Goal: Book appointment/travel/reservation

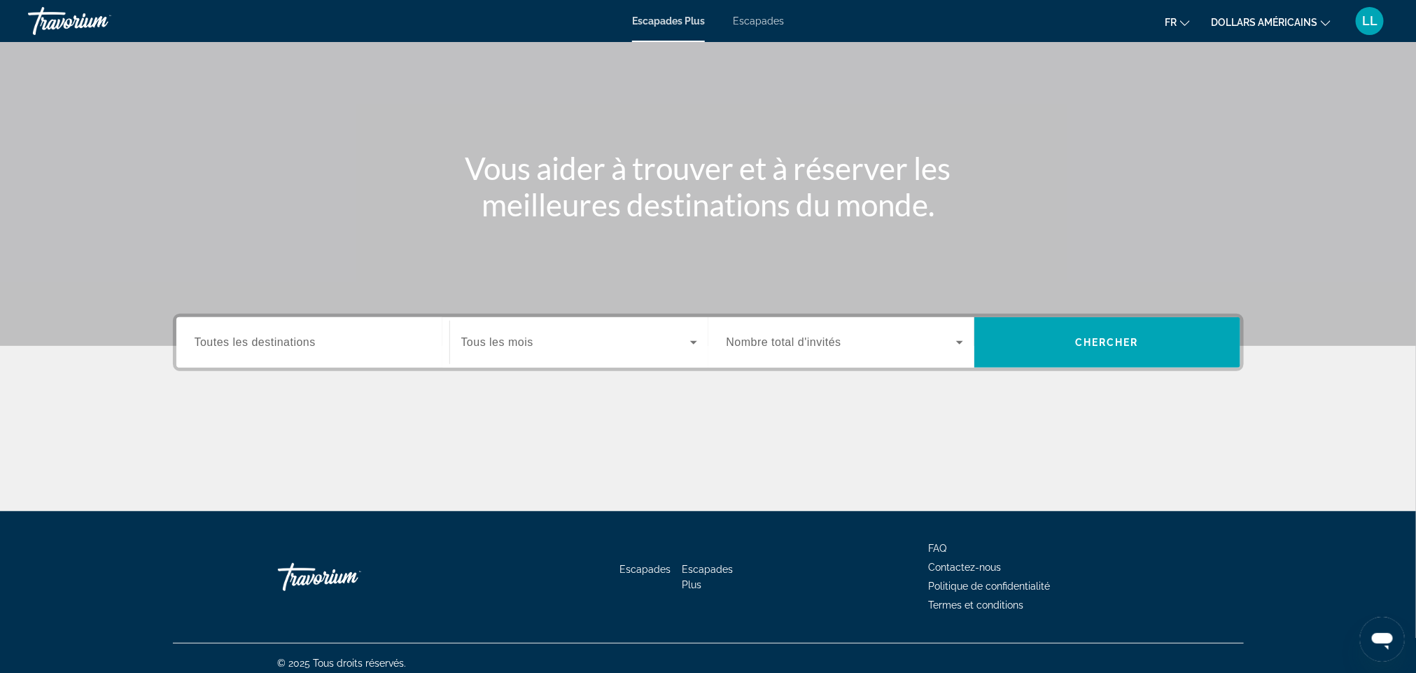
scroll to position [83, 0]
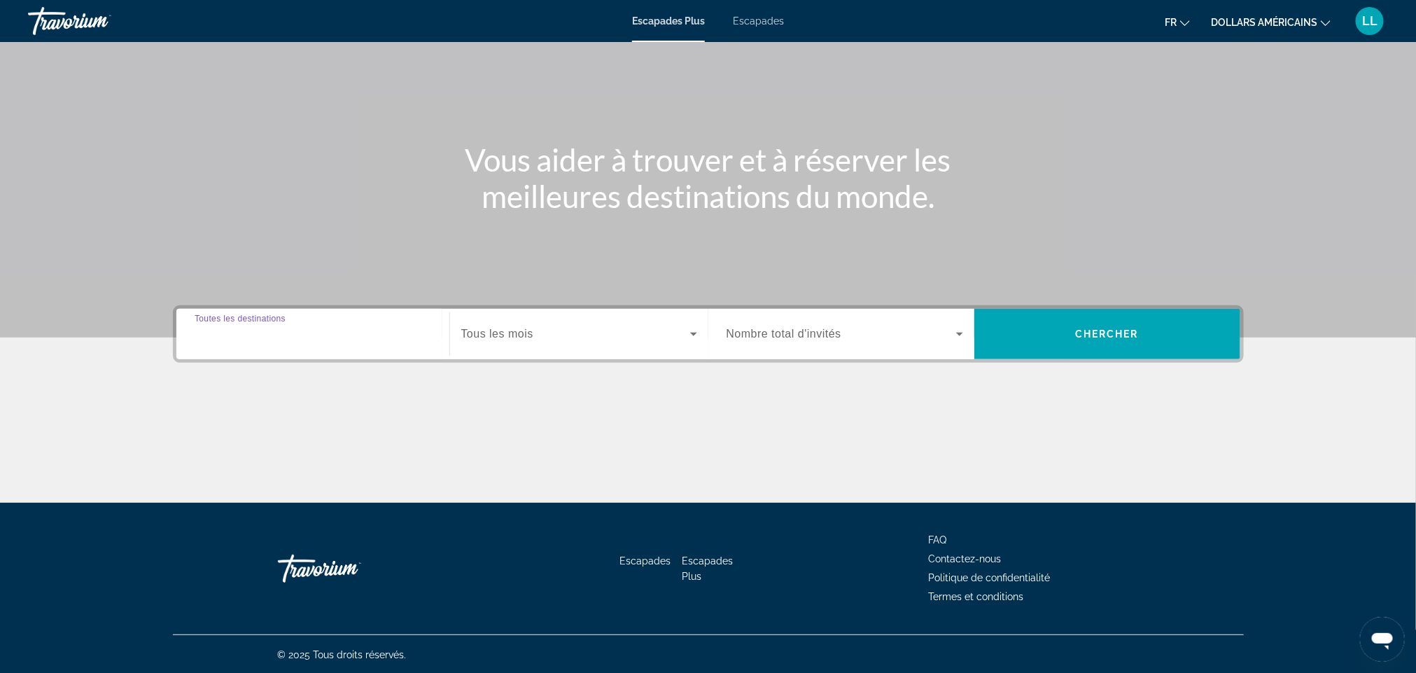
click at [383, 336] on input "Destination Toutes les destinations" at bounding box center [313, 334] width 237 height 17
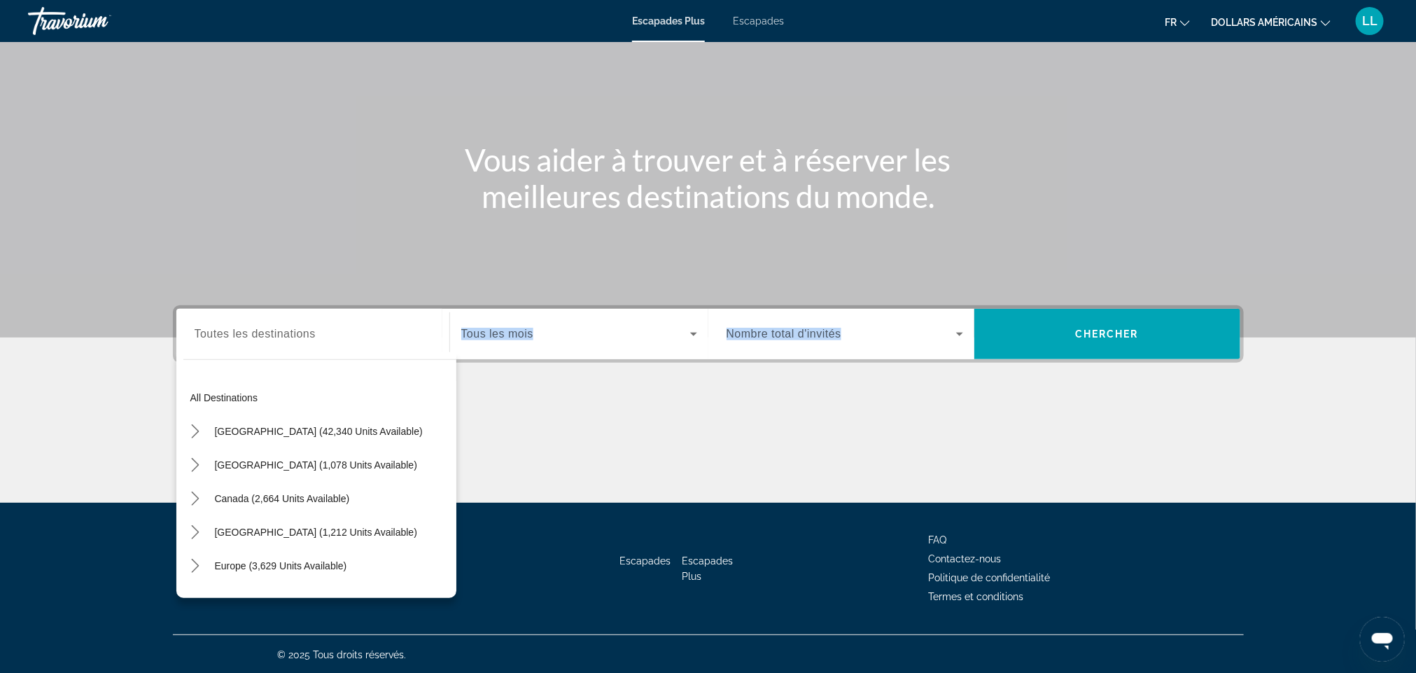
drag, startPoint x: 460, startPoint y: 448, endPoint x: 456, endPoint y: 477, distance: 29.7
click at [456, 477] on div "Destination Toutes les destinations All destinations [GEOGRAPHIC_DATA] (42,340 …" at bounding box center [708, 403] width 1127 height 197
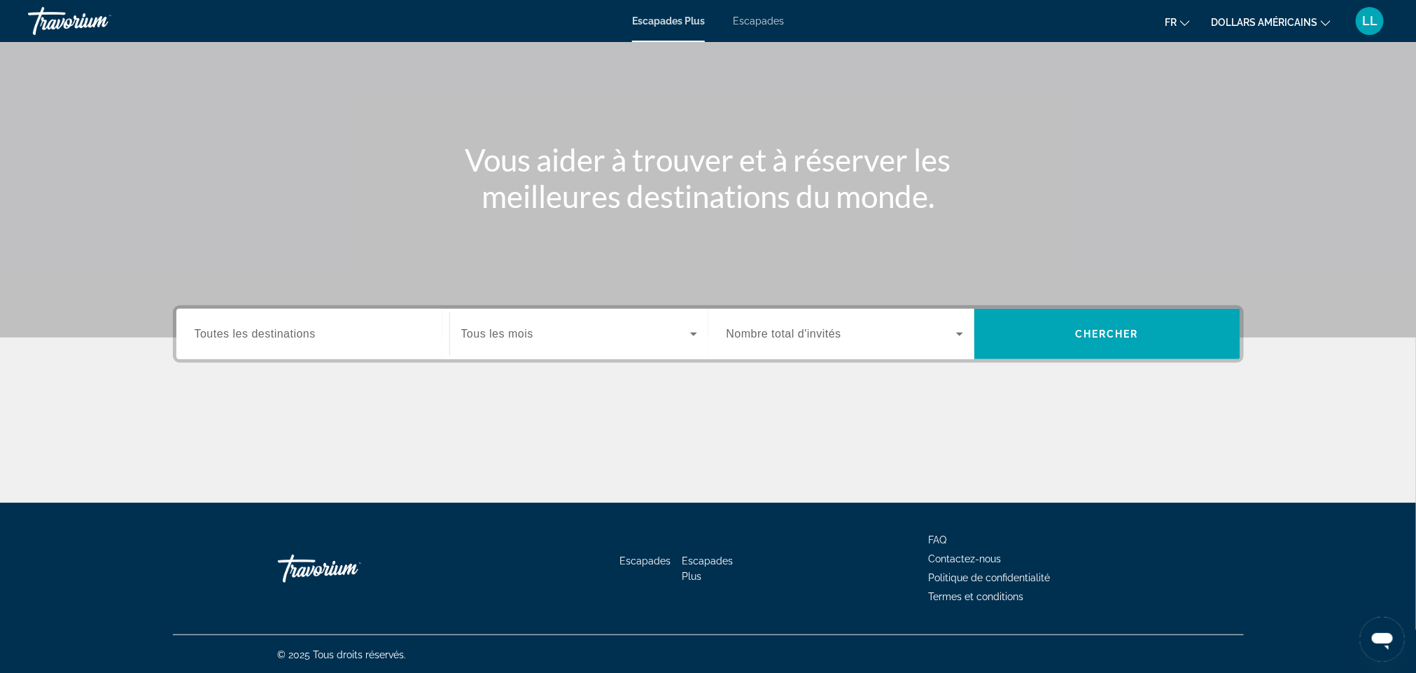
click at [311, 351] on div "Widget de recherche" at bounding box center [313, 334] width 237 height 40
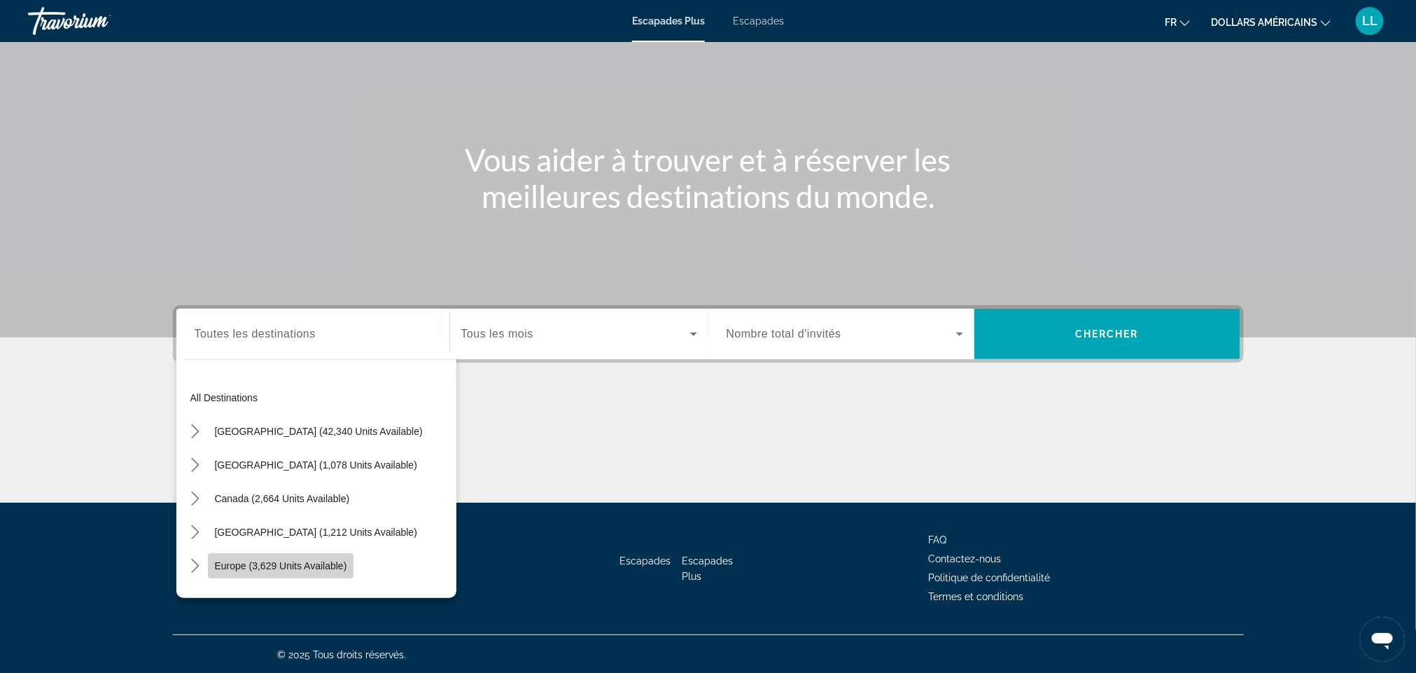
click at [251, 552] on span "Select destination: Europe (3,629 units available)" at bounding box center [281, 566] width 146 height 34
type input "**********"
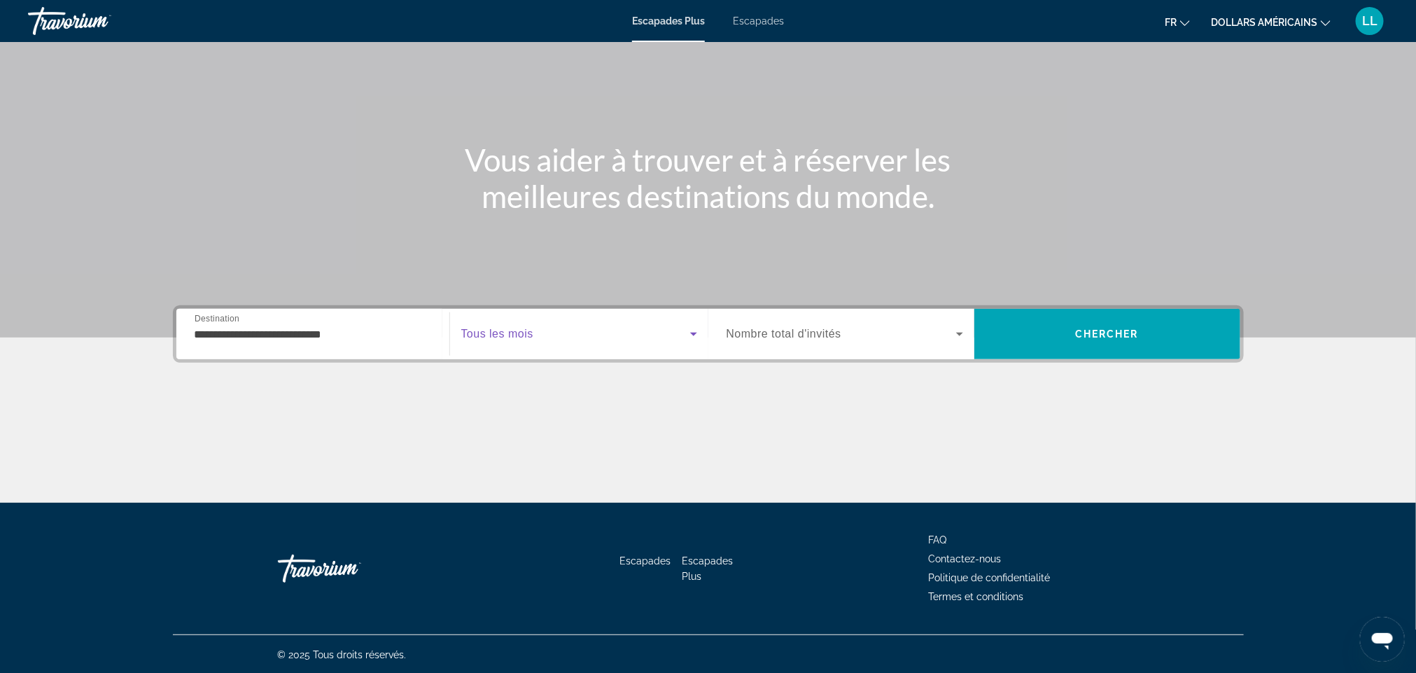
click at [603, 330] on span "Widget de recherche" at bounding box center [575, 333] width 229 height 17
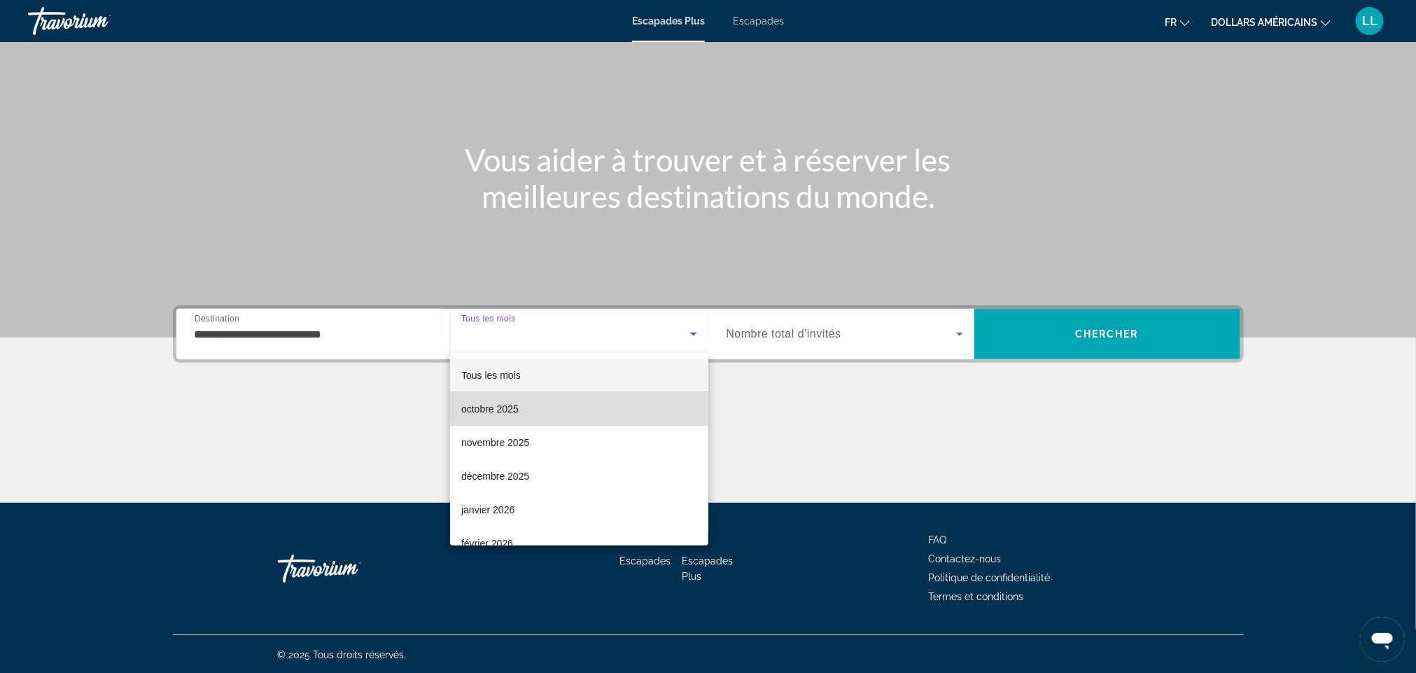
click at [636, 408] on mat-option "octobre 2025" at bounding box center [579, 409] width 258 height 34
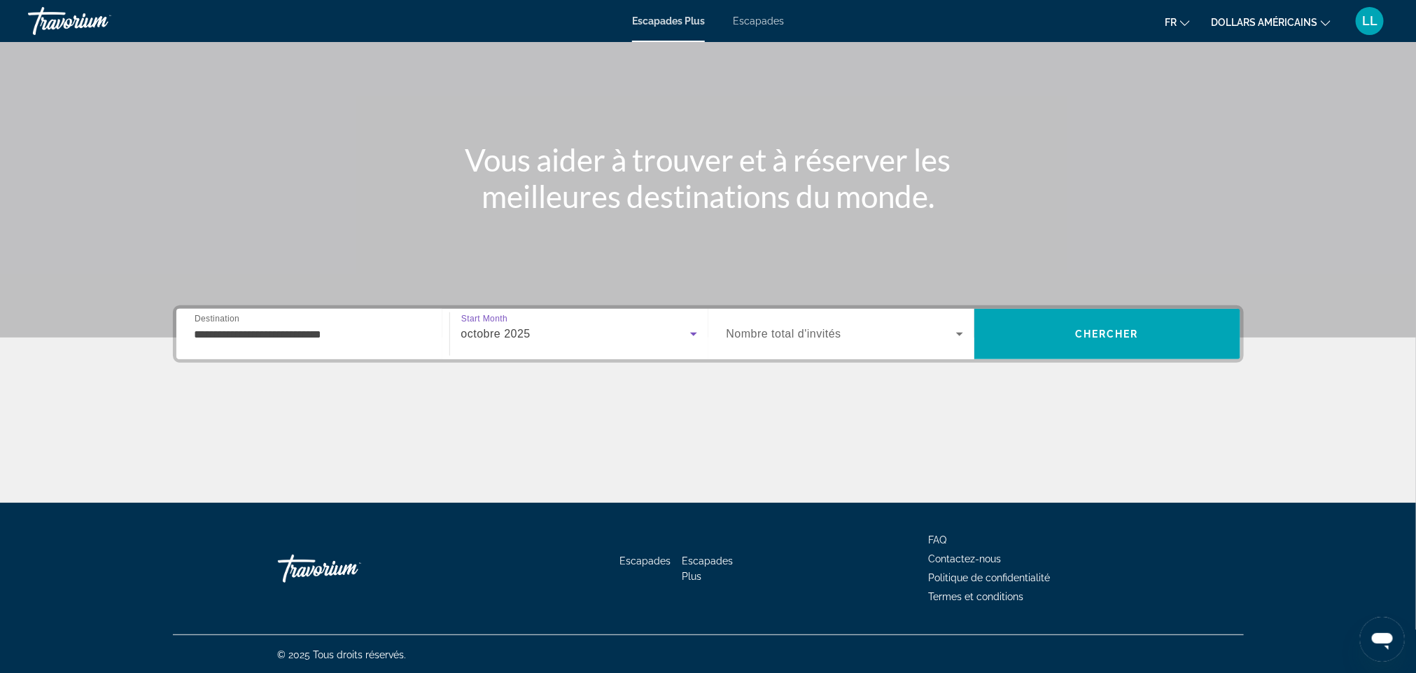
click at [609, 346] on div "octobre 2025" at bounding box center [579, 333] width 236 height 39
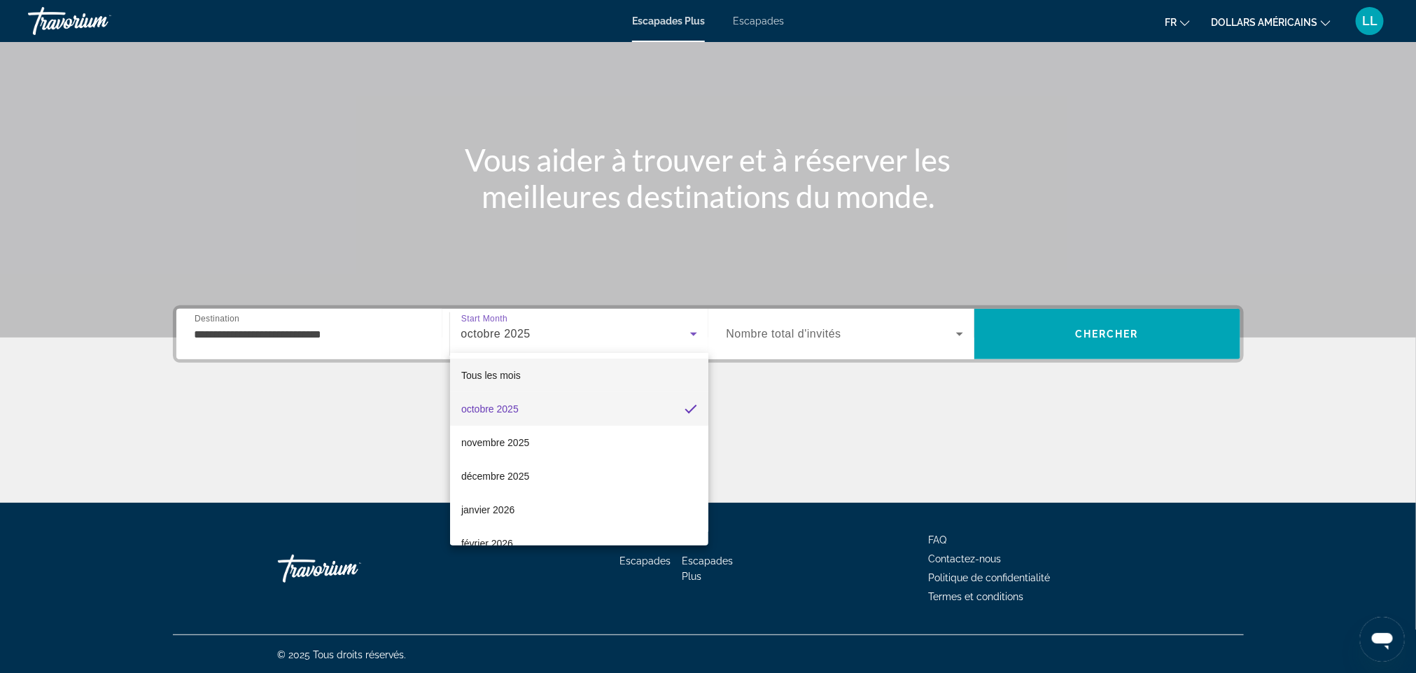
click at [561, 386] on mat-option "Tous les mois" at bounding box center [579, 375] width 258 height 34
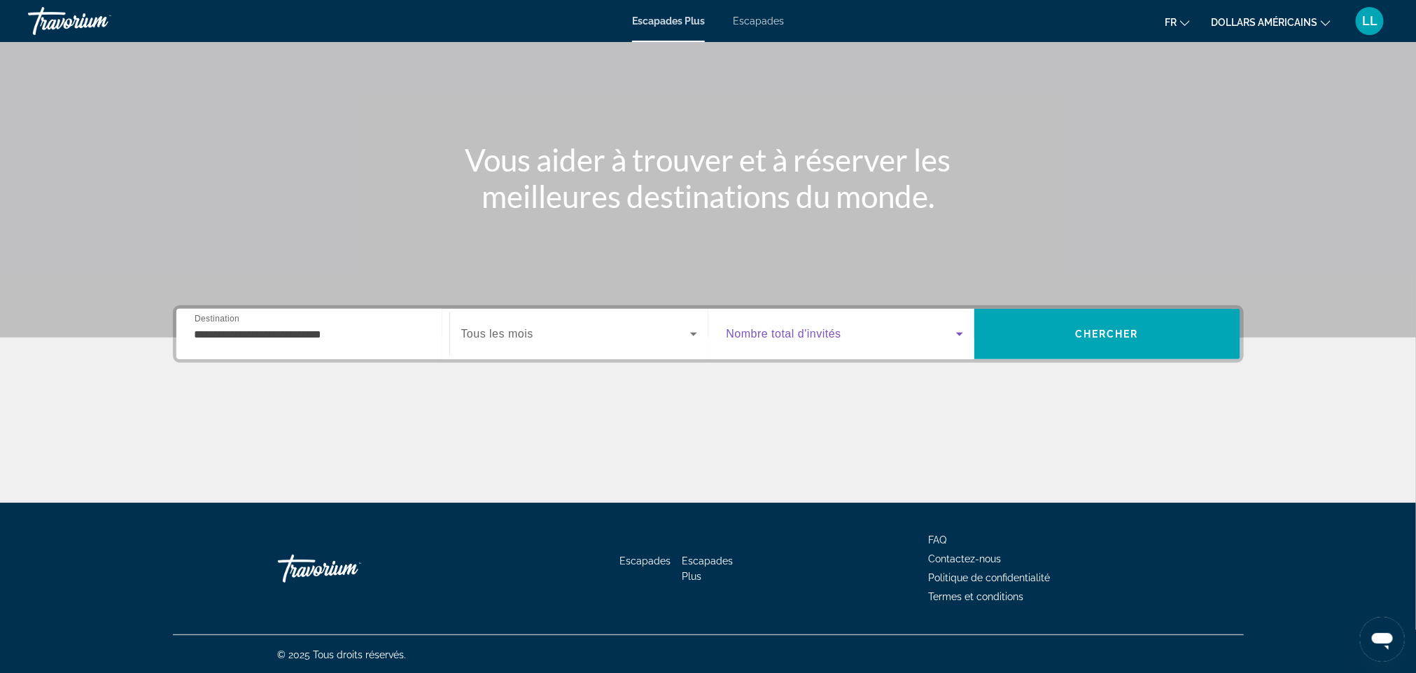
click at [867, 328] on span "Widget de recherche" at bounding box center [842, 333] width 230 height 17
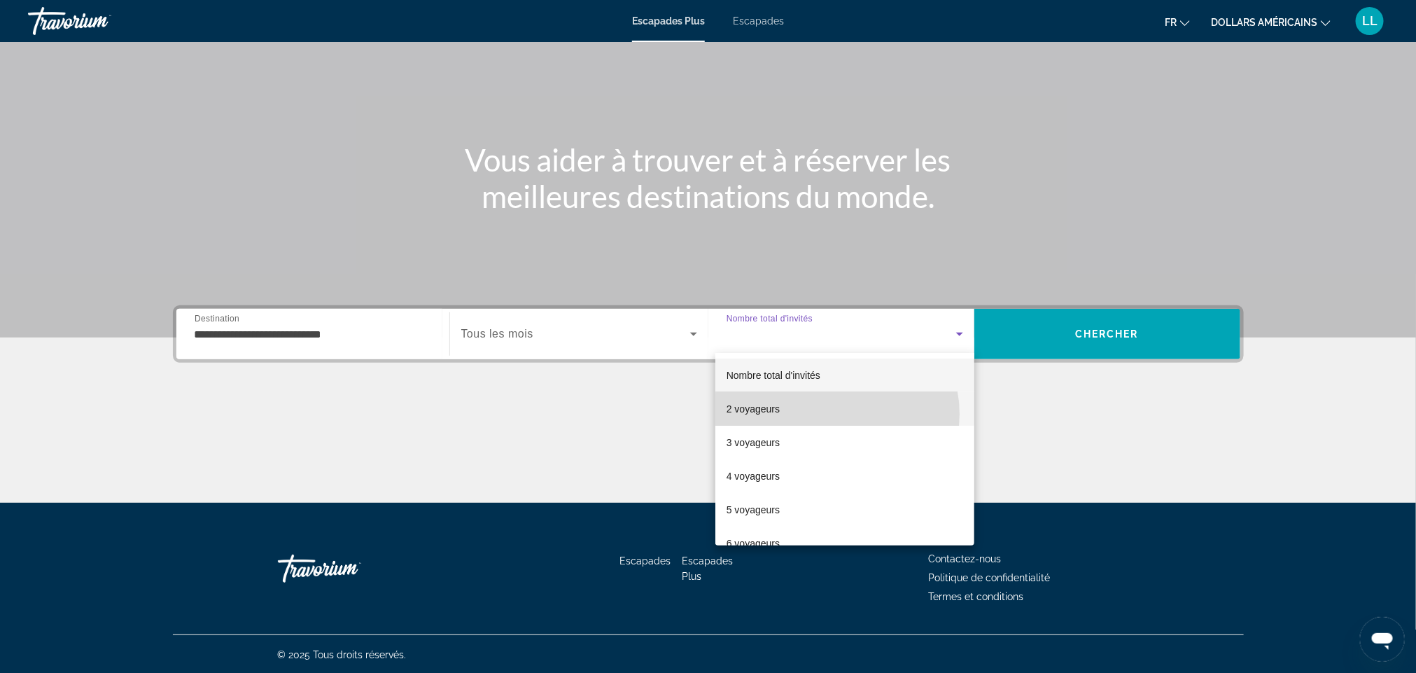
click at [836, 414] on mat-option "2 voyageurs" at bounding box center [844, 409] width 259 height 34
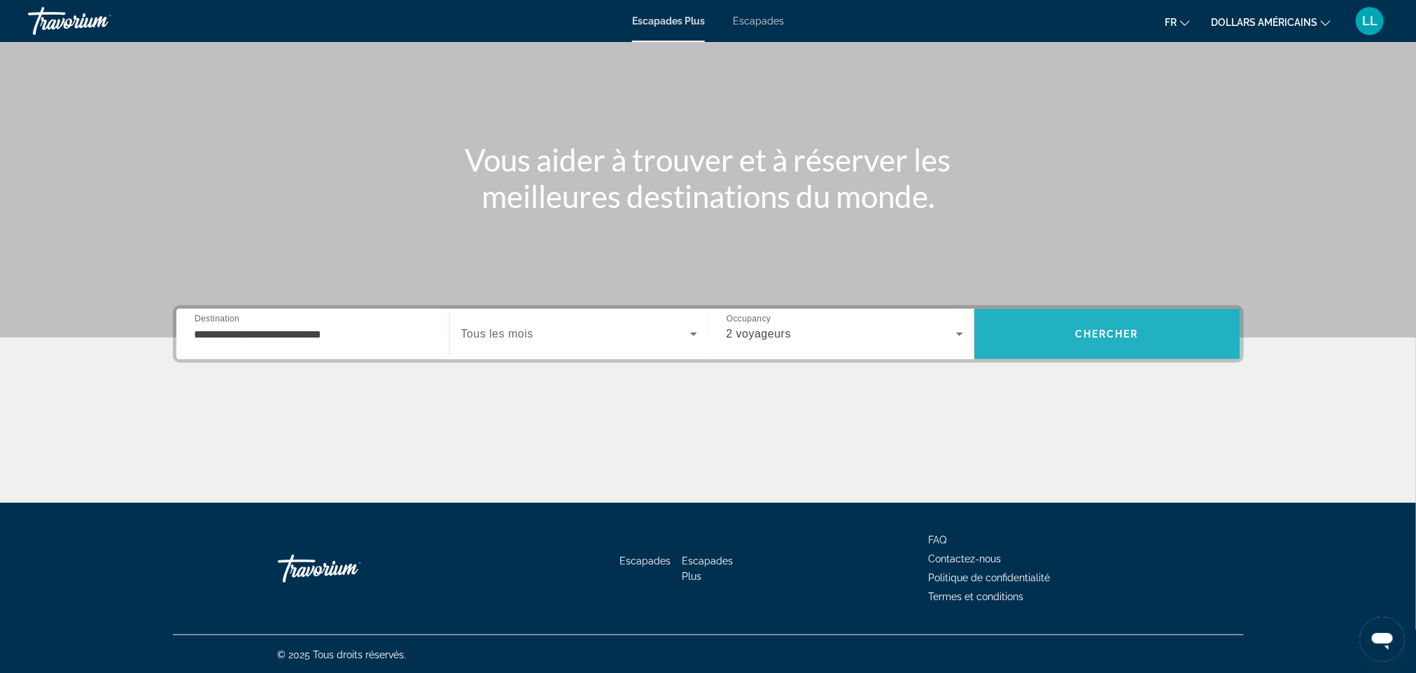
click at [1076, 328] on span "Chercher" at bounding box center [1107, 333] width 64 height 11
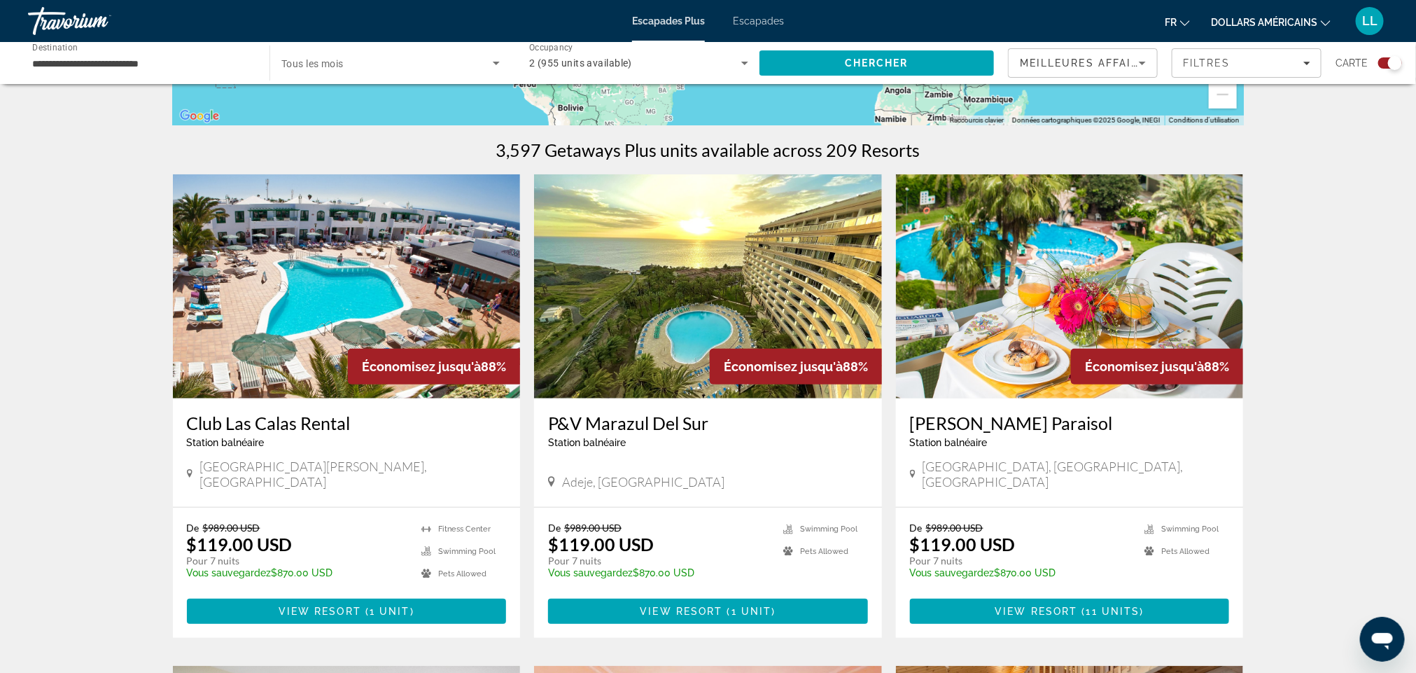
scroll to position [400, 0]
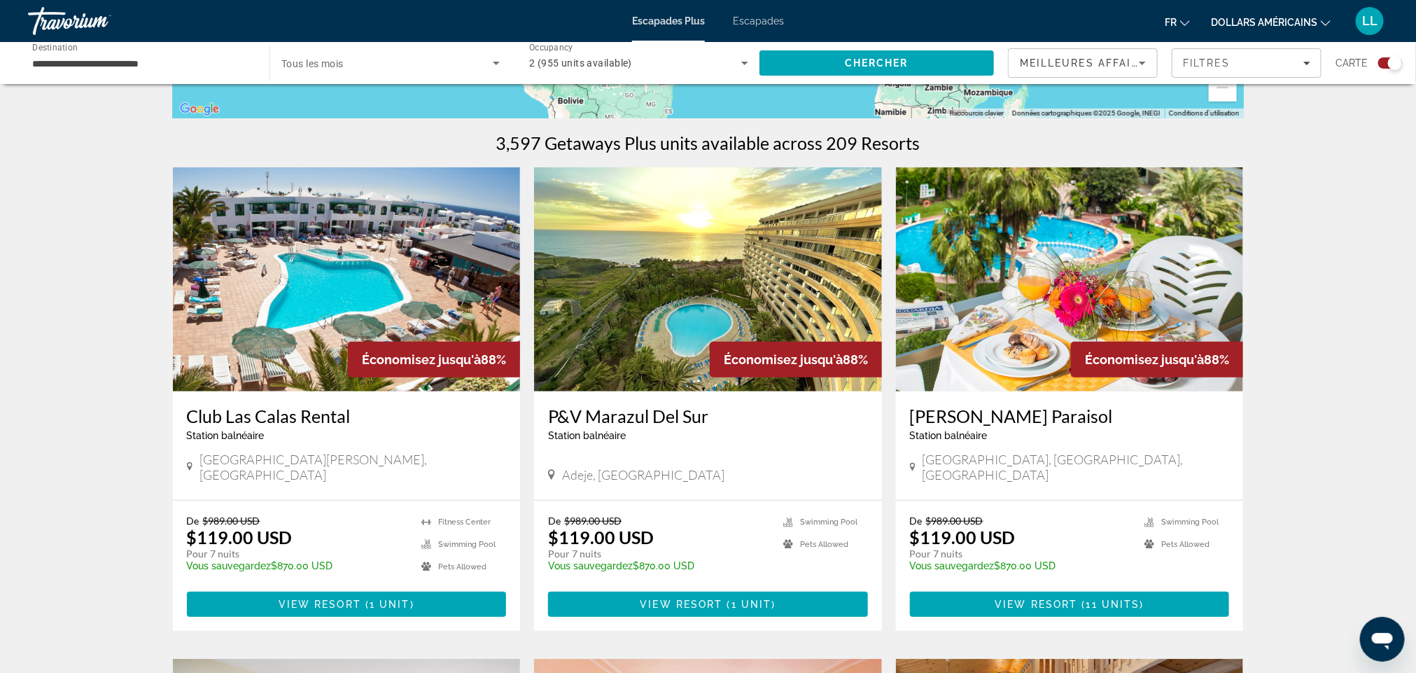
click at [385, 446] on div "Club [GEOGRAPHIC_DATA] balnéaire - Ceci est une station d'adultes seulement" at bounding box center [347, 428] width 320 height 46
click at [336, 363] on img "Contenu principal" at bounding box center [347, 279] width 348 height 224
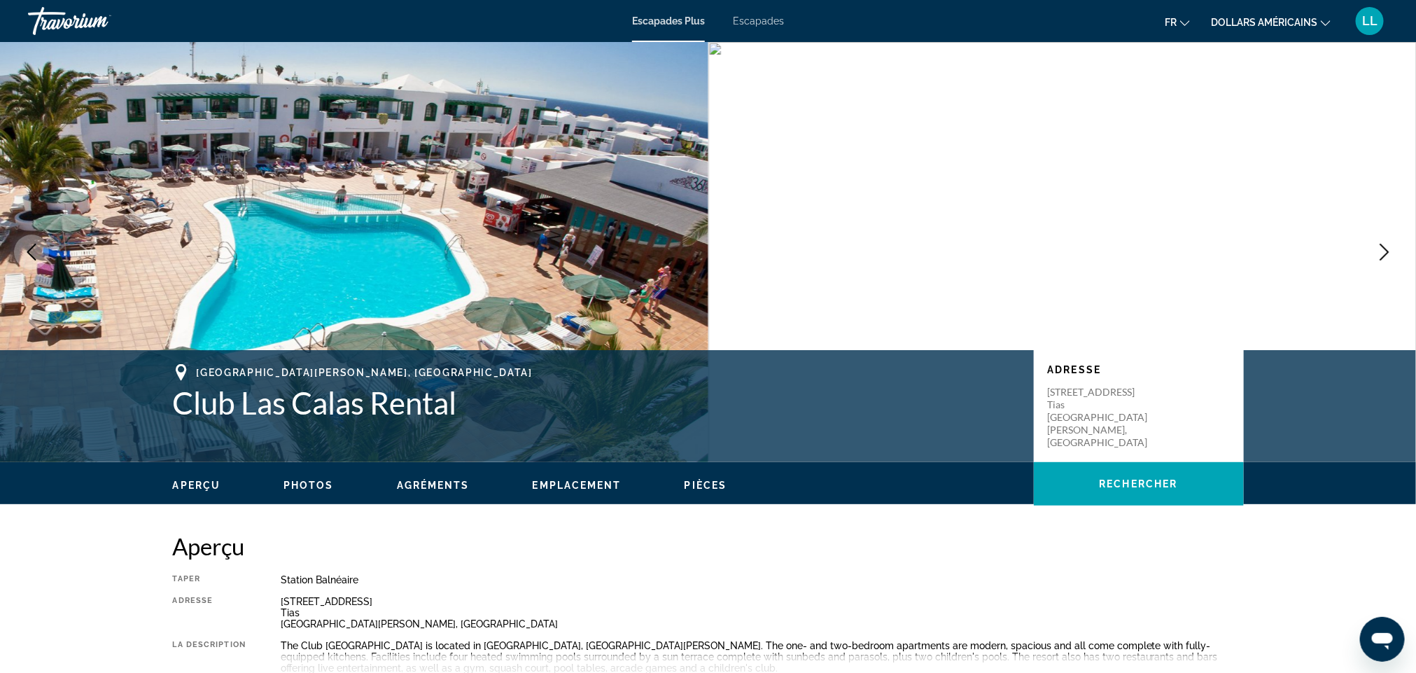
click at [1393, 244] on button "Next image" at bounding box center [1384, 251] width 35 height 35
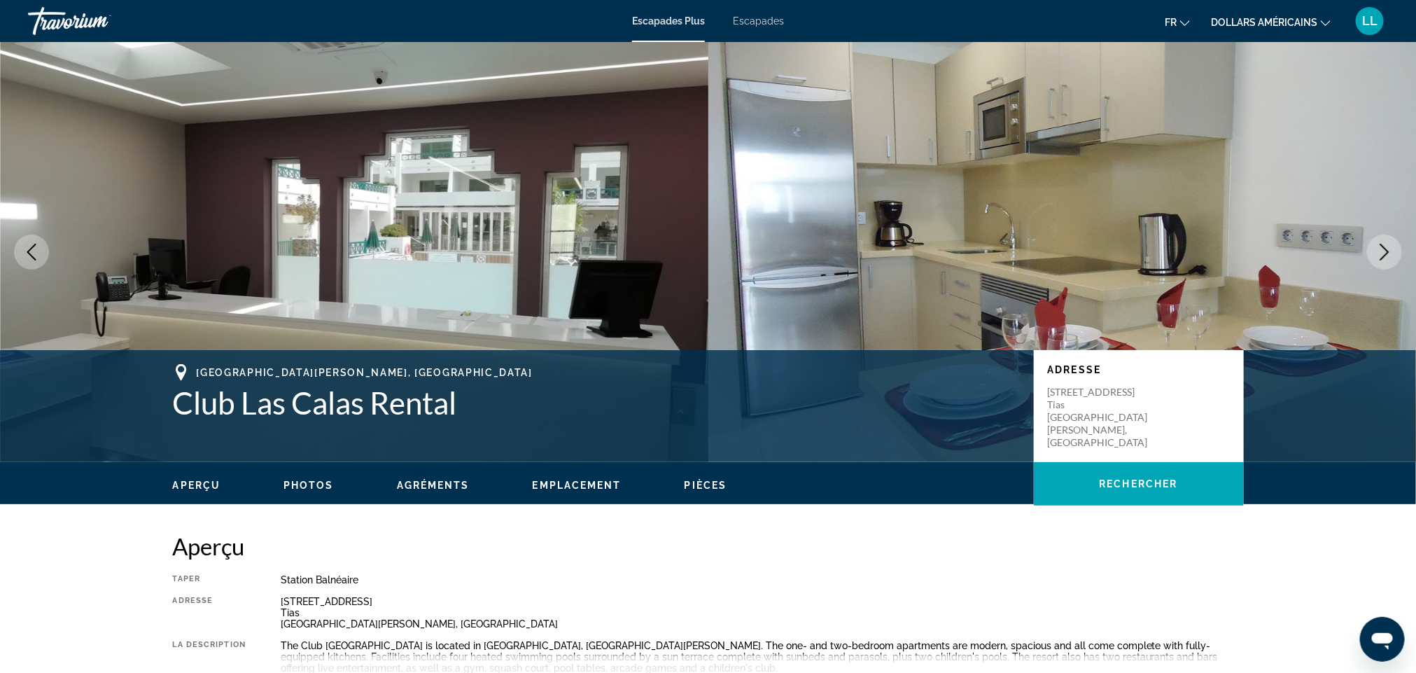
click at [1393, 244] on button "Next image" at bounding box center [1384, 251] width 35 height 35
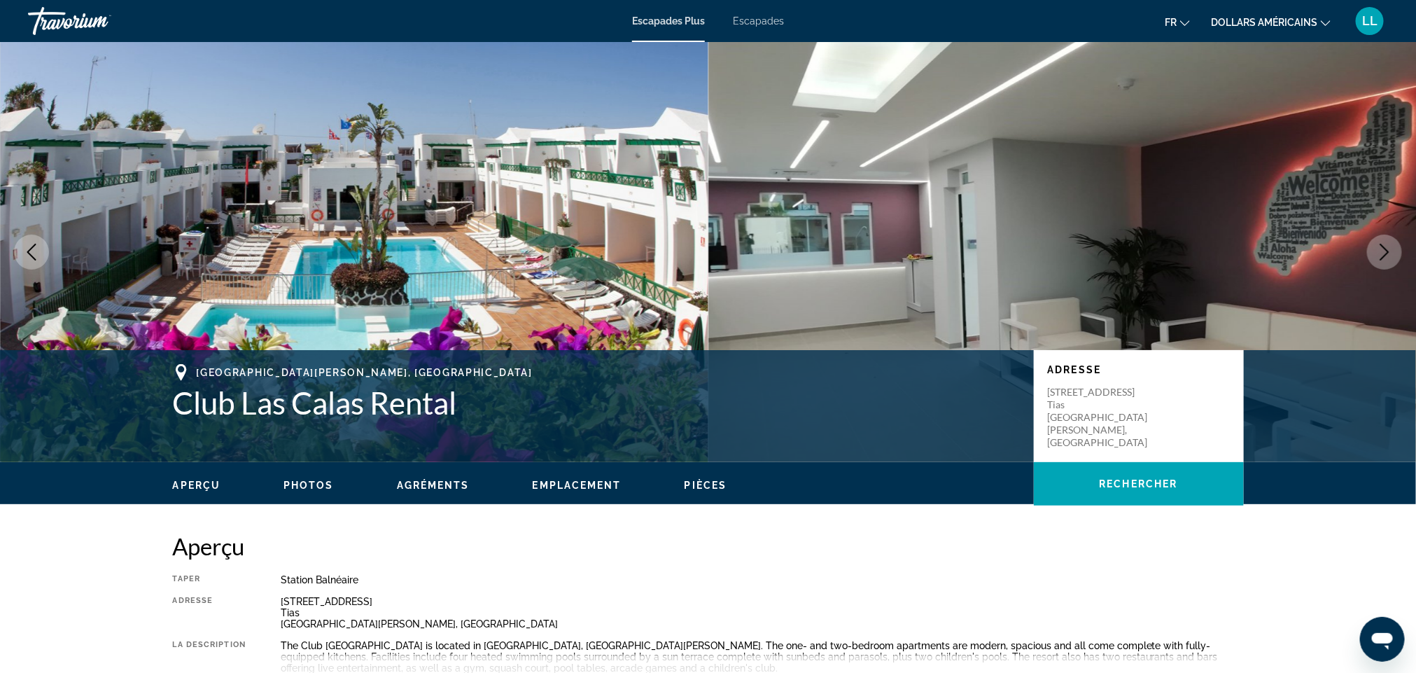
click at [1393, 244] on button "Next image" at bounding box center [1384, 251] width 35 height 35
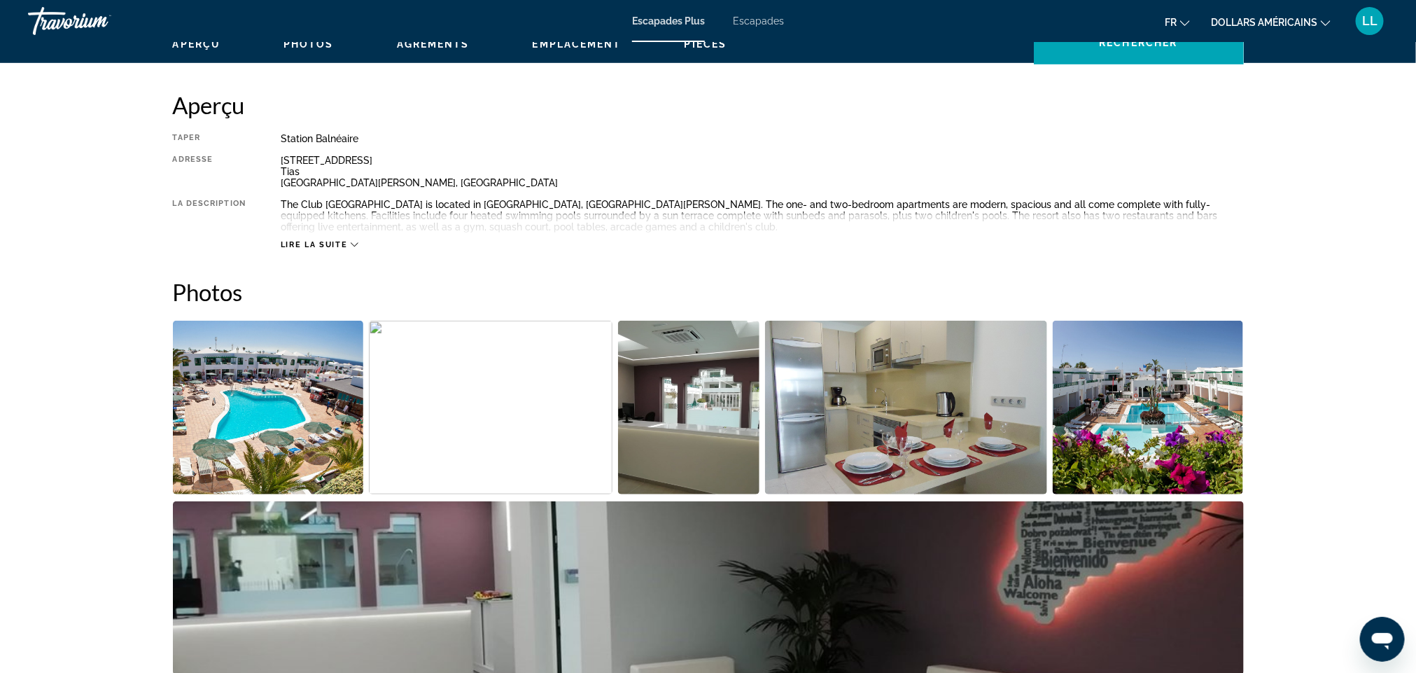
scroll to position [458, 0]
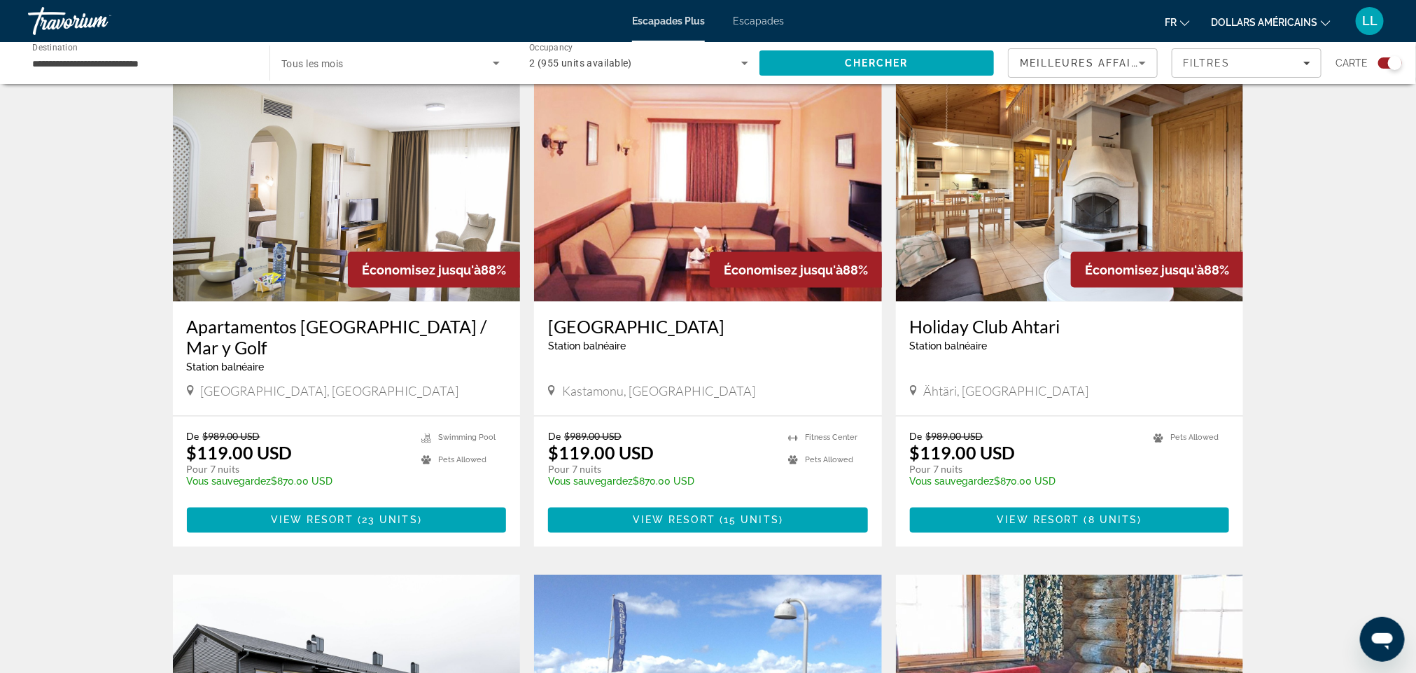
scroll to position [972, 0]
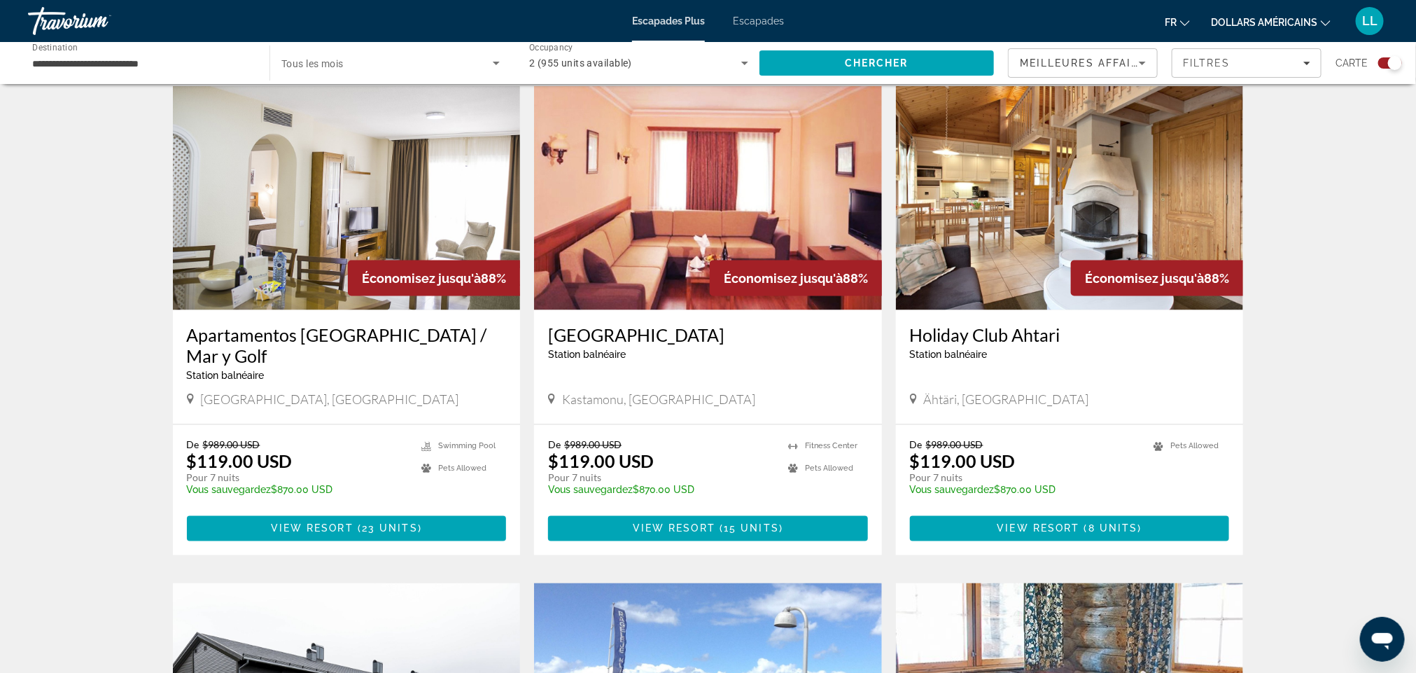
click at [1053, 271] on img "Contenu principal" at bounding box center [1070, 198] width 348 height 224
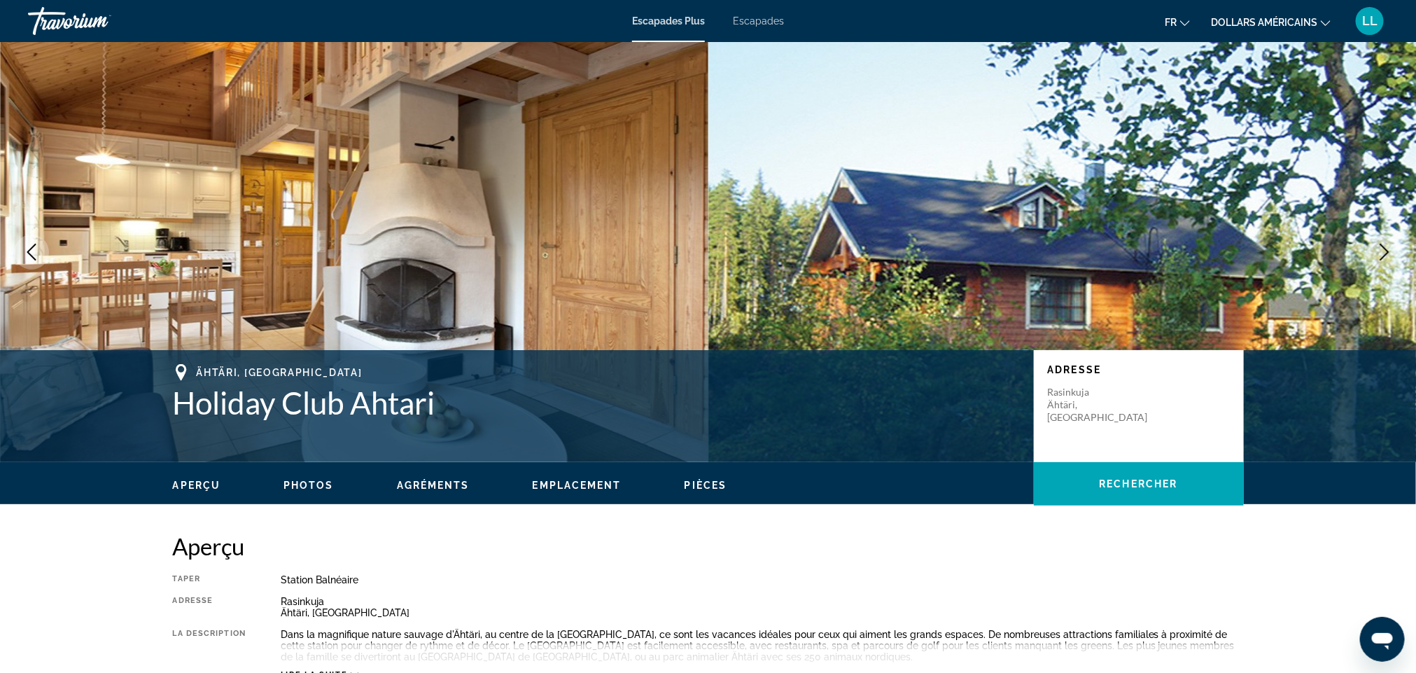
click at [1390, 253] on icon "Next image" at bounding box center [1384, 252] width 17 height 17
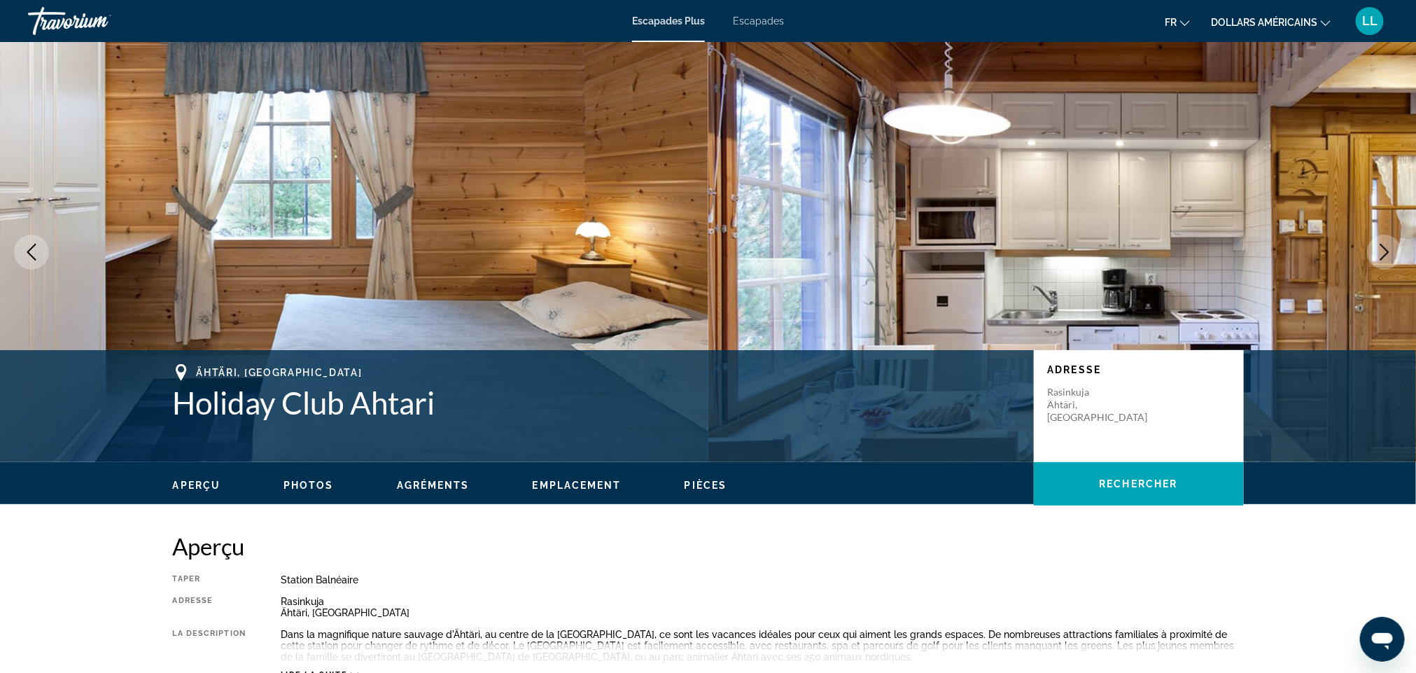
click at [1390, 253] on icon "Next image" at bounding box center [1384, 252] width 17 height 17
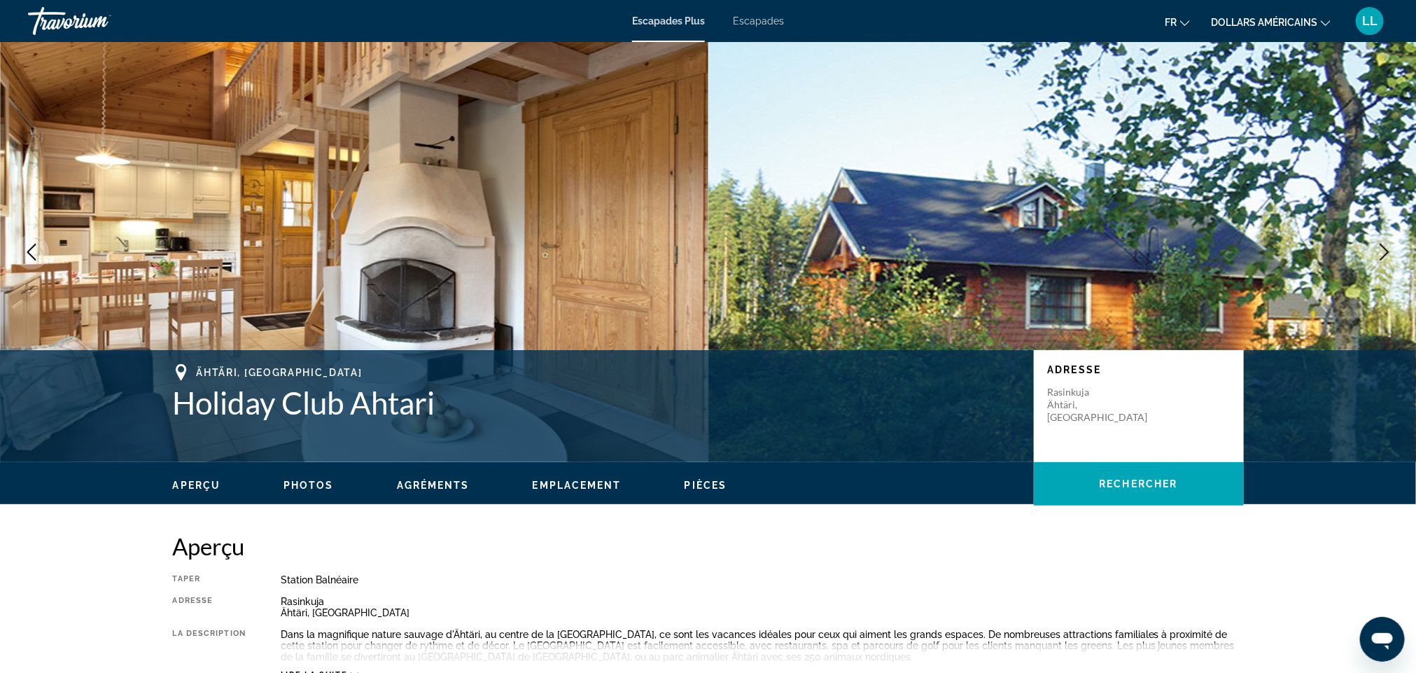
click at [1390, 253] on icon "Next image" at bounding box center [1384, 252] width 17 height 17
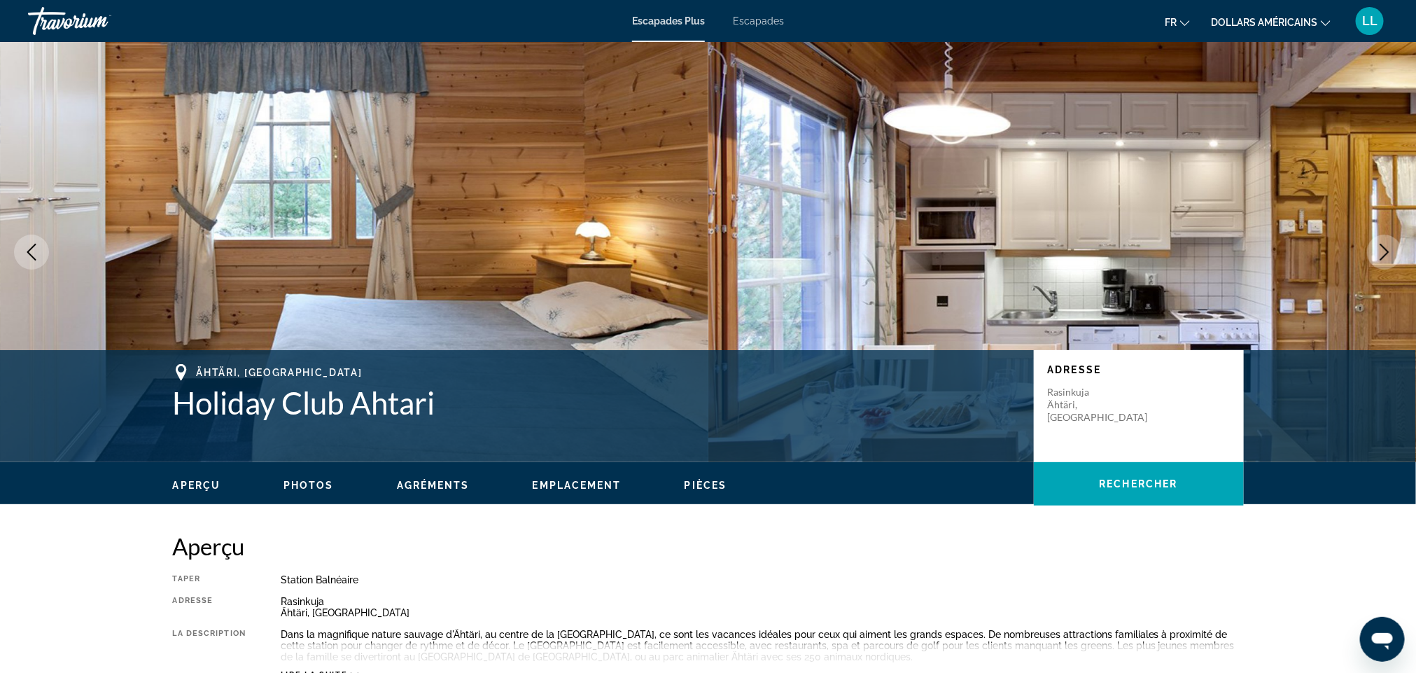
click at [1390, 253] on icon "Next image" at bounding box center [1384, 252] width 17 height 17
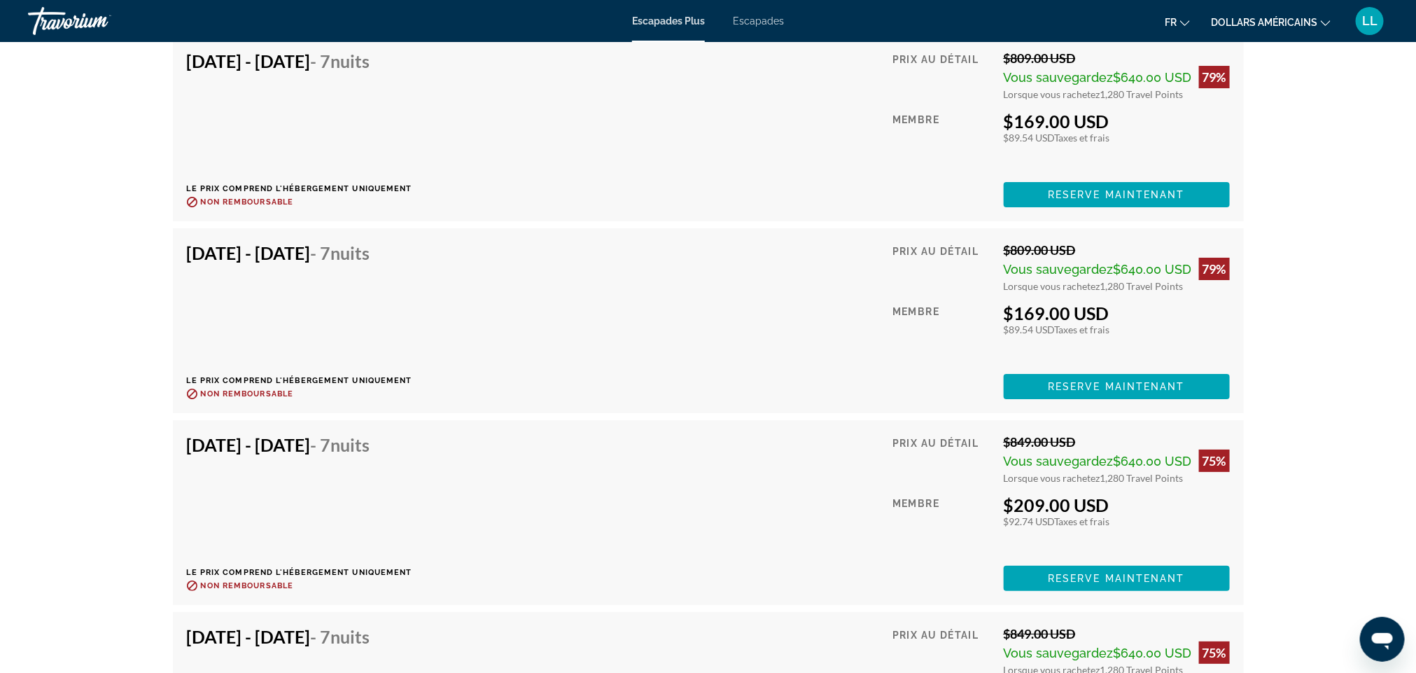
scroll to position [2663, 0]
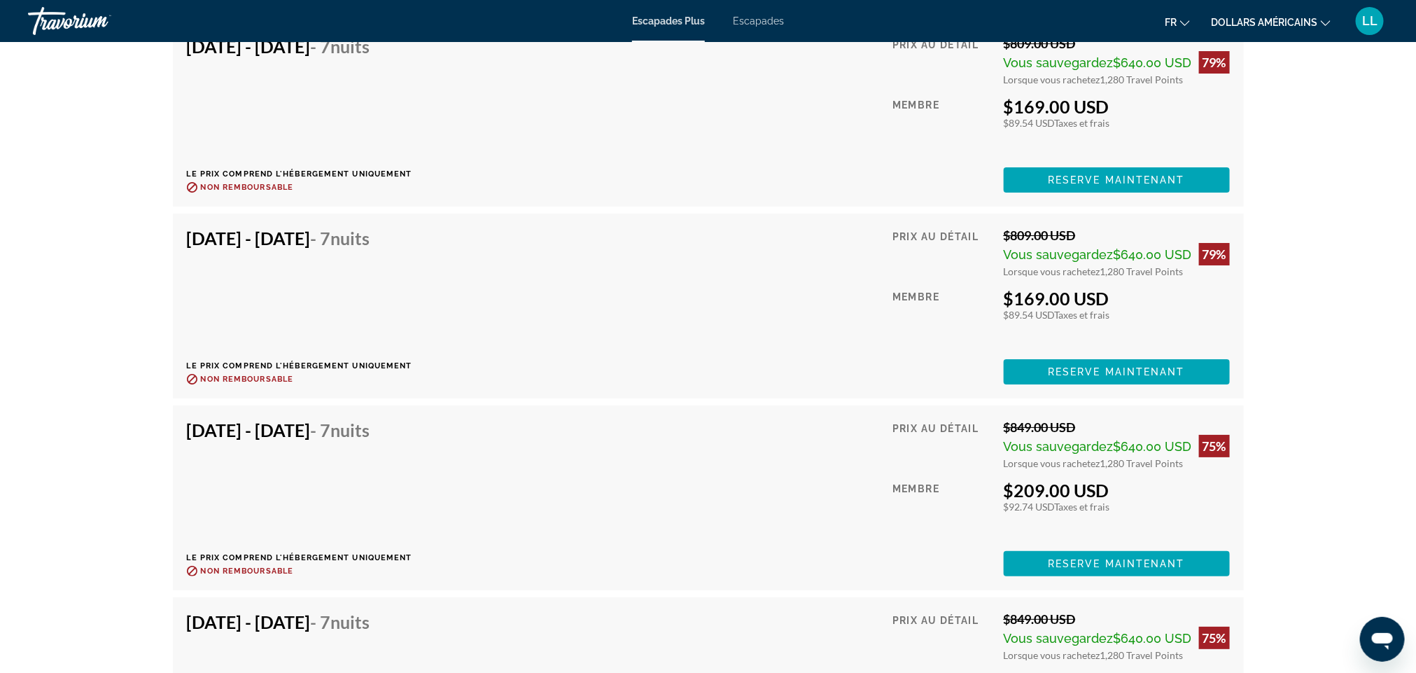
click at [1013, 279] on div "Prix au détail $809.00 USD Vous sauvegardez $640.00 USD 79% Lorsque vous rachet…" at bounding box center [1060, 305] width 337 height 157
click at [1051, 360] on span "Contenu principal" at bounding box center [1117, 372] width 226 height 34
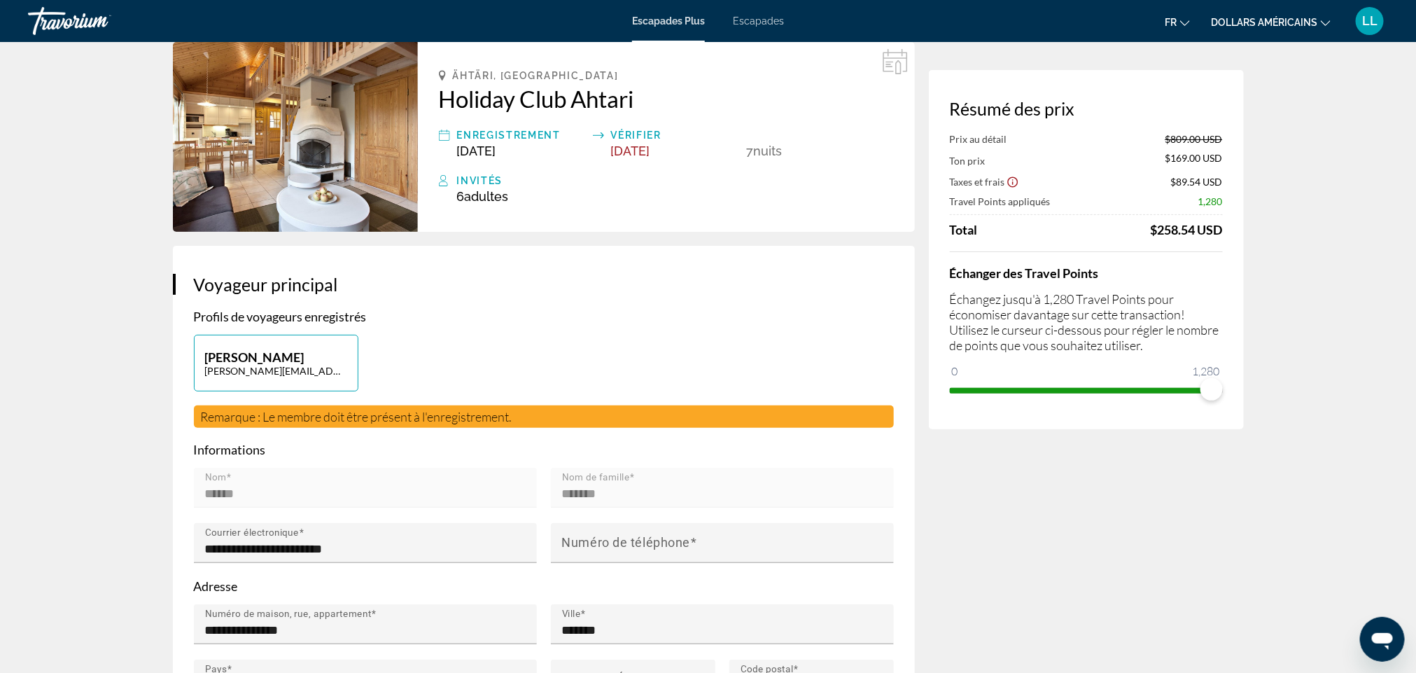
scroll to position [65, 0]
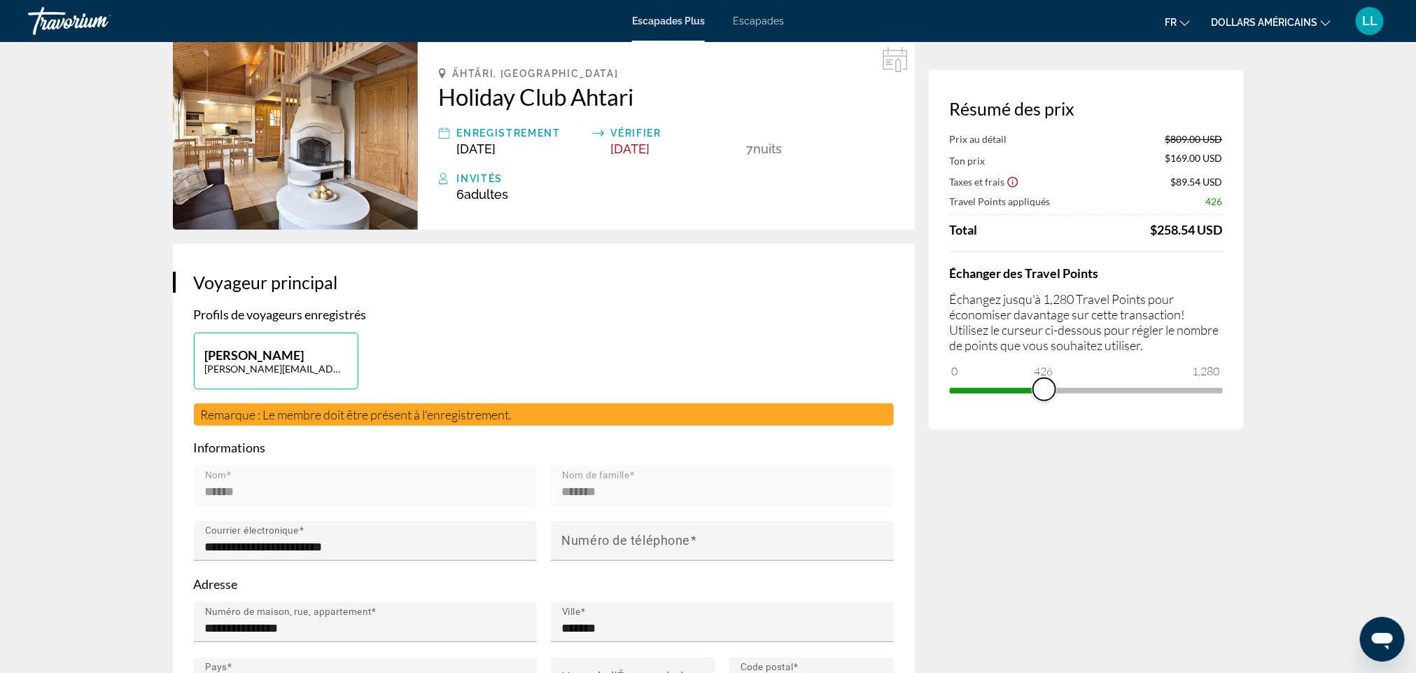
drag, startPoint x: 1219, startPoint y: 397, endPoint x: 1044, endPoint y: 399, distance: 174.3
click at [1044, 399] on span "ngx-slider" at bounding box center [1044, 389] width 22 height 22
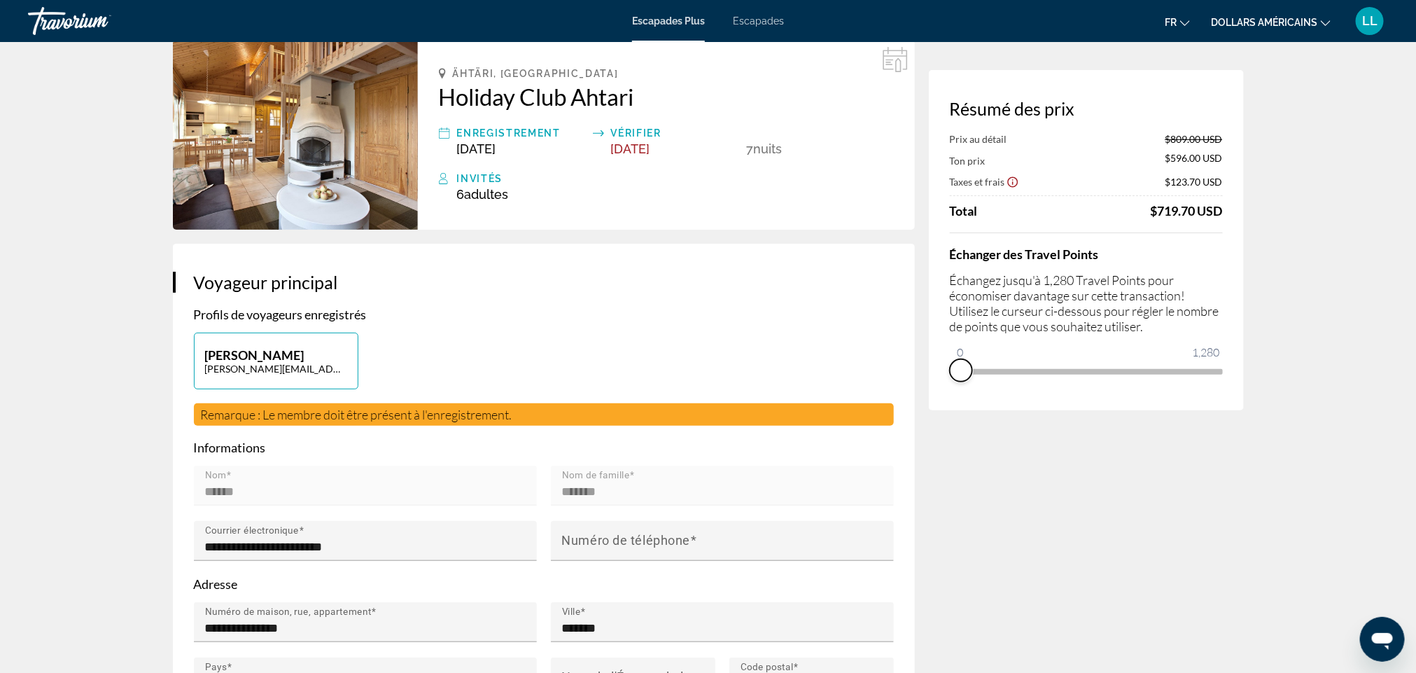
drag, startPoint x: 1044, startPoint y: 393, endPoint x: 909, endPoint y: 370, distance: 136.2
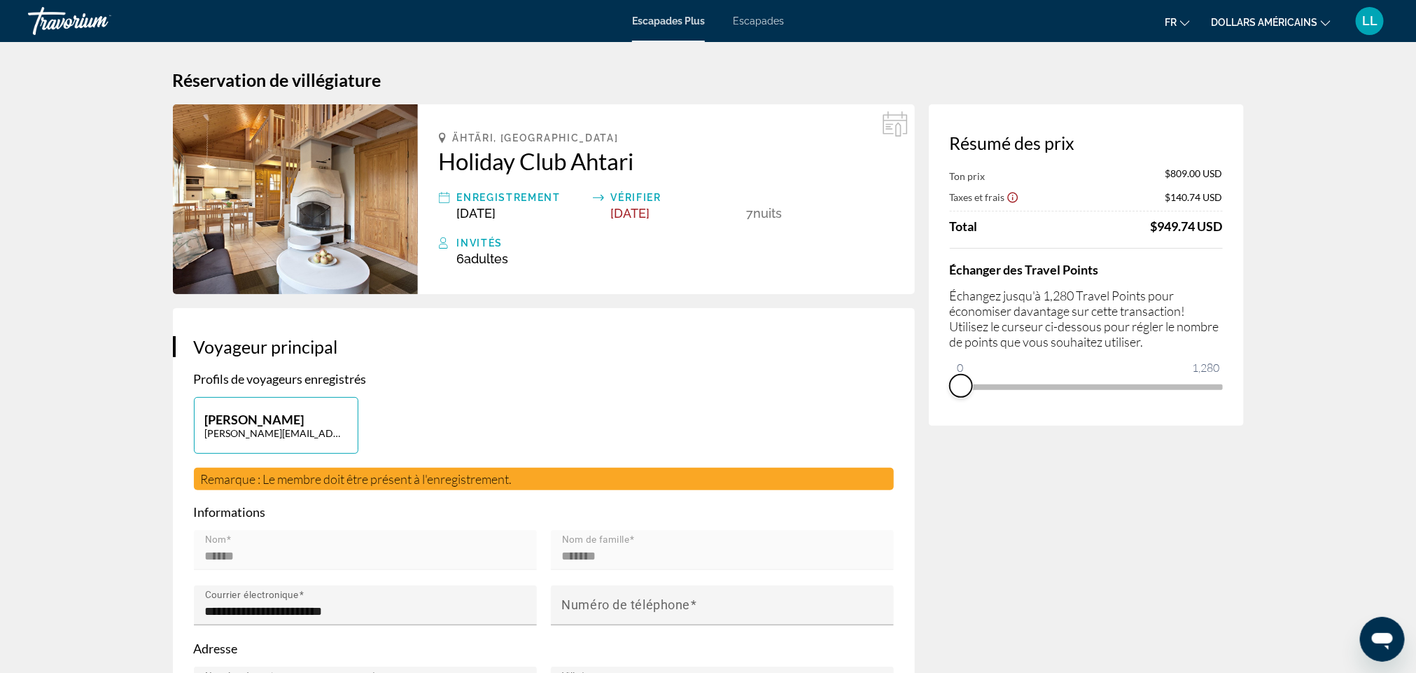
scroll to position [0, 0]
click at [1010, 204] on icon "Show Taxes and Fees disclaimer" at bounding box center [1013, 198] width 13 height 13
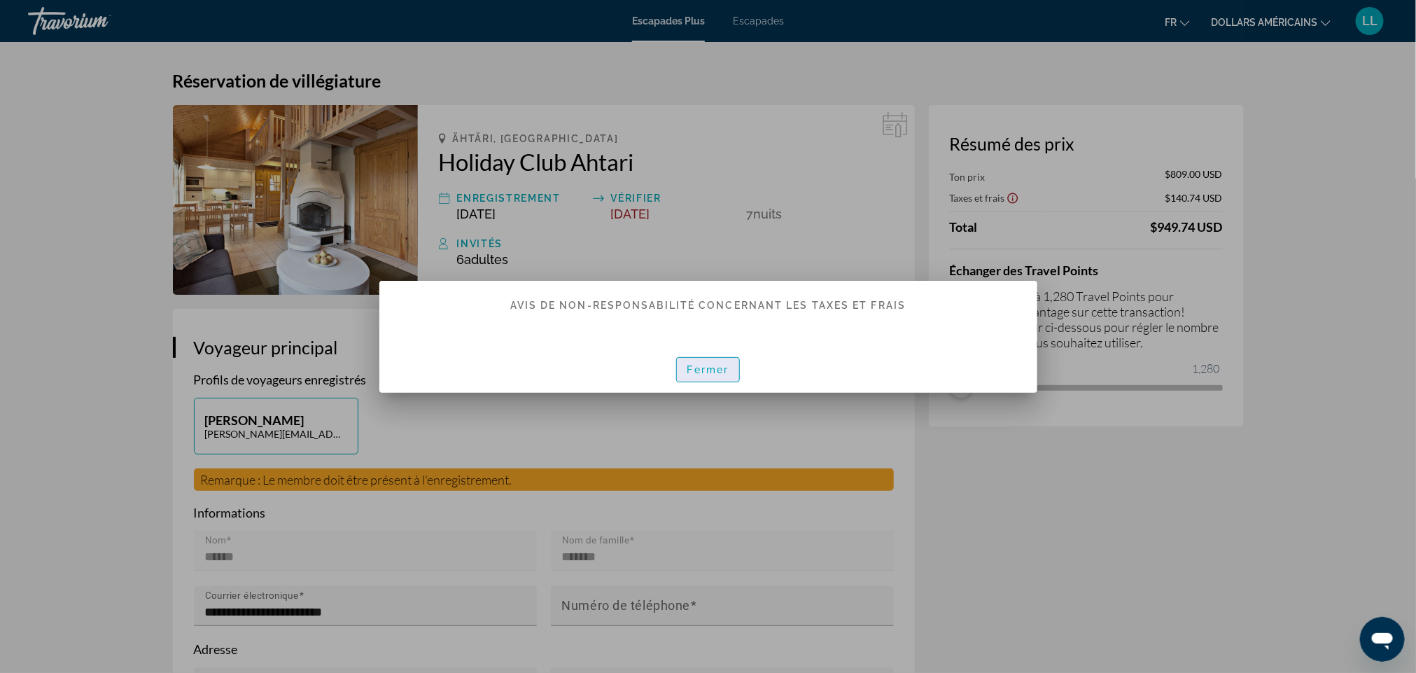
click at [710, 376] on span "button" at bounding box center [708, 370] width 63 height 34
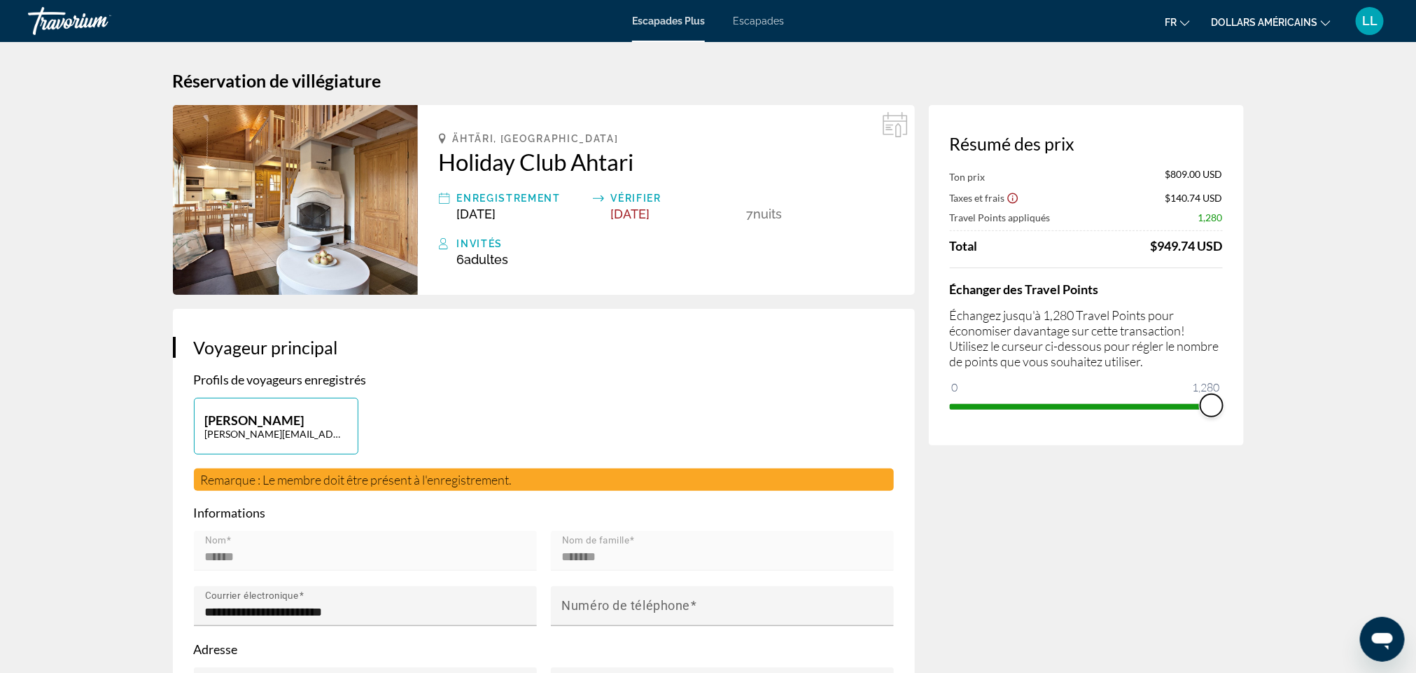
drag, startPoint x: 964, startPoint y: 386, endPoint x: 1244, endPoint y: 407, distance: 280.8
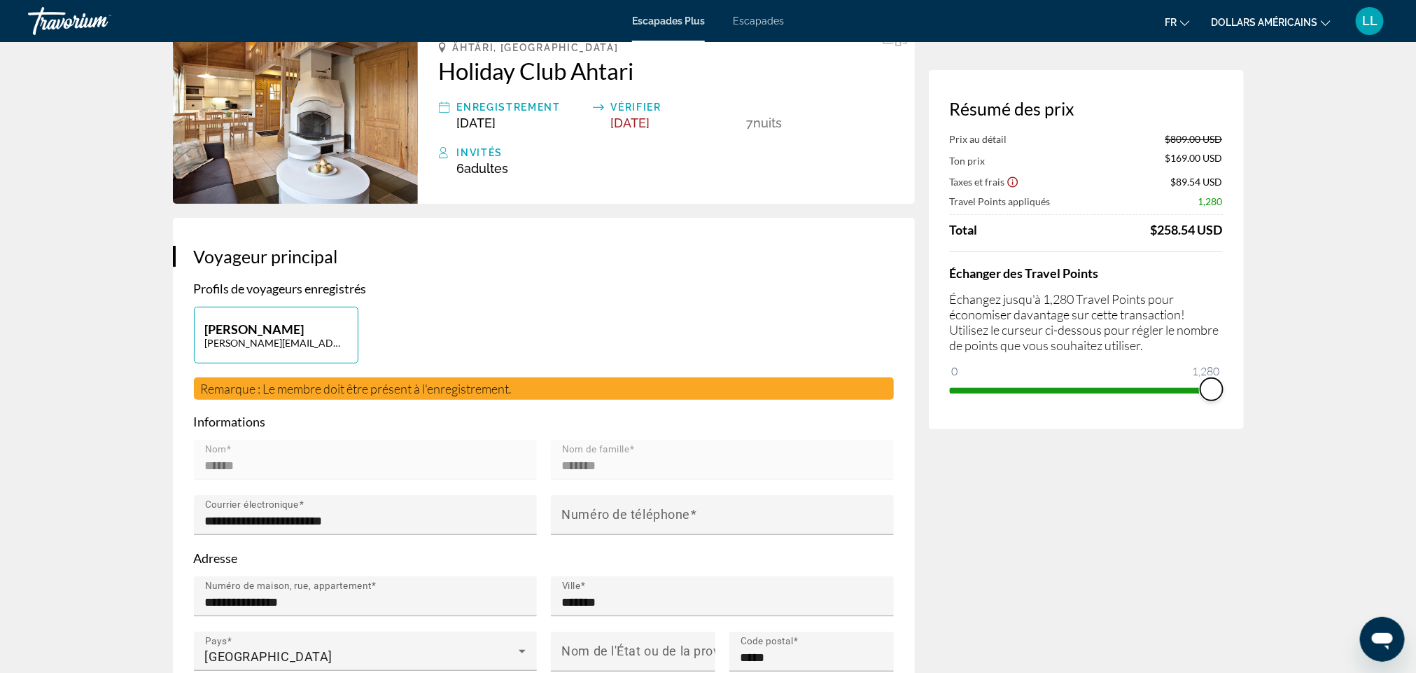
scroll to position [130, 0]
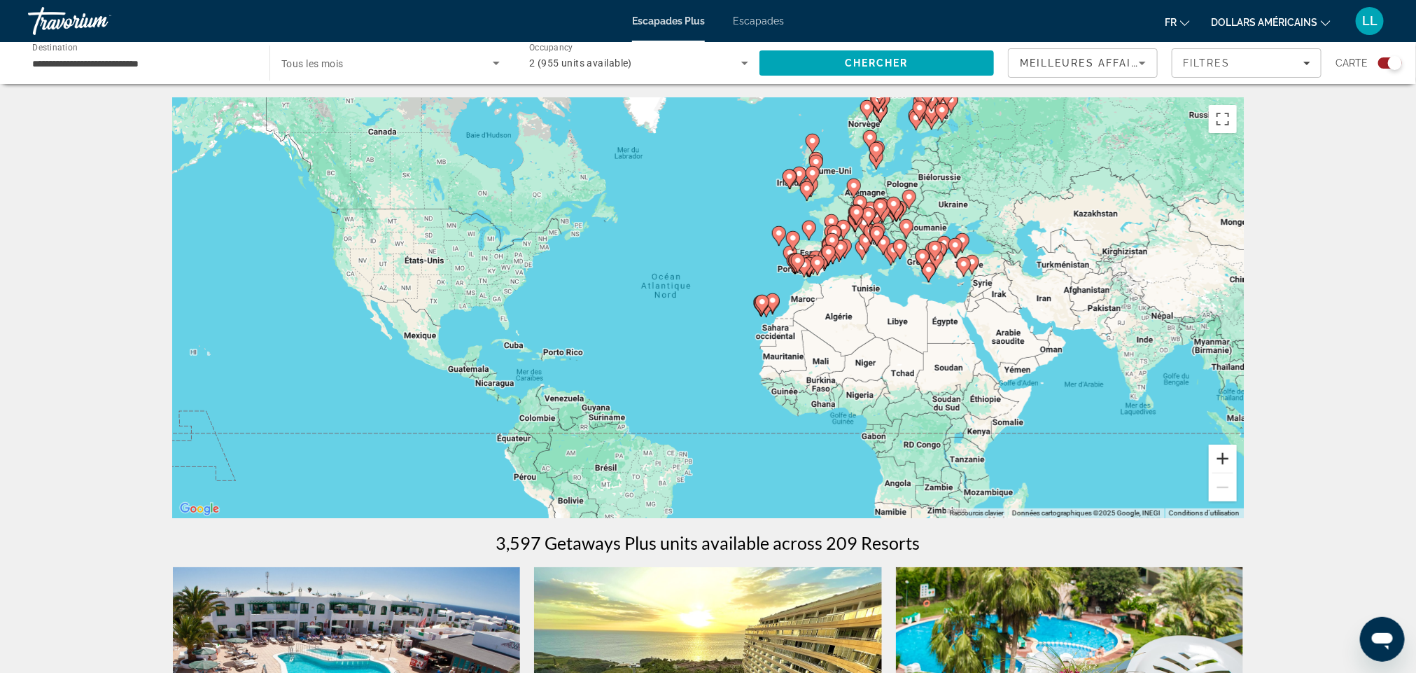
click at [1225, 461] on button "Zoom avant" at bounding box center [1223, 458] width 28 height 28
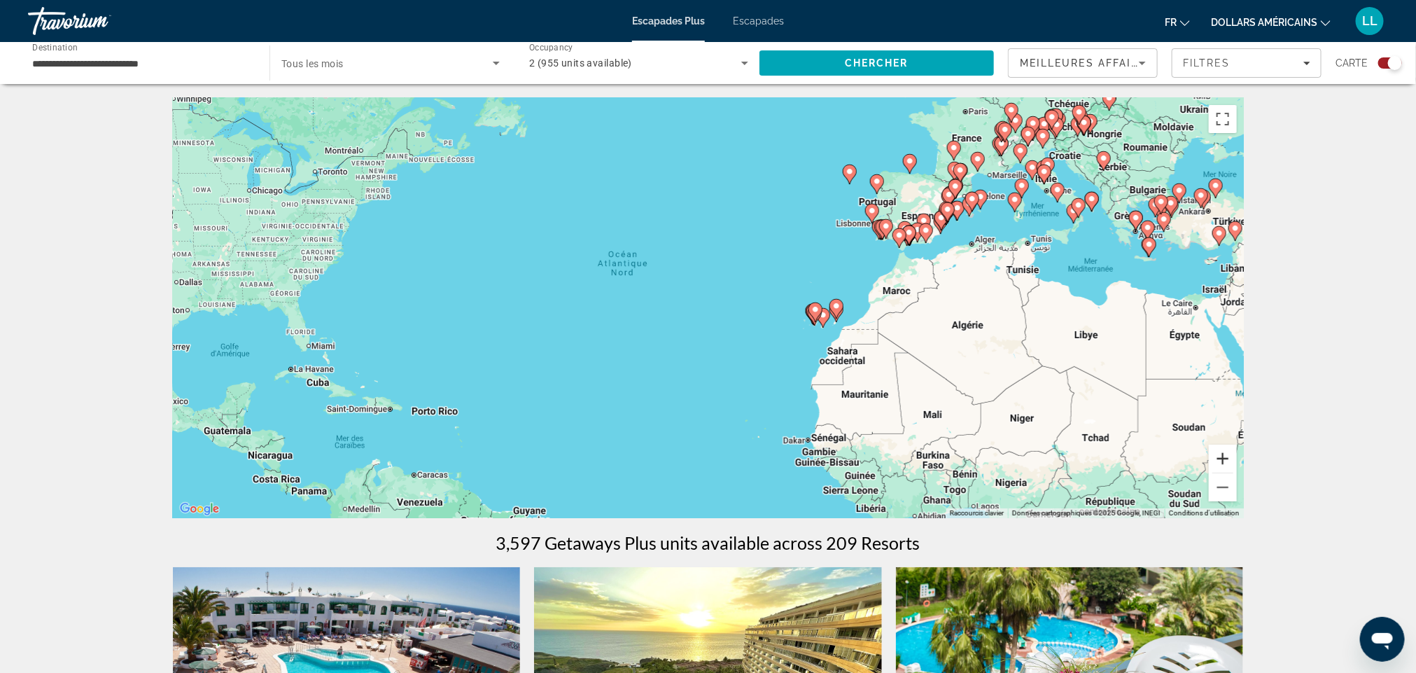
click at [1225, 461] on button "Zoom avant" at bounding box center [1223, 458] width 28 height 28
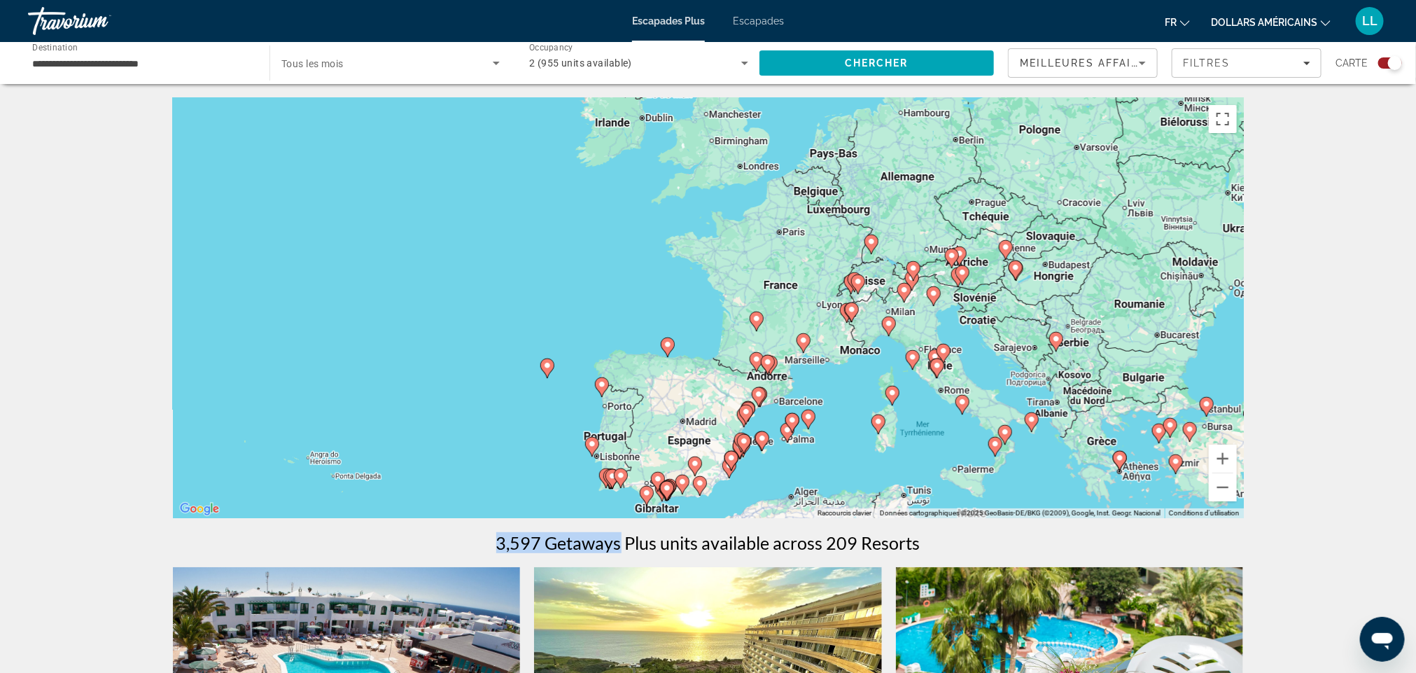
drag, startPoint x: 1069, startPoint y: 212, endPoint x: 622, endPoint y: 529, distance: 547.7
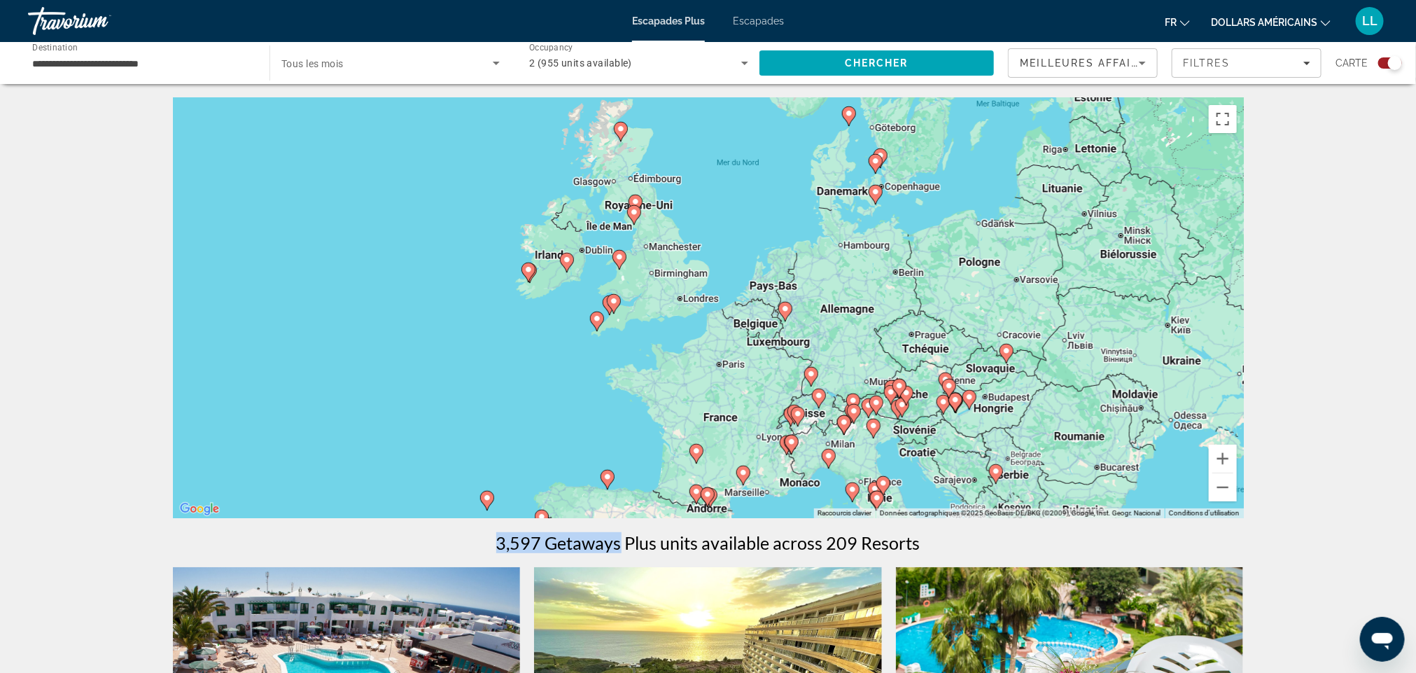
drag, startPoint x: 797, startPoint y: 391, endPoint x: 786, endPoint y: 421, distance: 31.9
click at [787, 421] on gmp-advanced-marker "Contenu principal" at bounding box center [794, 414] width 14 height 21
click at [1218, 461] on button "Zoom avant" at bounding box center [1223, 458] width 28 height 28
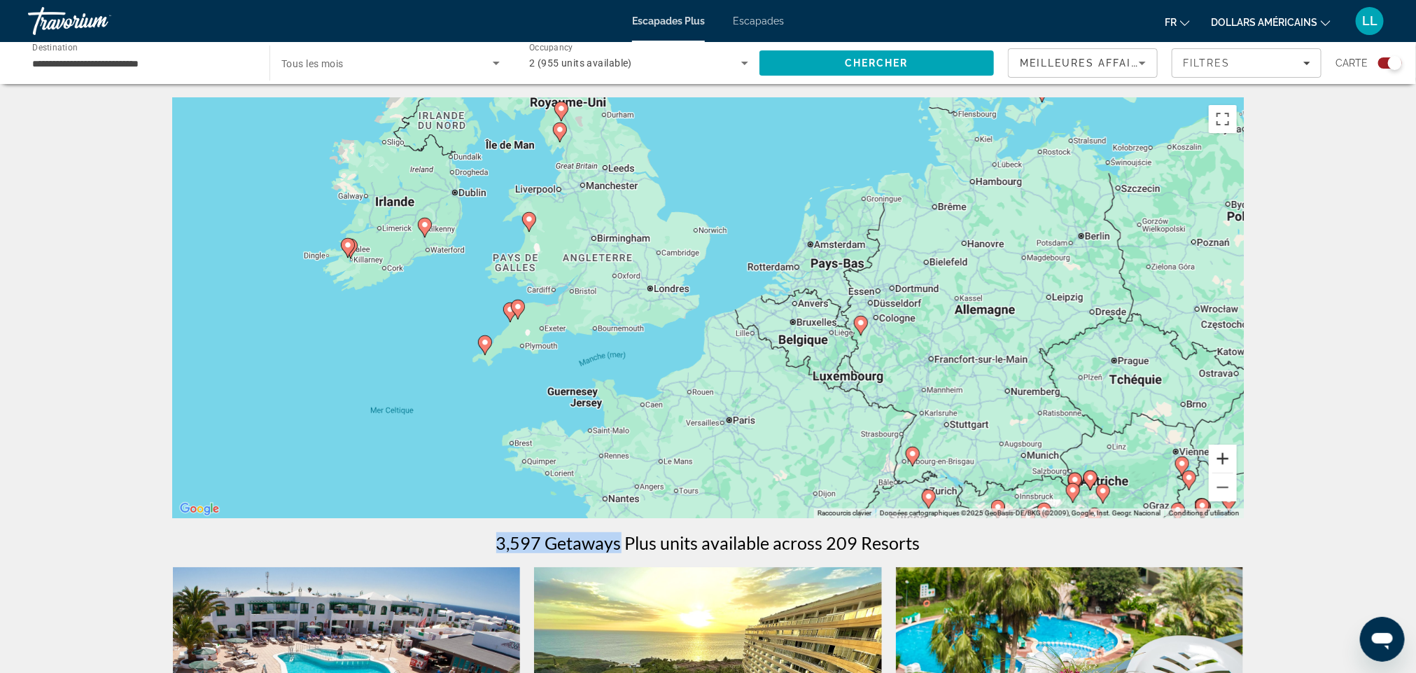
click at [1218, 461] on button "Zoom avant" at bounding box center [1223, 458] width 28 height 28
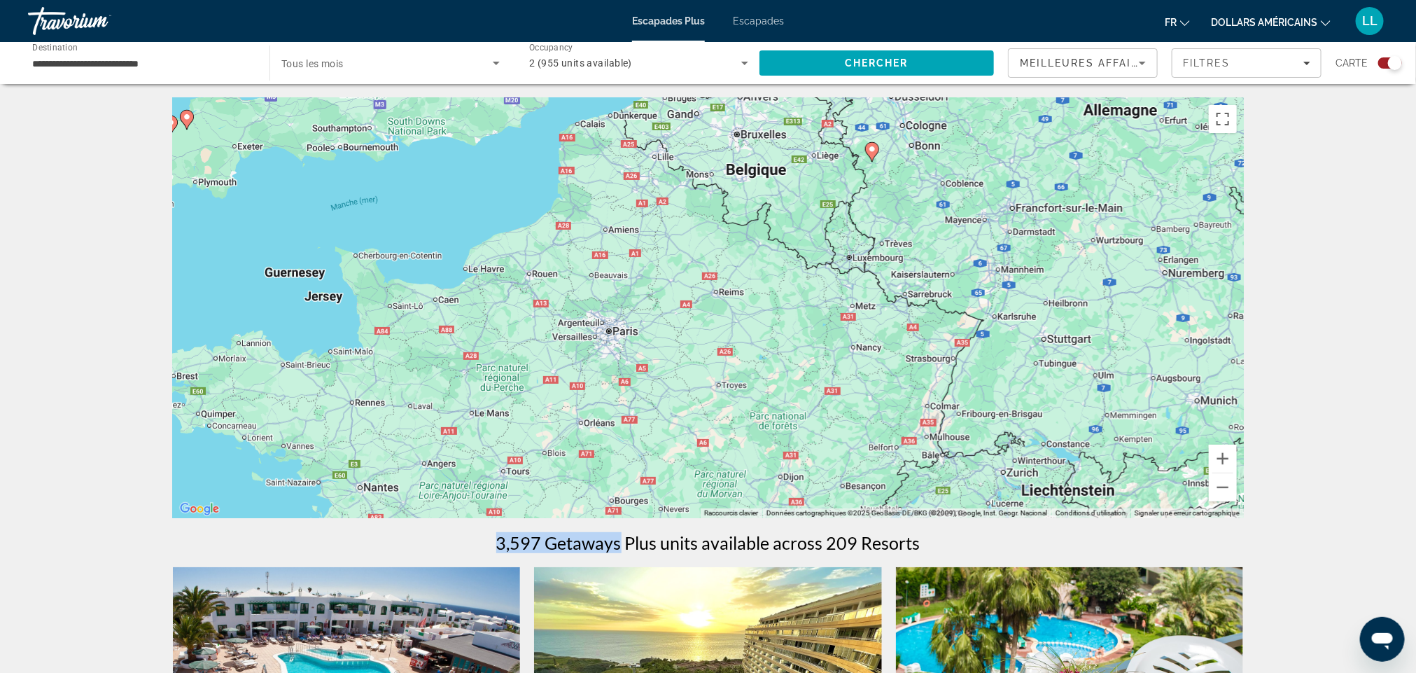
drag, startPoint x: 1006, startPoint y: 370, endPoint x: 872, endPoint y: 174, distance: 237.3
click at [872, 174] on div "Pour activer le glissement avec le clavier, appuyez sur Alt+Entrée. Une fois ce…" at bounding box center [708, 308] width 1071 height 420
click at [868, 152] on image "Contenu principal" at bounding box center [872, 149] width 8 height 8
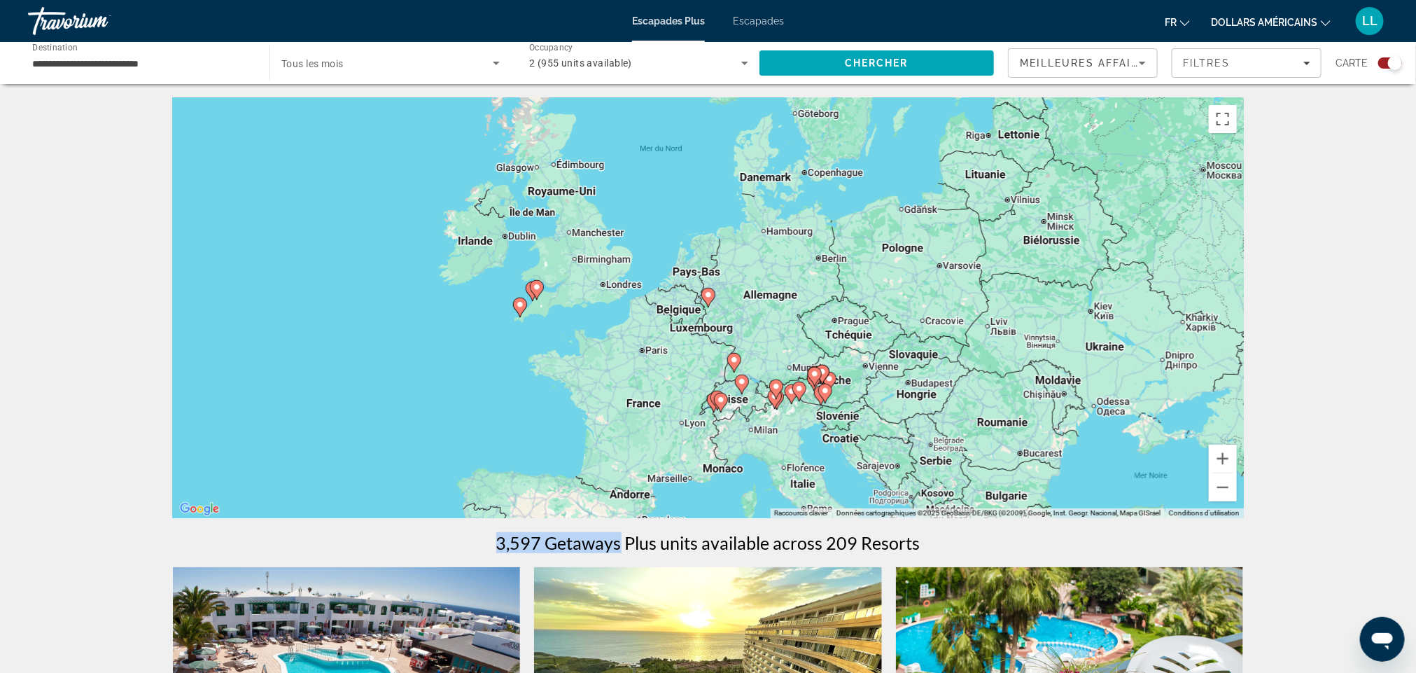
click at [710, 296] on image "Contenu principal" at bounding box center [708, 294] width 8 height 8
type input "**********"
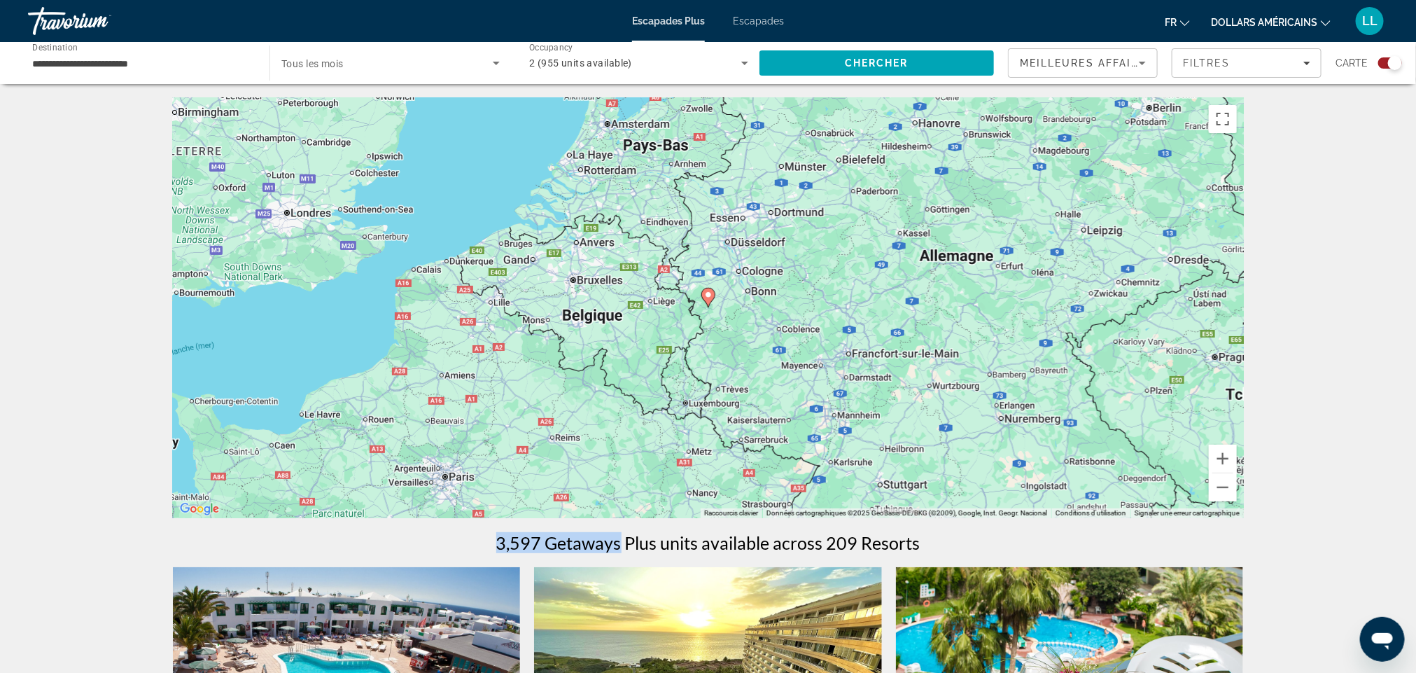
click at [710, 296] on image "Contenu principal" at bounding box center [708, 294] width 8 height 8
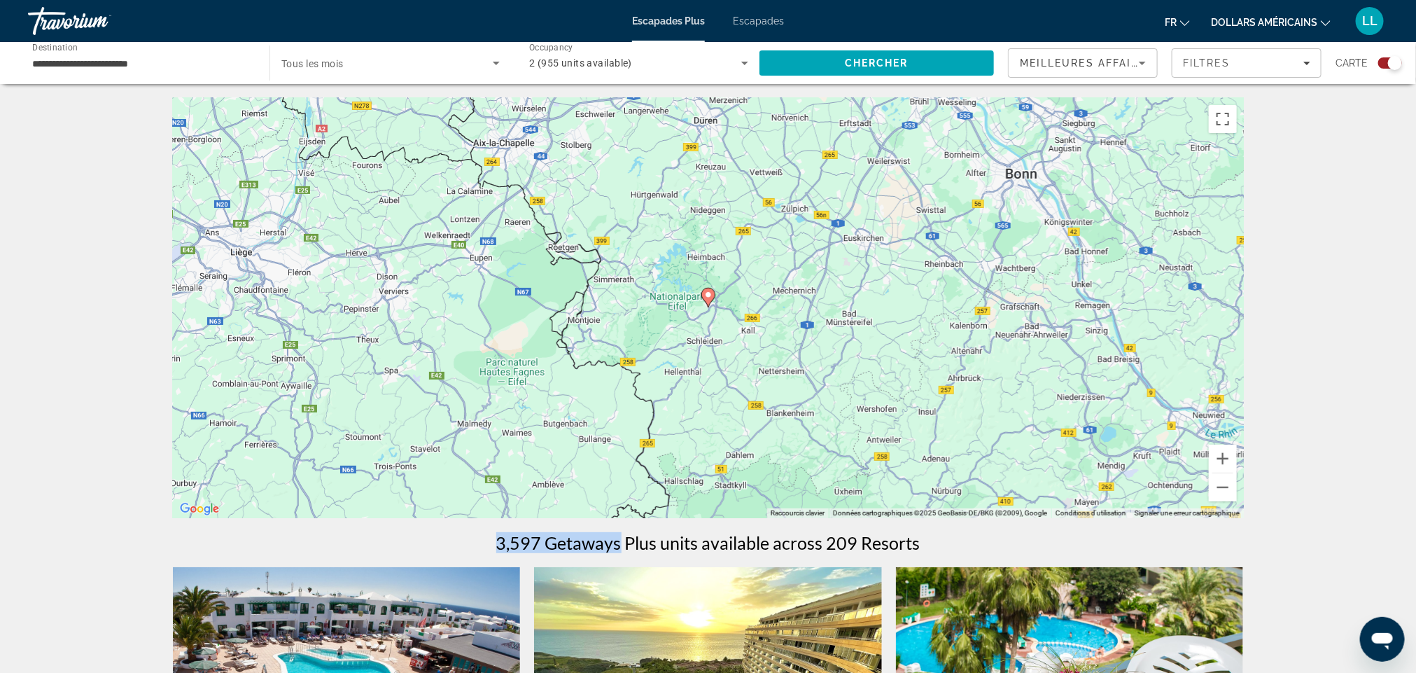
click at [710, 296] on image "Contenu principal" at bounding box center [708, 294] width 8 height 8
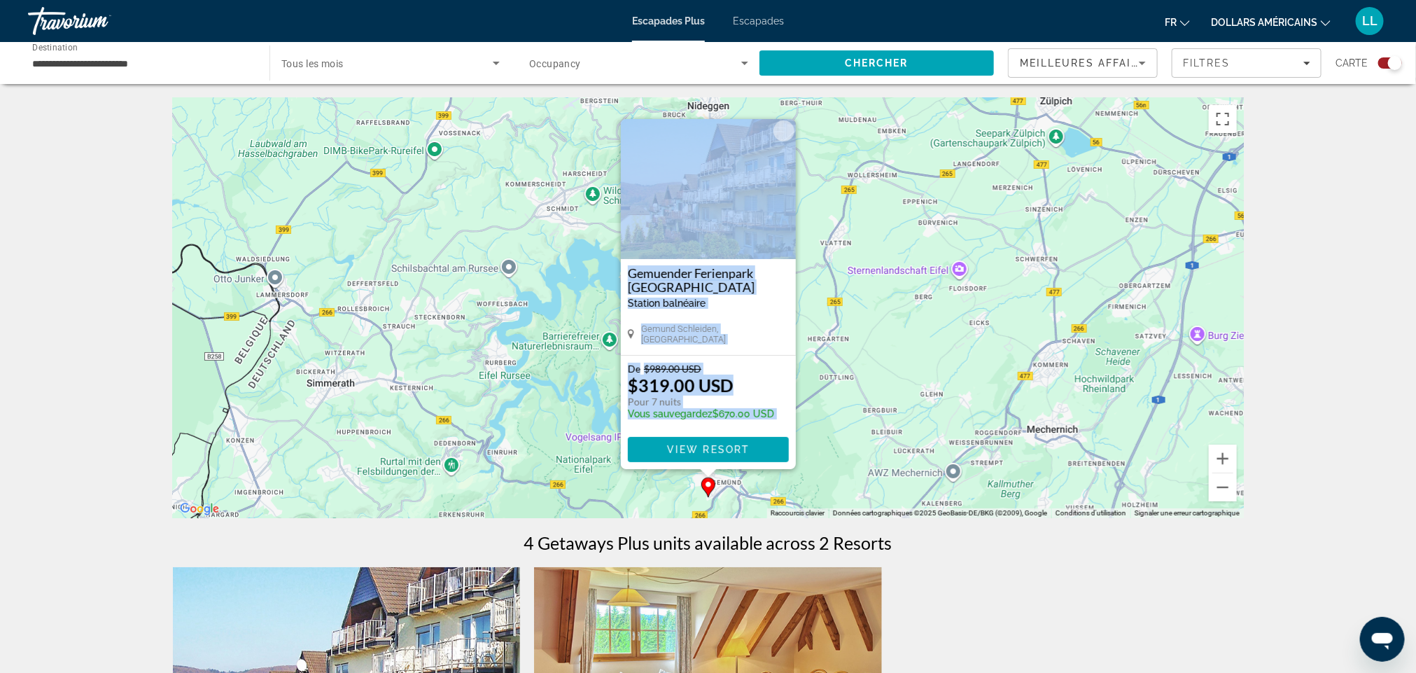
click at [752, 323] on div "Gemuender Ferienpark [PERSON_NAME][GEOGRAPHIC_DATA] balnéaire - Ceci est une st…" at bounding box center [708, 307] width 175 height 96
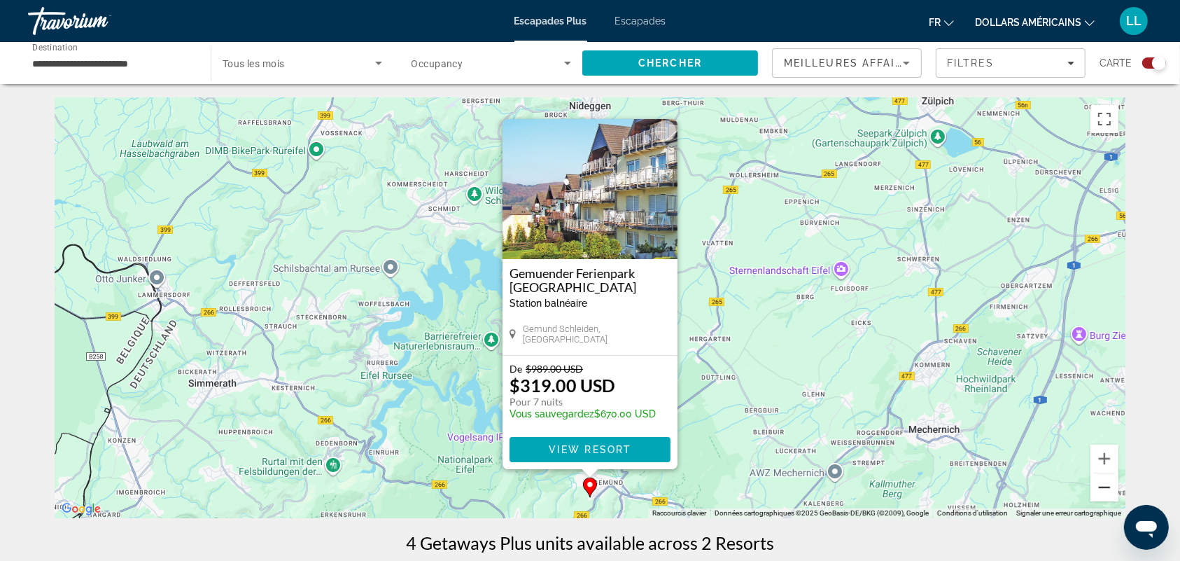
click at [1105, 494] on button "Zoom arrière" at bounding box center [1105, 487] width 28 height 28
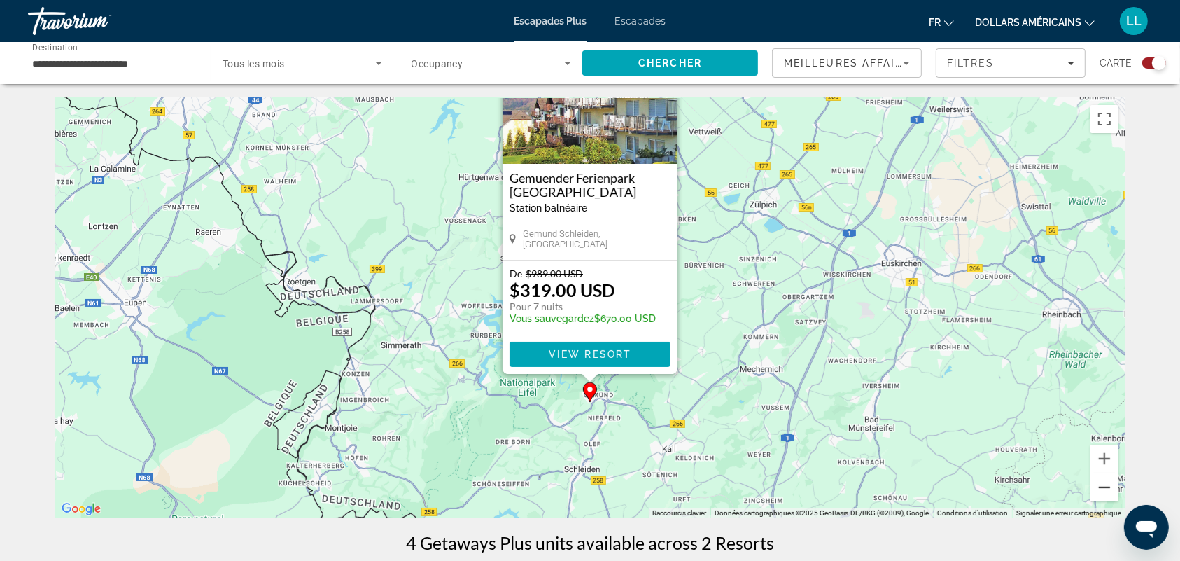
click at [1104, 494] on button "Zoom arrière" at bounding box center [1105, 487] width 28 height 28
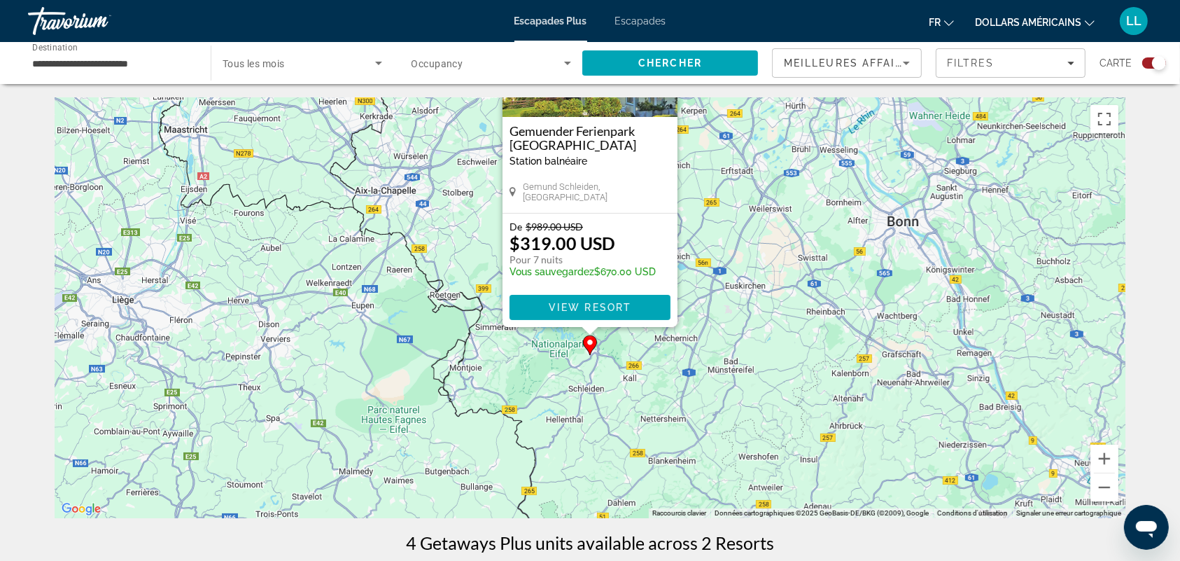
click at [846, 435] on div "Pour activer le glissement avec le clavier, appuyez sur Alt+Entrée. Une fois ce…" at bounding box center [590, 308] width 1071 height 420
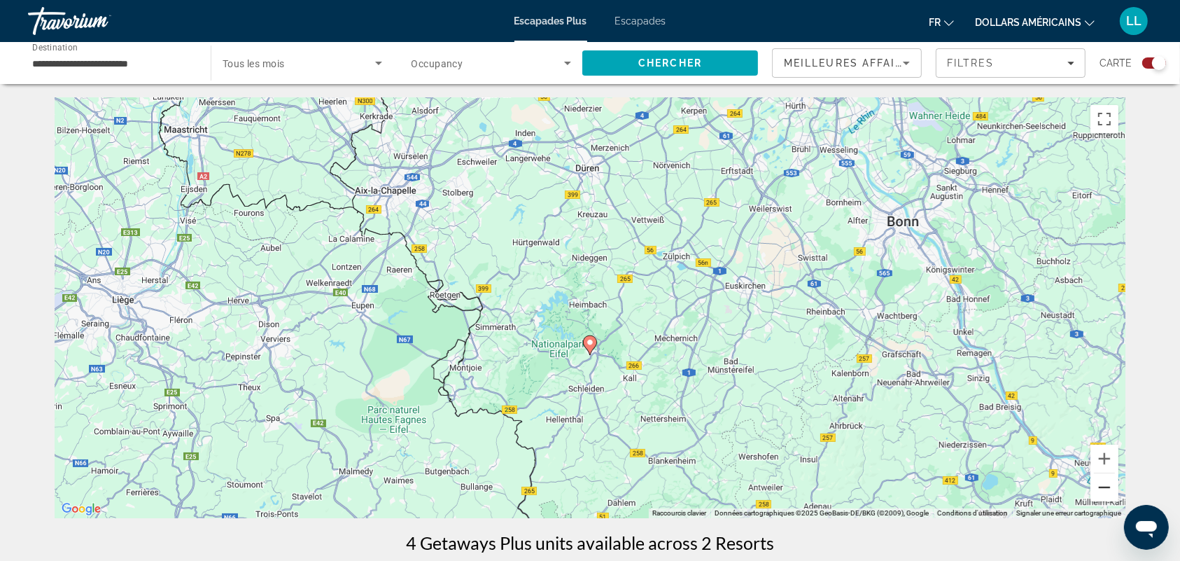
click at [1100, 493] on button "Zoom arrière" at bounding box center [1105, 487] width 28 height 28
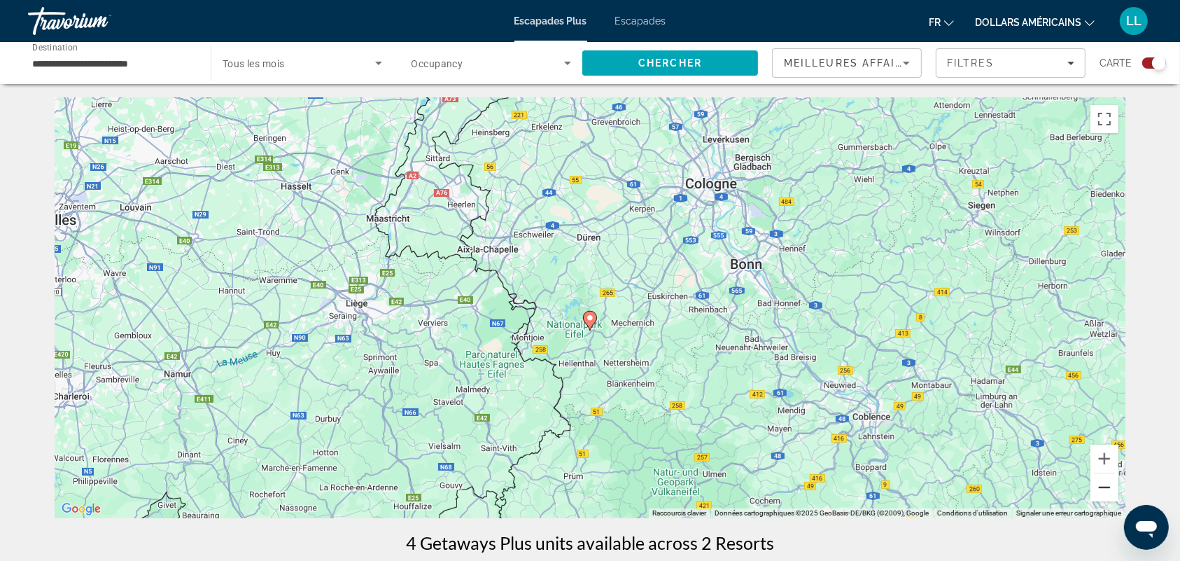
click at [1097, 492] on button "Zoom arrière" at bounding box center [1105, 487] width 28 height 28
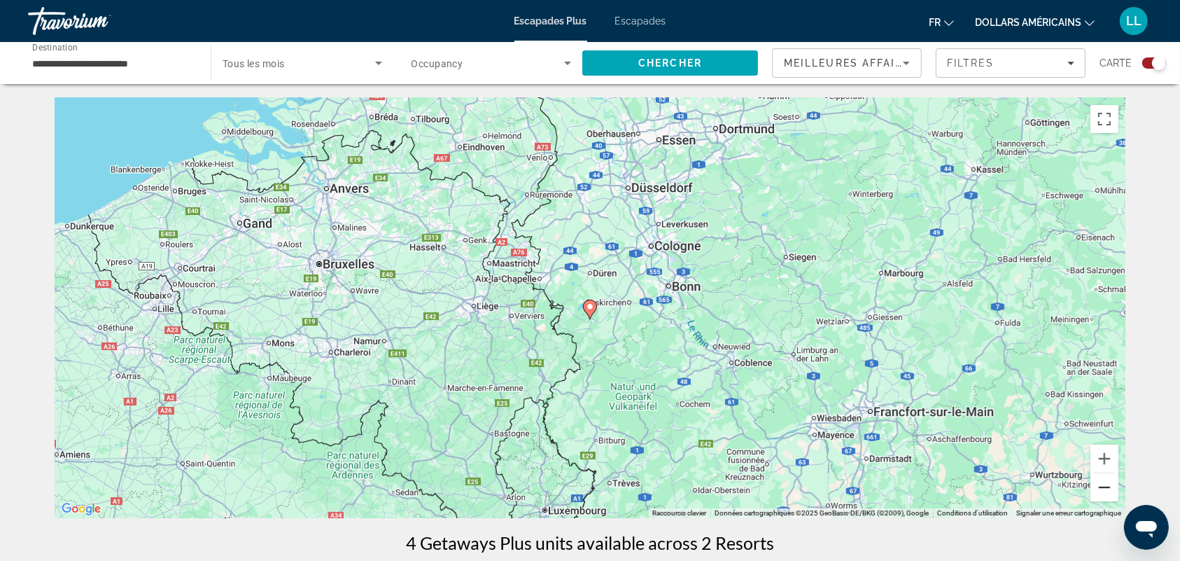
click at [1097, 492] on button "Zoom arrière" at bounding box center [1105, 487] width 28 height 28
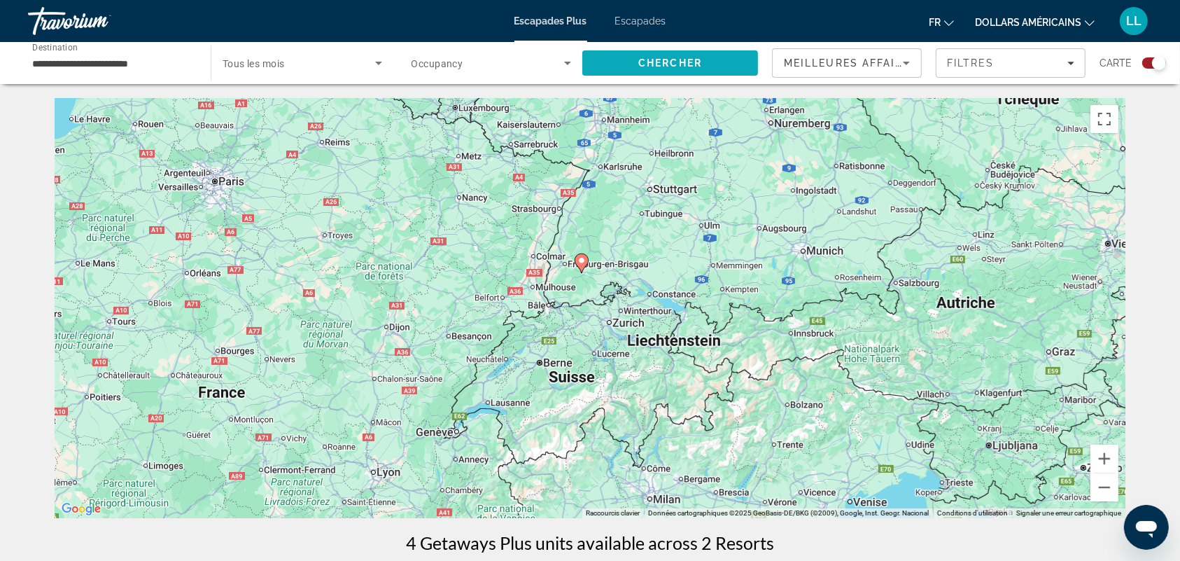
drag, startPoint x: 738, startPoint y: 348, endPoint x: 625, endPoint y: 46, distance: 322.3
click at [1106, 492] on button "Zoom arrière" at bounding box center [1105, 487] width 28 height 28
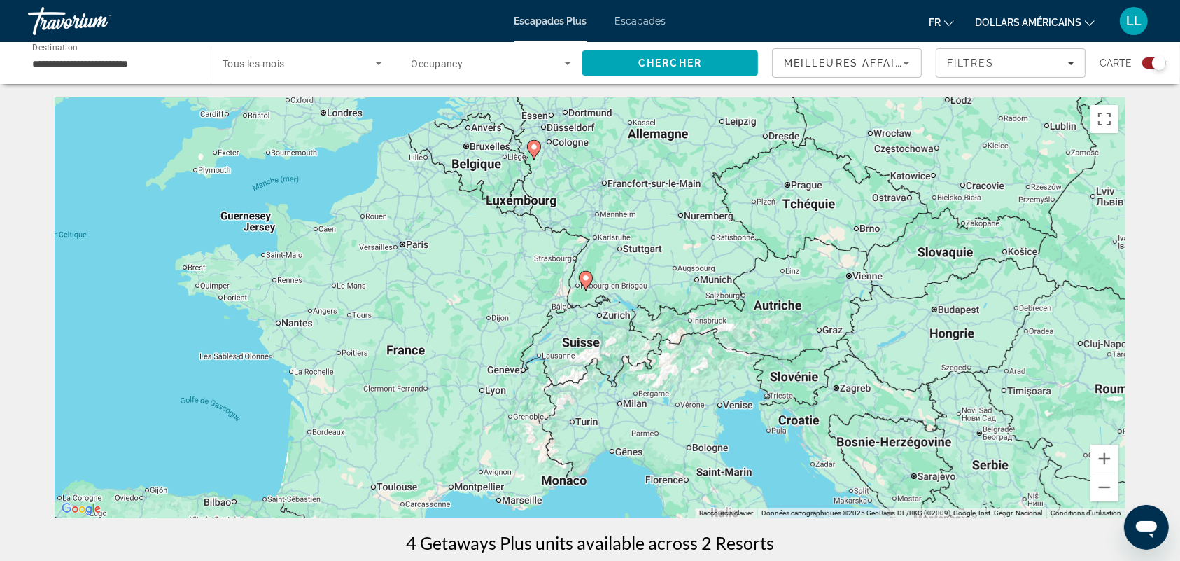
click at [588, 281] on image "Contenu principal" at bounding box center [586, 278] width 8 height 8
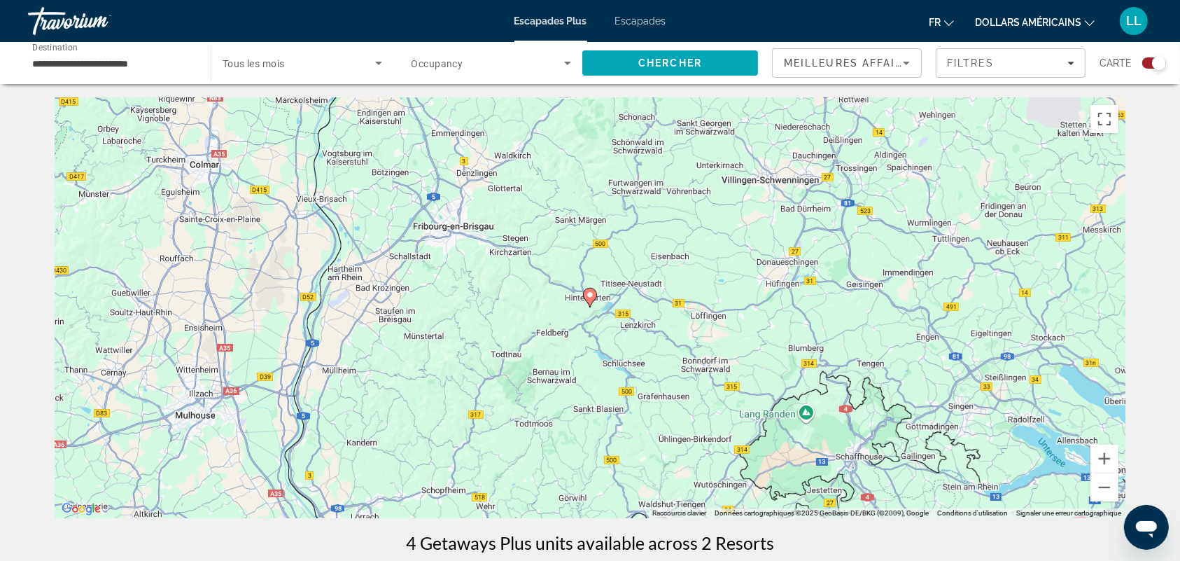
click at [589, 295] on image "Contenu principal" at bounding box center [590, 294] width 8 height 8
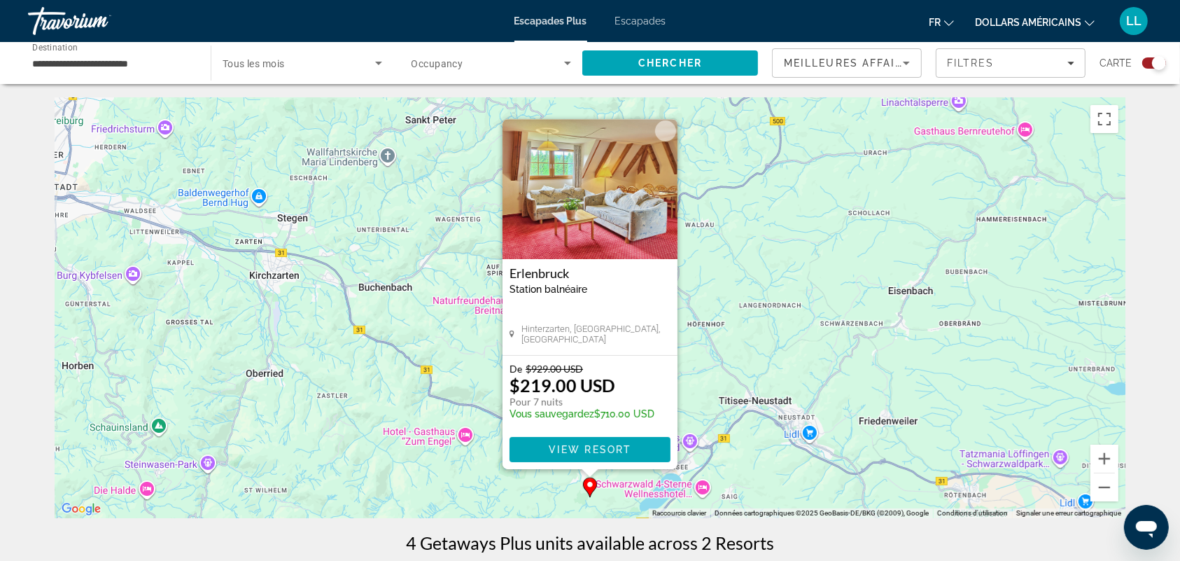
click at [667, 135] on button "Fermer" at bounding box center [665, 130] width 21 height 21
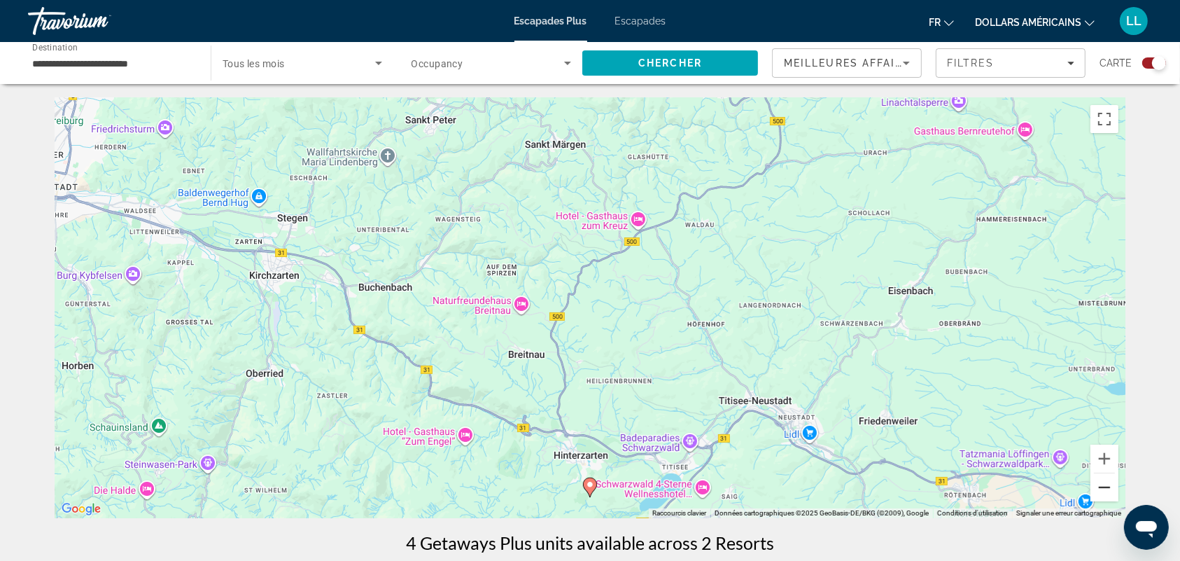
click at [1108, 479] on button "Zoom arrière" at bounding box center [1105, 487] width 28 height 28
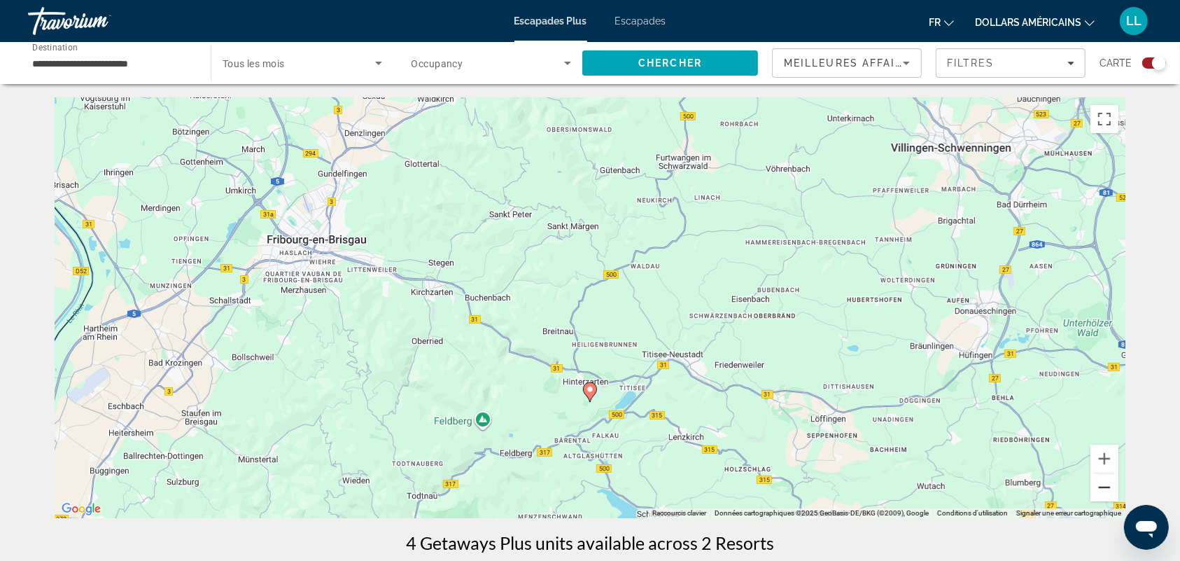
click at [1108, 479] on button "Zoom arrière" at bounding box center [1105, 487] width 28 height 28
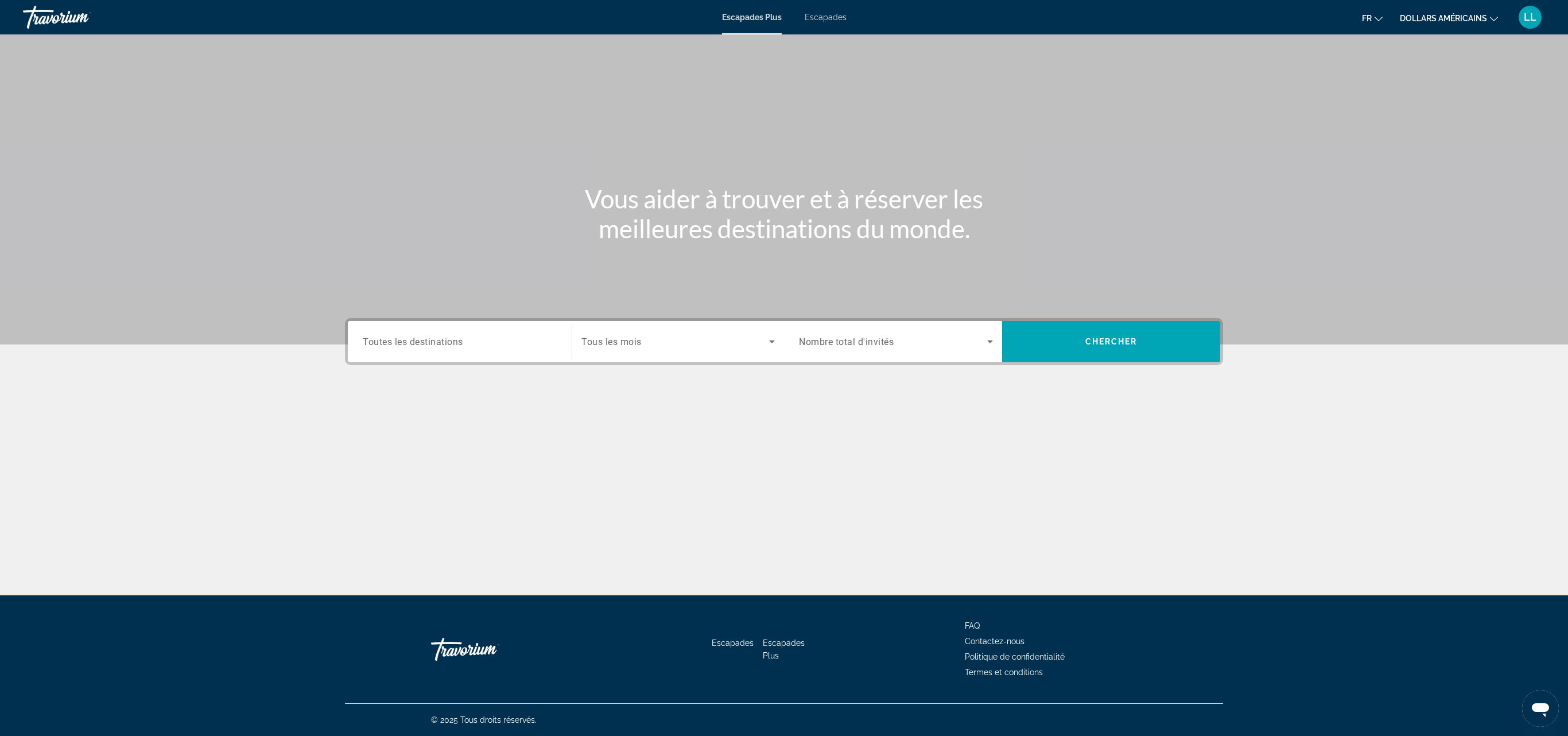
click at [431, 345] on span "Toutes les destinations" at bounding box center [413, 341] width 100 height 11
click at [431, 345] on input "Destination Toutes les destinations" at bounding box center [459, 342] width 194 height 14
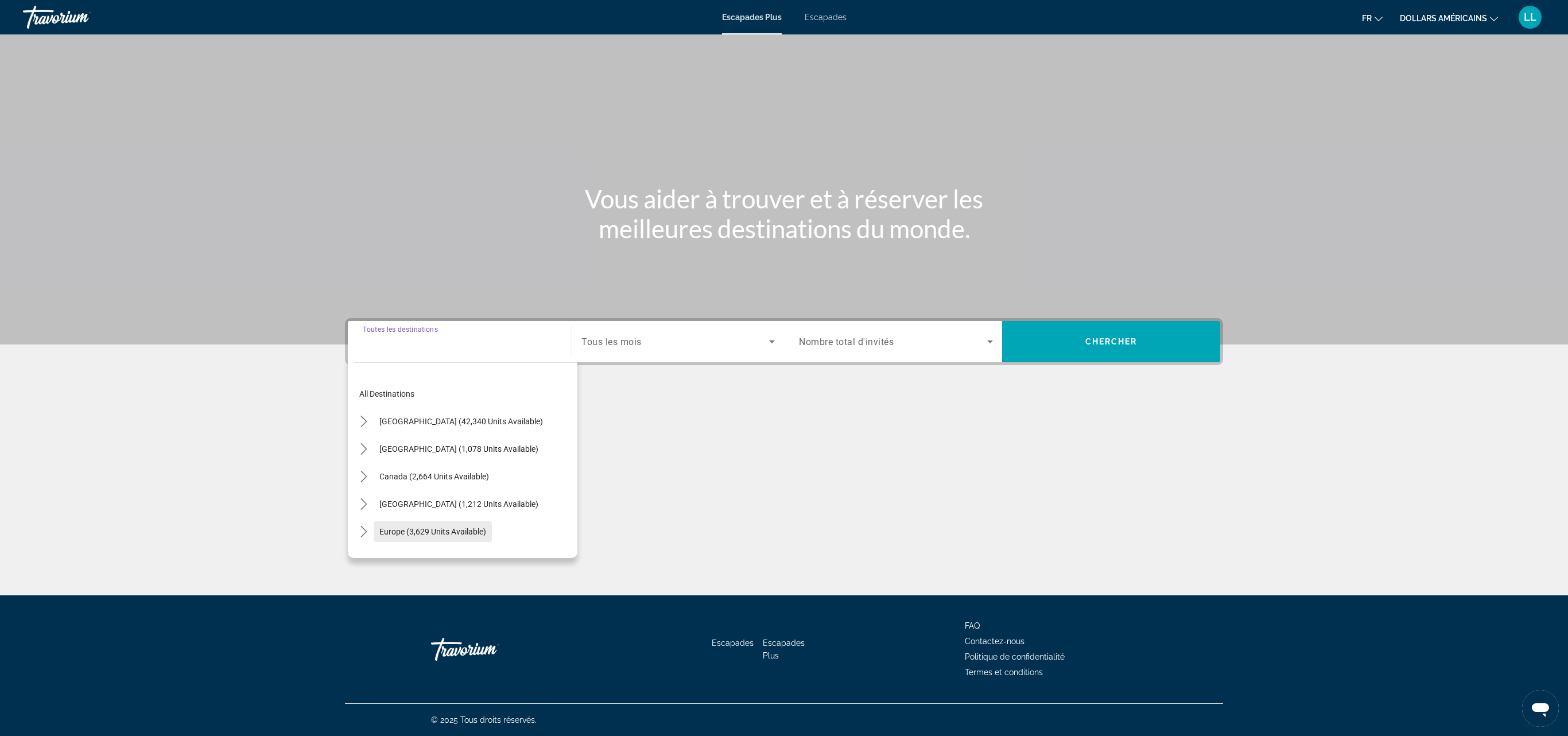
click at [440, 519] on span "Select destination: Europe (3,629 units available)" at bounding box center [433, 532] width 118 height 28
type input "**********"
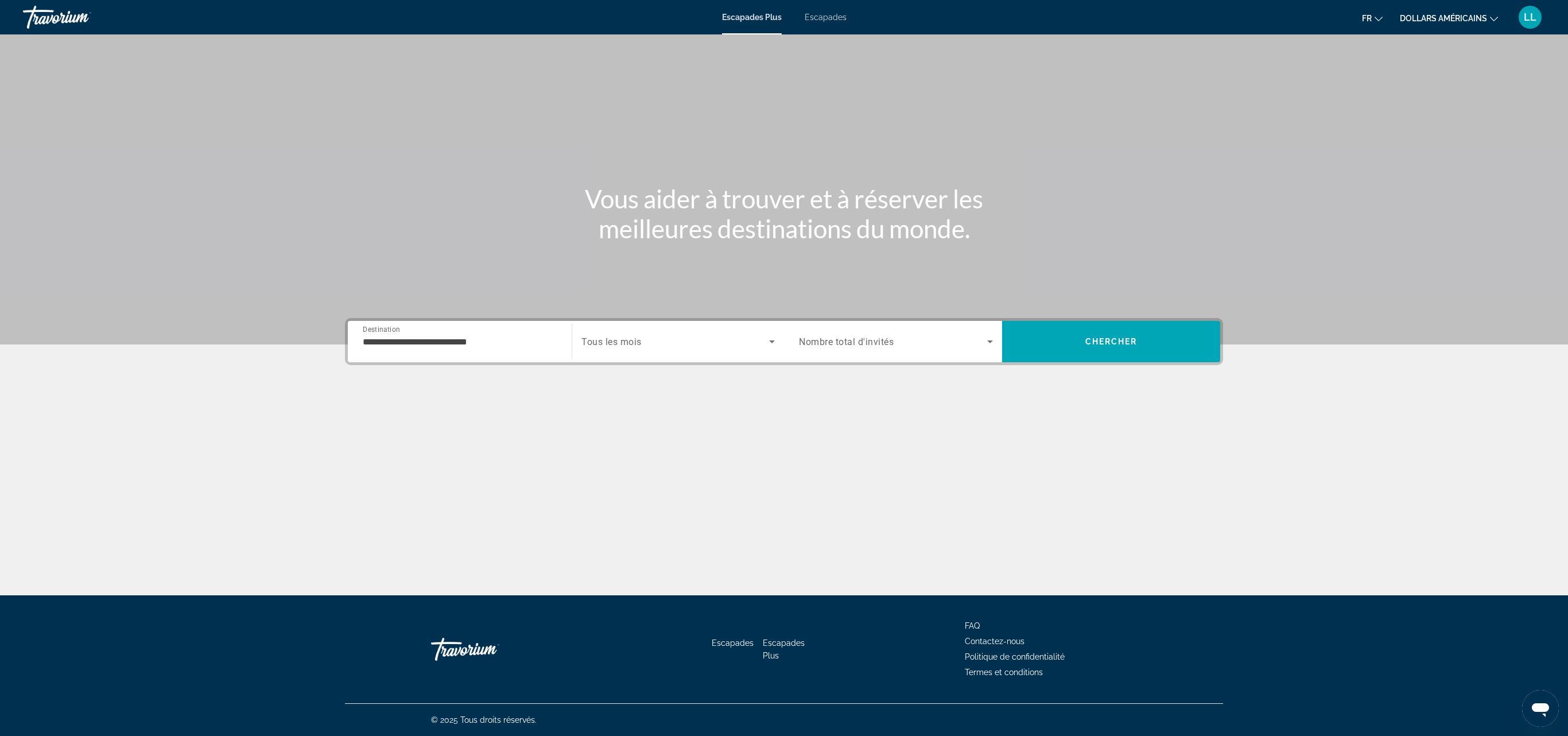
click at [608, 345] on span "Tous les mois" at bounding box center [611, 341] width 60 height 11
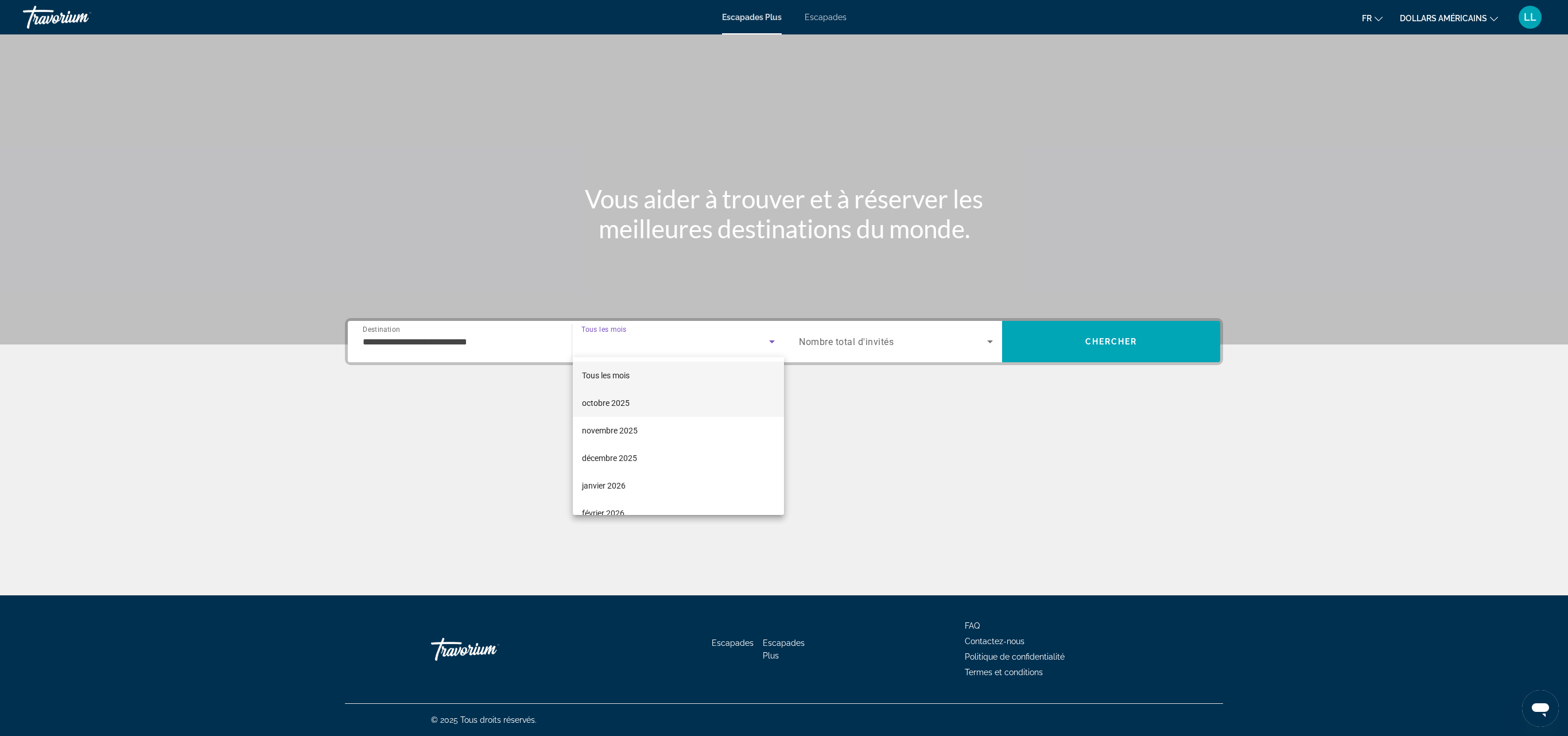
click at [632, 397] on mat-option "octobre 2025" at bounding box center [679, 404] width 212 height 28
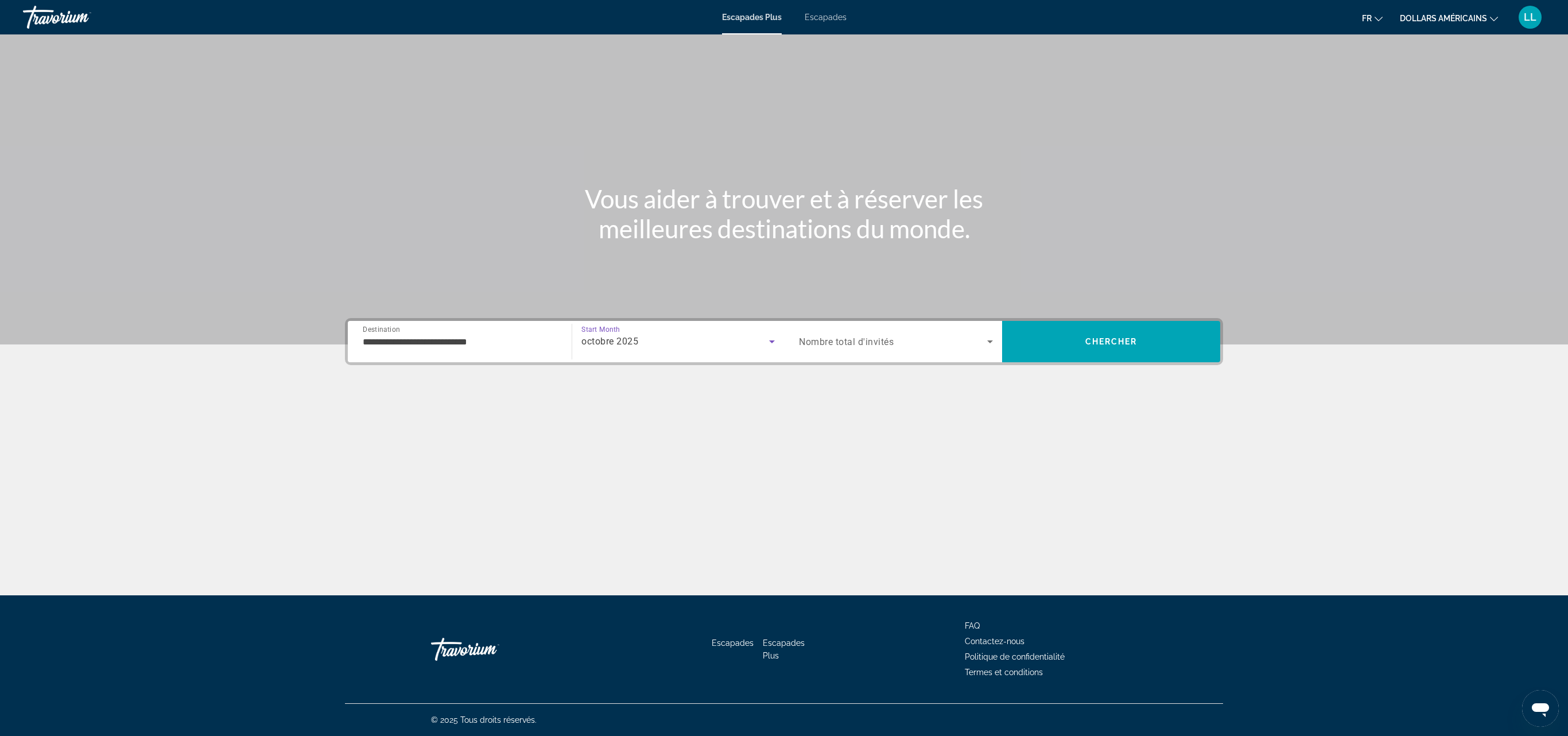
click at [852, 340] on span "Nombre total d'invités" at bounding box center [846, 341] width 94 height 11
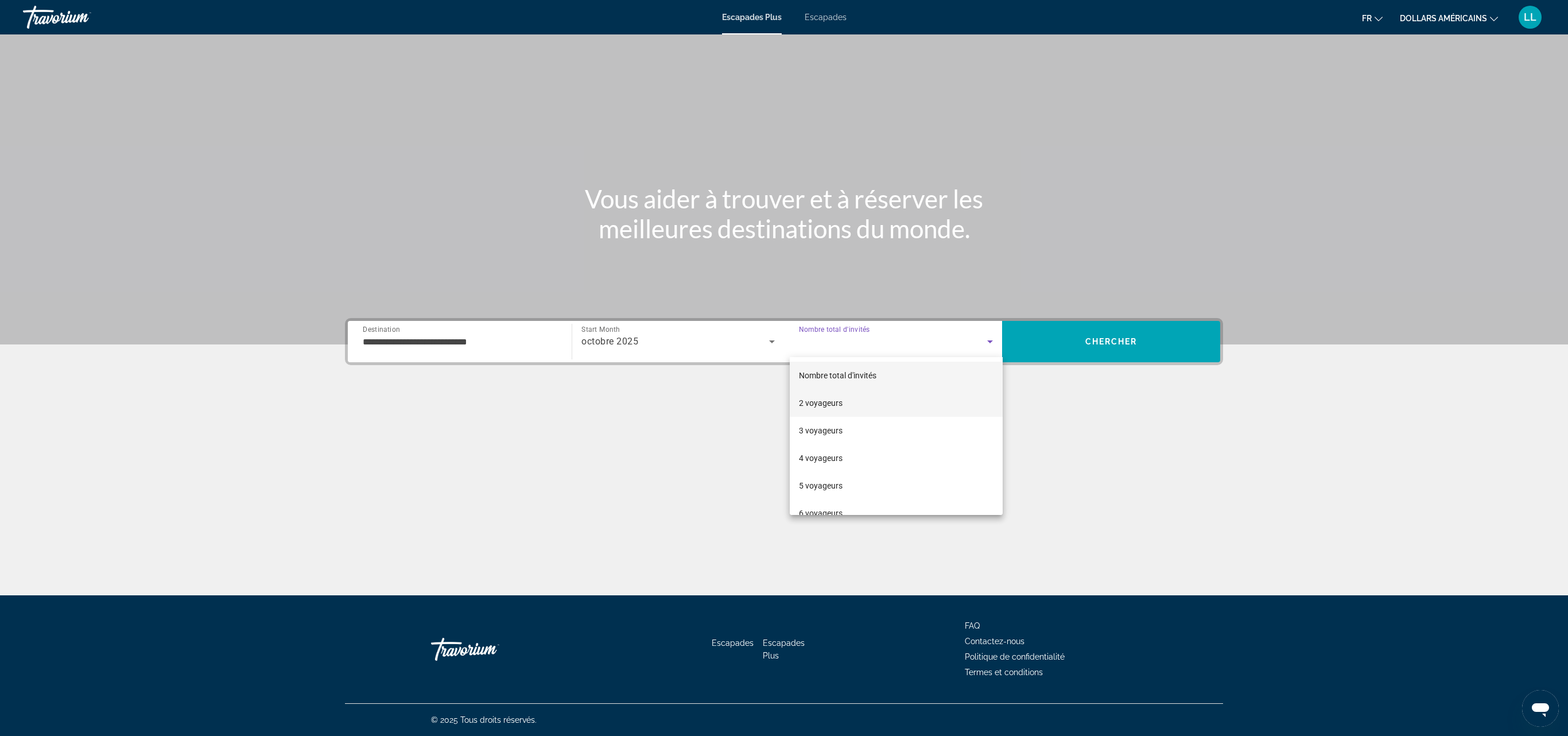
click at [847, 402] on mat-option "2 voyageurs" at bounding box center [896, 404] width 213 height 28
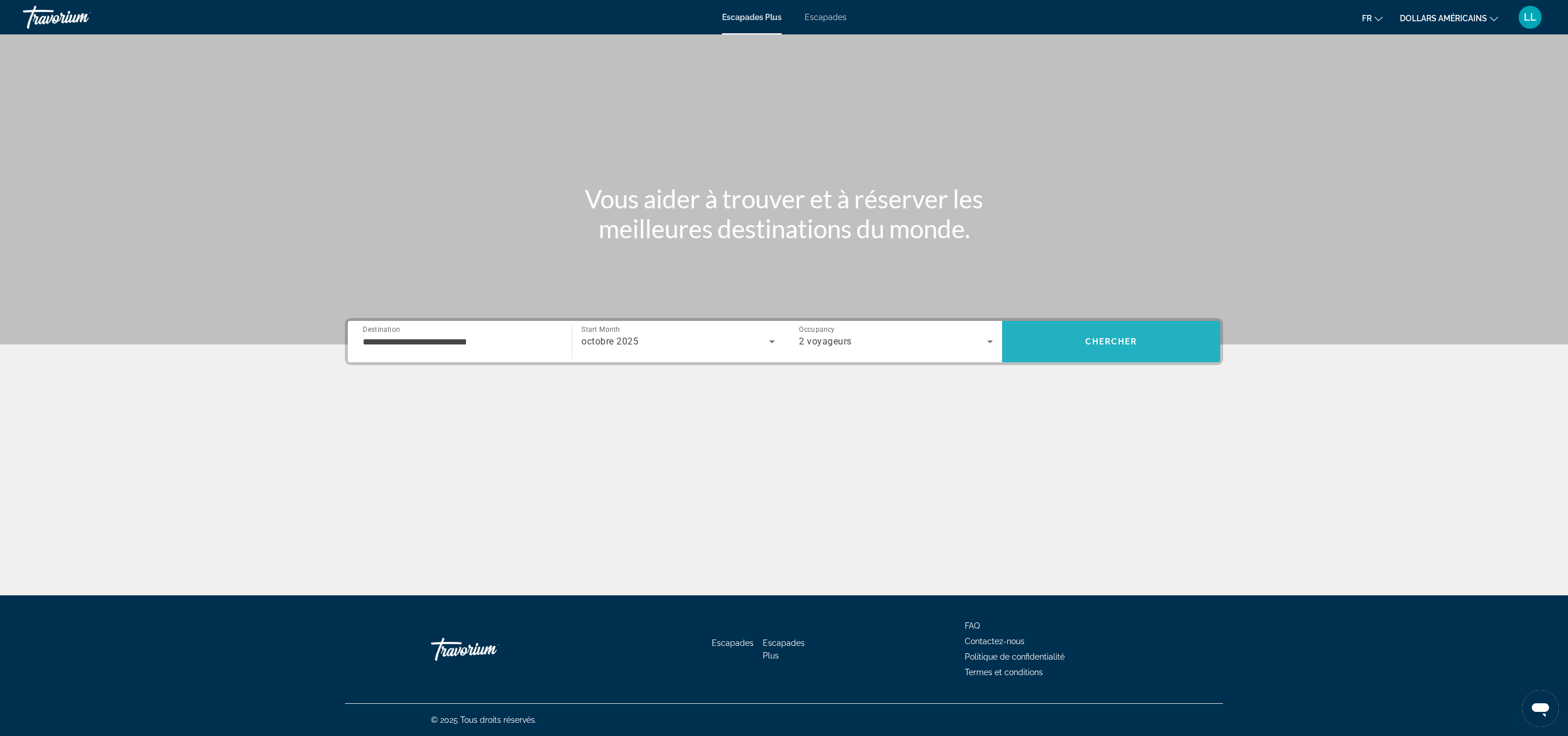
click at [1078, 341] on span "Search" at bounding box center [1111, 342] width 218 height 28
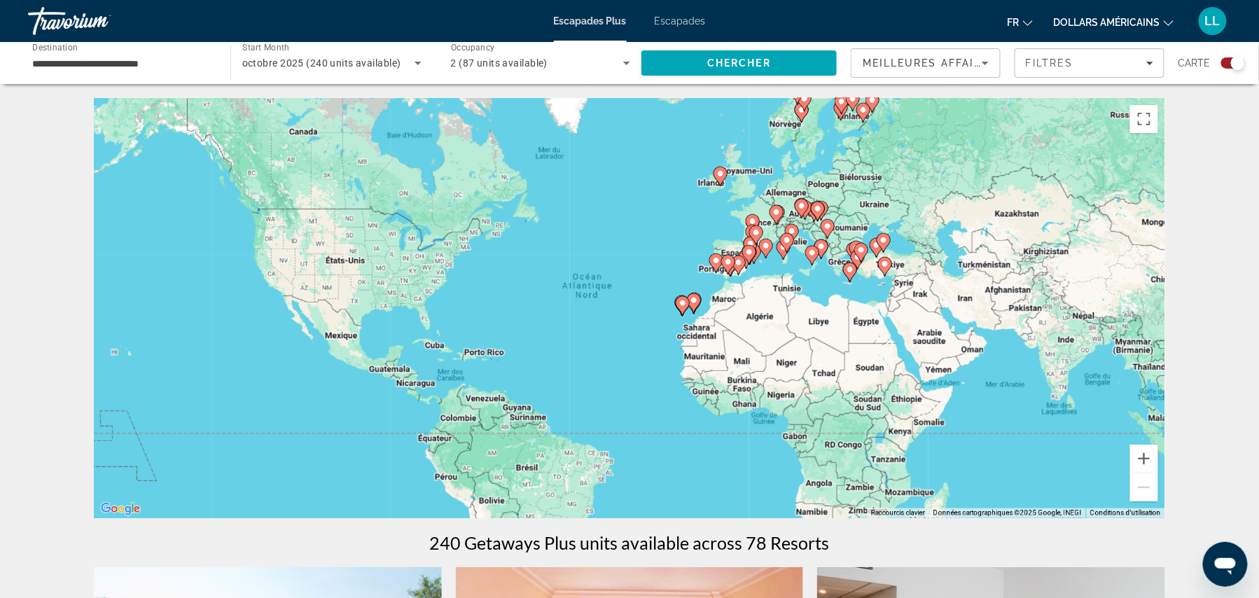
click at [1070, 8] on div "fr English Español Français Italiano Português русский dollars américains USD (…" at bounding box center [976, 20] width 512 height 29
click at [1070, 17] on font "dollars américains" at bounding box center [1106, 22] width 106 height 11
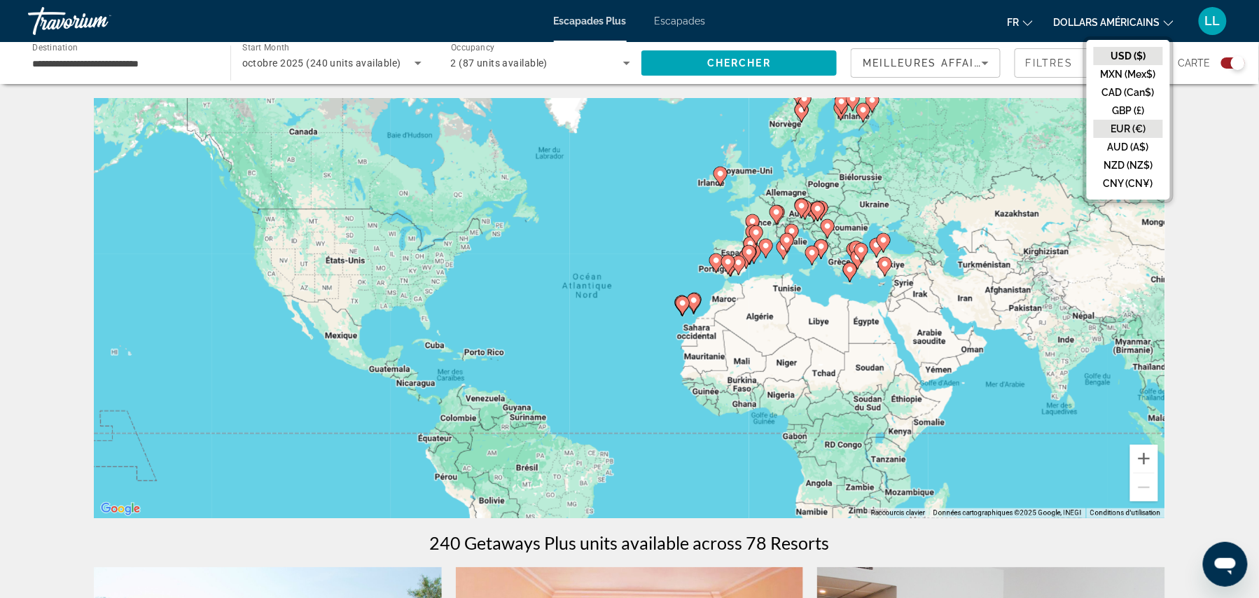
click at [1132, 129] on button "EUR (€)" at bounding box center [1127, 129] width 69 height 18
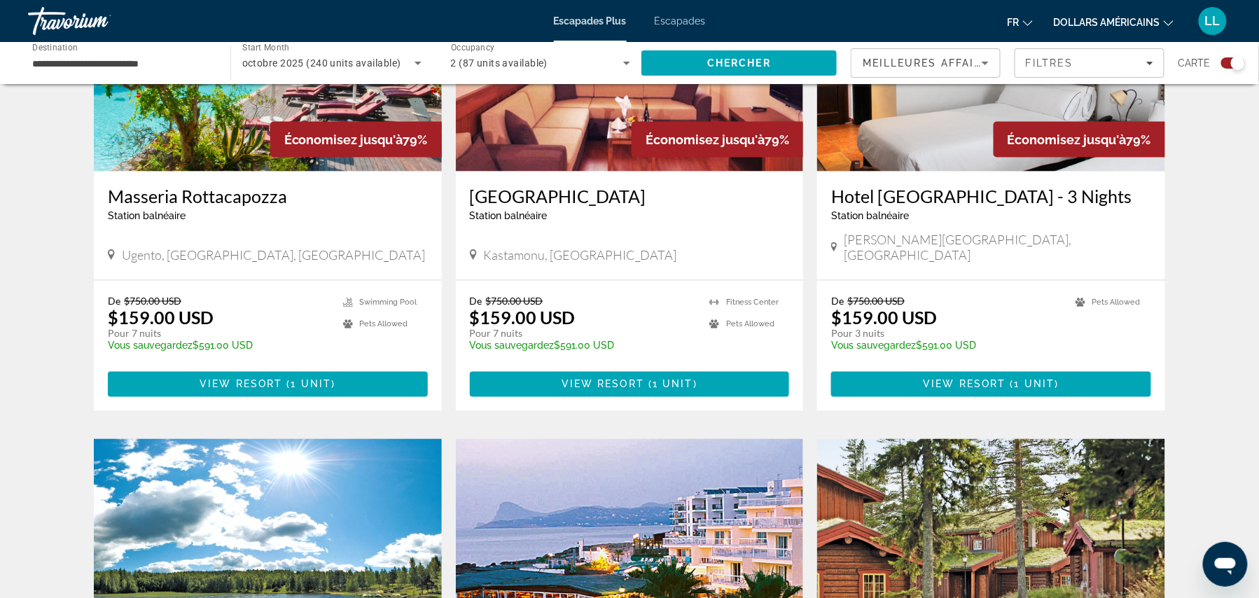
scroll to position [609, 0]
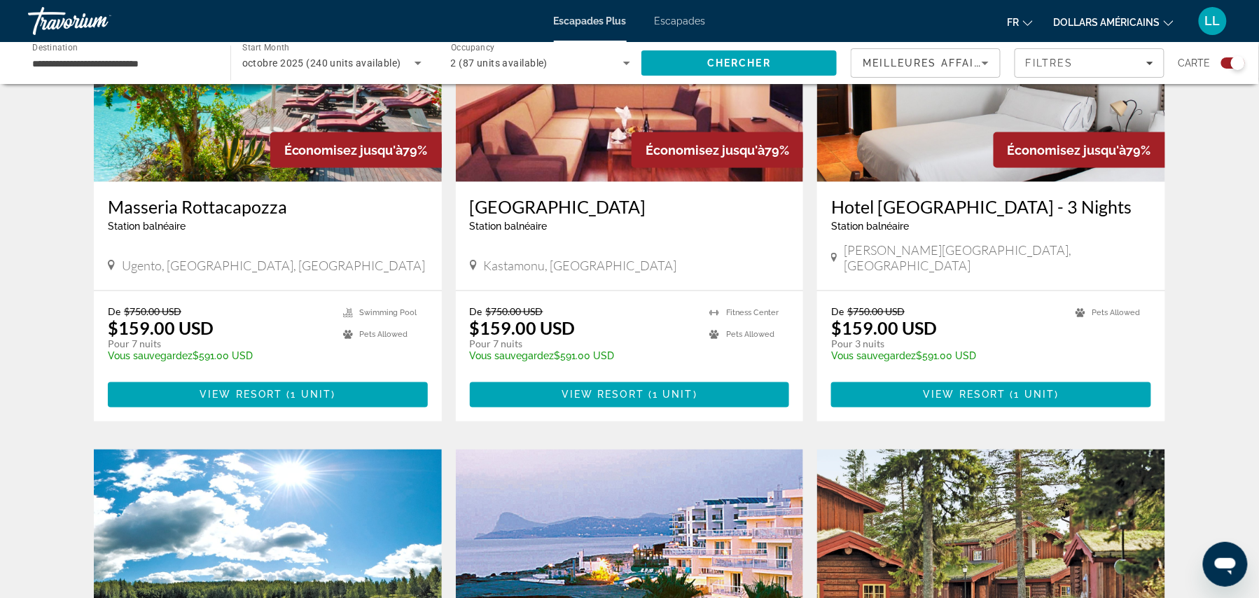
click at [1098, 20] on font "dollars américains" at bounding box center [1106, 22] width 106 height 11
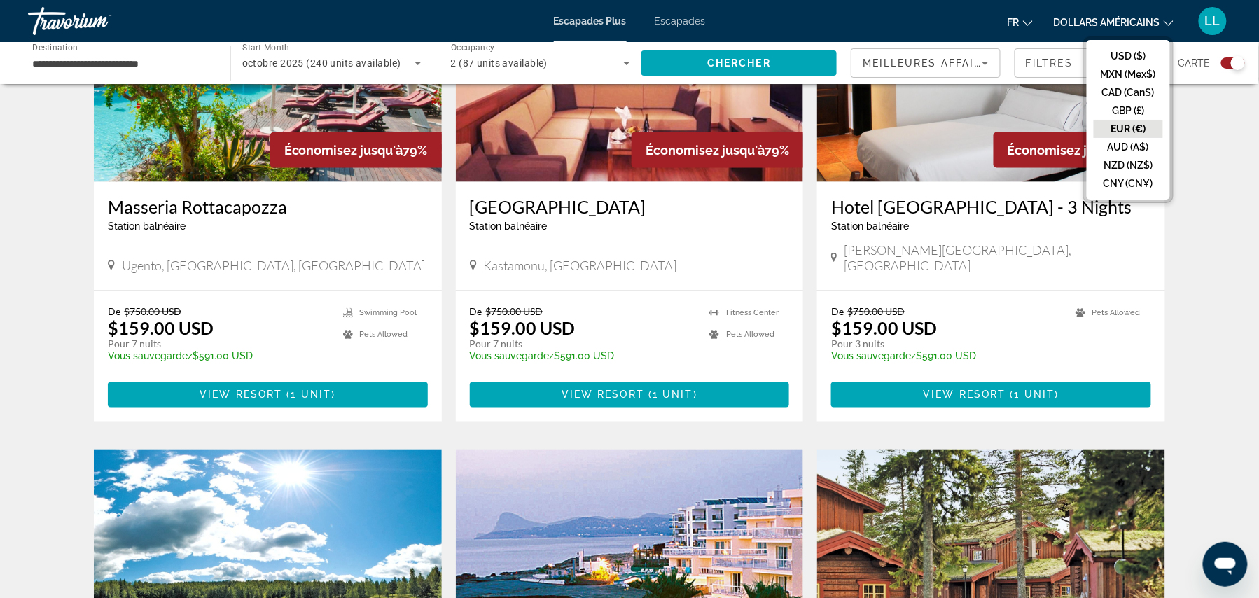
click at [1120, 122] on button "EUR (€)" at bounding box center [1127, 129] width 69 height 18
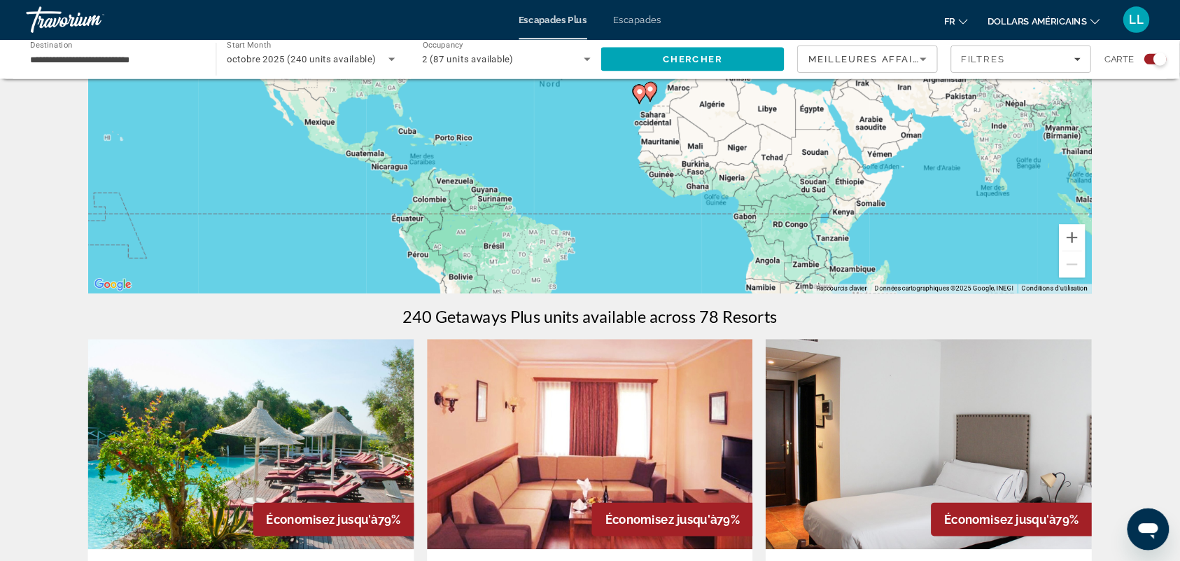
scroll to position [0, 0]
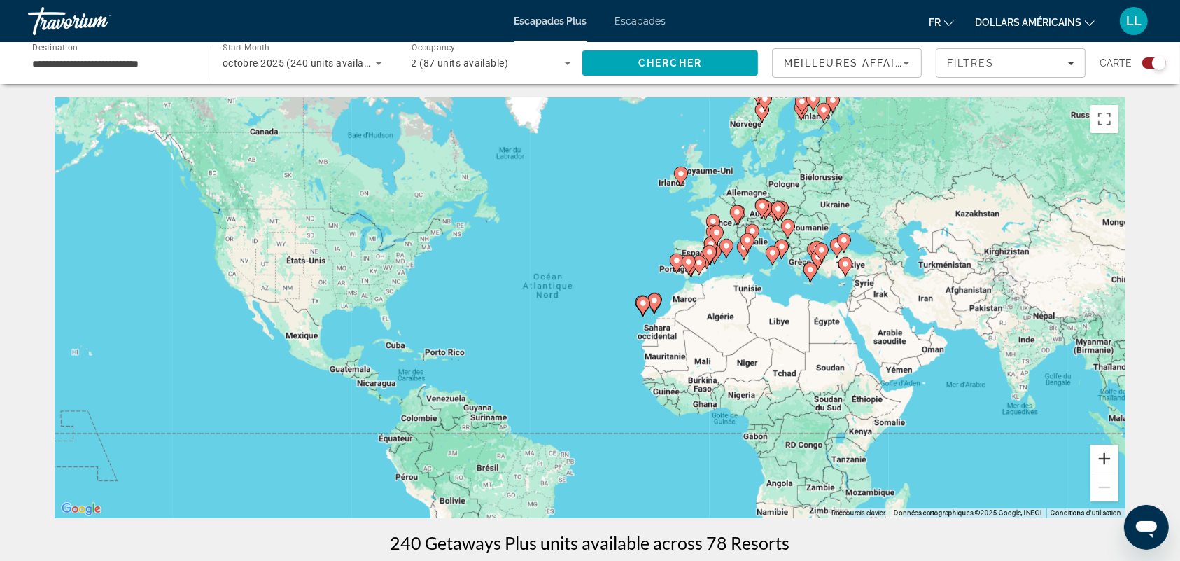
click at [1114, 464] on button "Zoom avant" at bounding box center [1105, 458] width 28 height 28
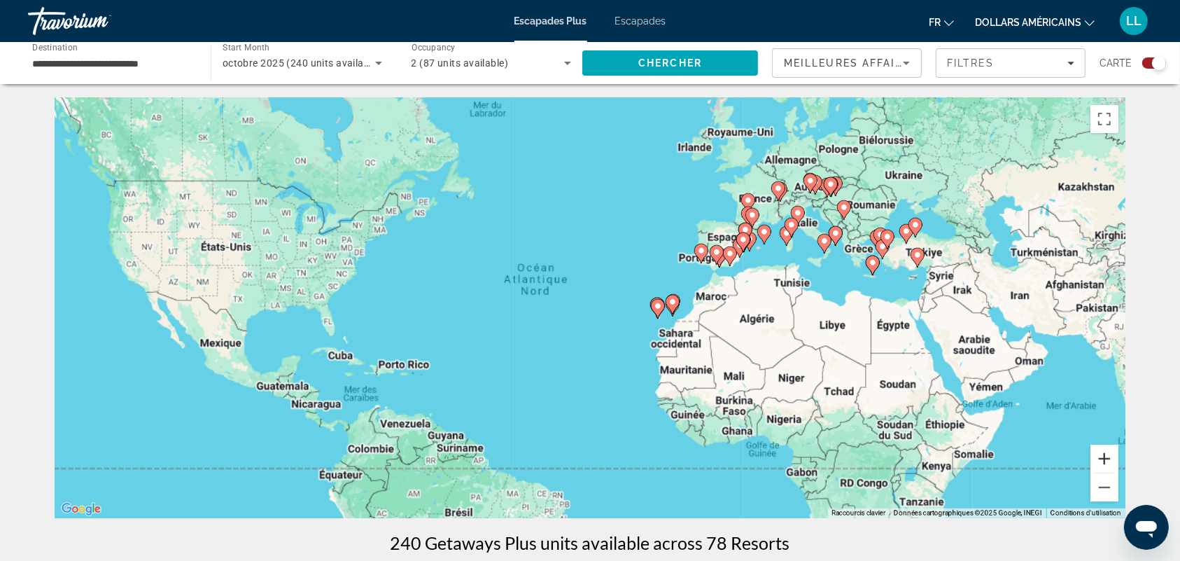
click at [1114, 464] on button "Zoom avant" at bounding box center [1105, 458] width 28 height 28
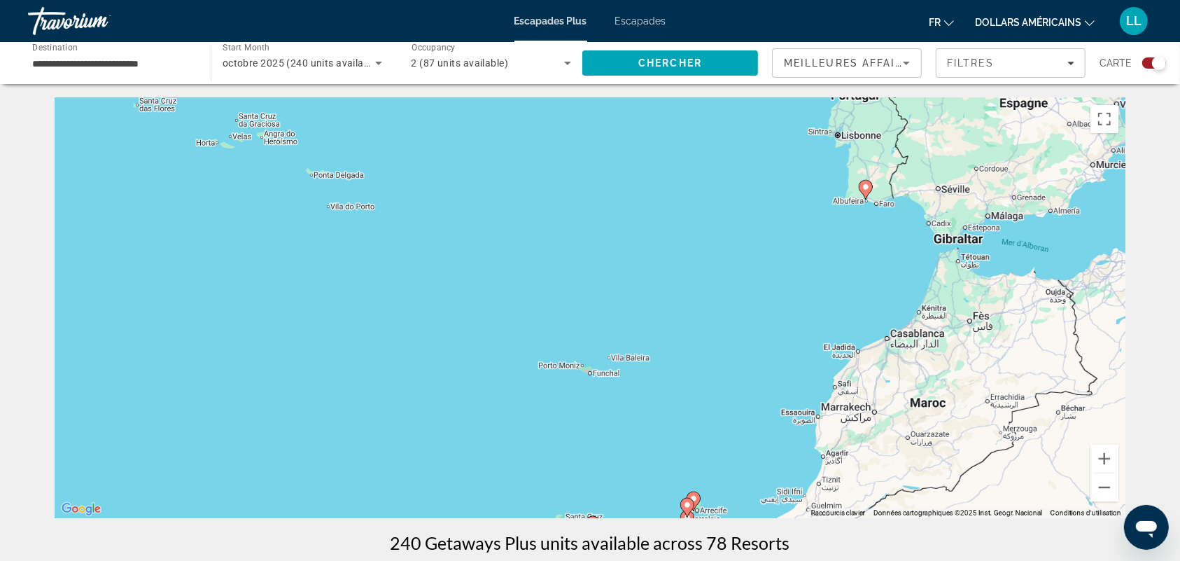
drag, startPoint x: 1000, startPoint y: 264, endPoint x: 582, endPoint y: 430, distance: 449.9
click at [582, 430] on div "Pour activer le glissement avec le clavier, appuyez sur Alt+Entrée. Une fois ce…" at bounding box center [590, 308] width 1071 height 420
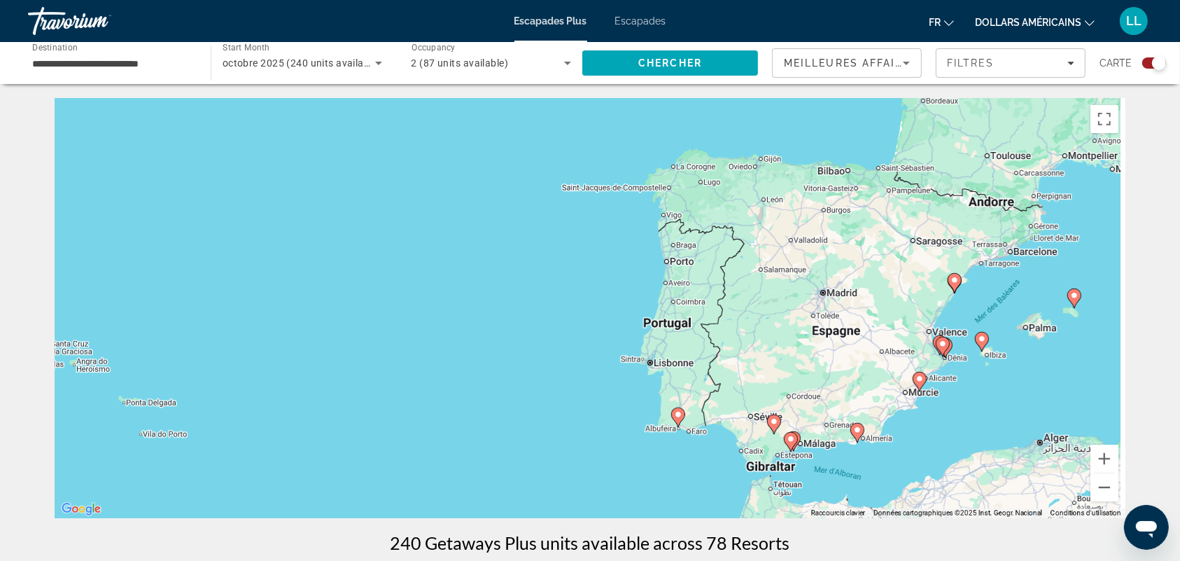
drag, startPoint x: 709, startPoint y: 389, endPoint x: 656, endPoint y: 452, distance: 82.5
click at [656, 452] on div "Pour activer le glissement avec le clavier, appuyez sur Alt+Entrée. Une fois ce…" at bounding box center [590, 308] width 1071 height 420
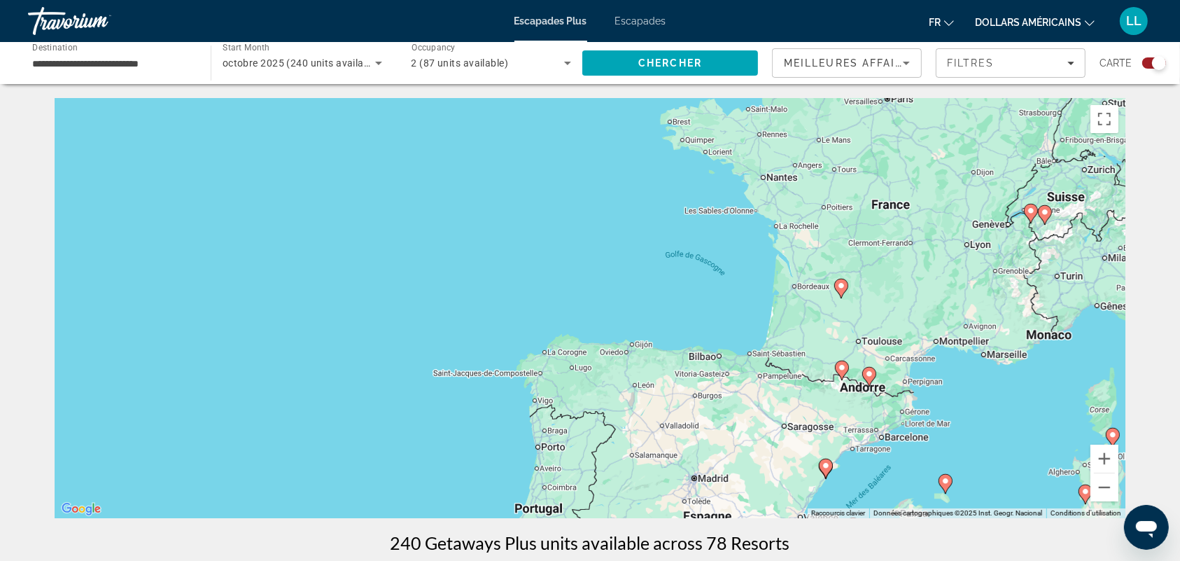
drag, startPoint x: 771, startPoint y: 379, endPoint x: 726, endPoint y: 453, distance: 86.1
click at [726, 453] on div "Pour activer le glissement avec le clavier, appuyez sur Alt+Entrée. Une fois ce…" at bounding box center [590, 308] width 1071 height 420
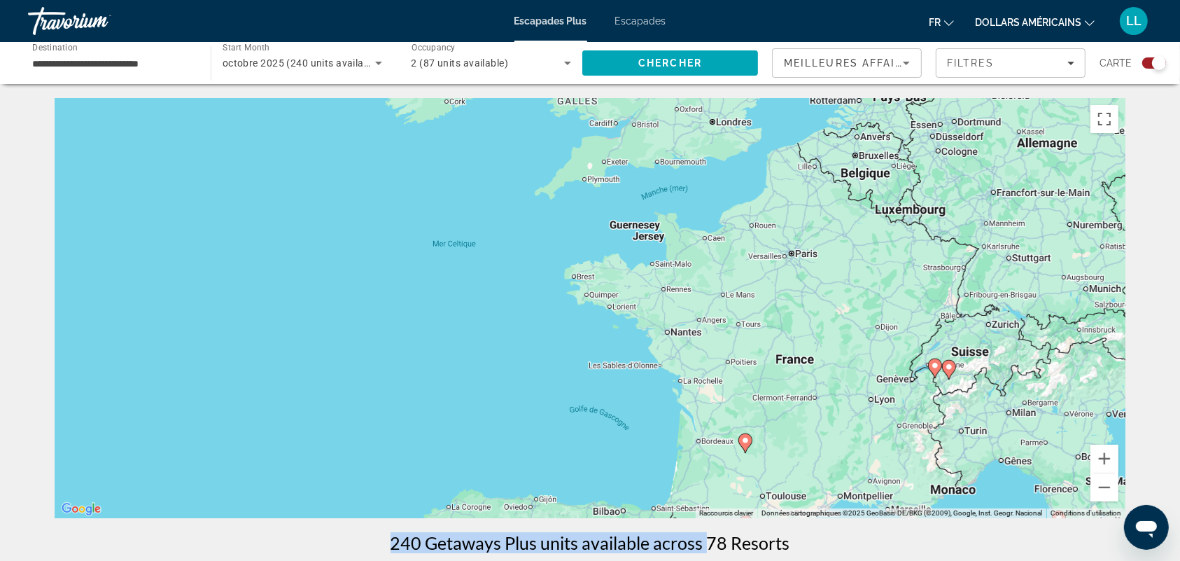
drag, startPoint x: 815, startPoint y: 344, endPoint x: 703, endPoint y: 525, distance: 213.1
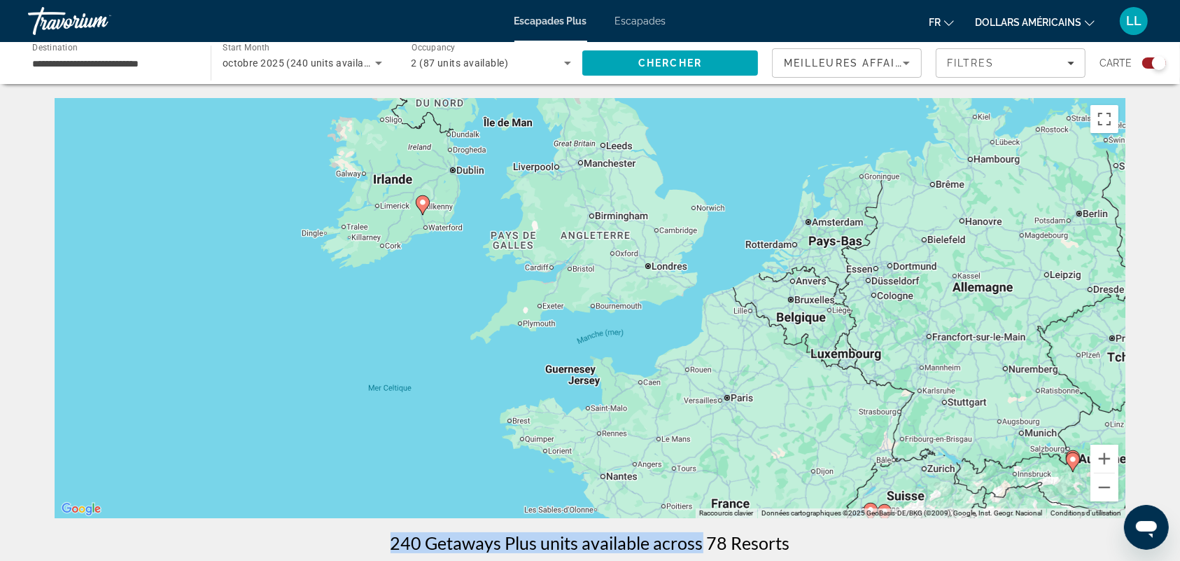
drag, startPoint x: 862, startPoint y: 321, endPoint x: 808, endPoint y: 447, distance: 136.8
click at [808, 447] on div "Pour activer le glissement avec le clavier, appuyez sur Alt+Entrée. Une fois ce…" at bounding box center [590, 308] width 1071 height 420
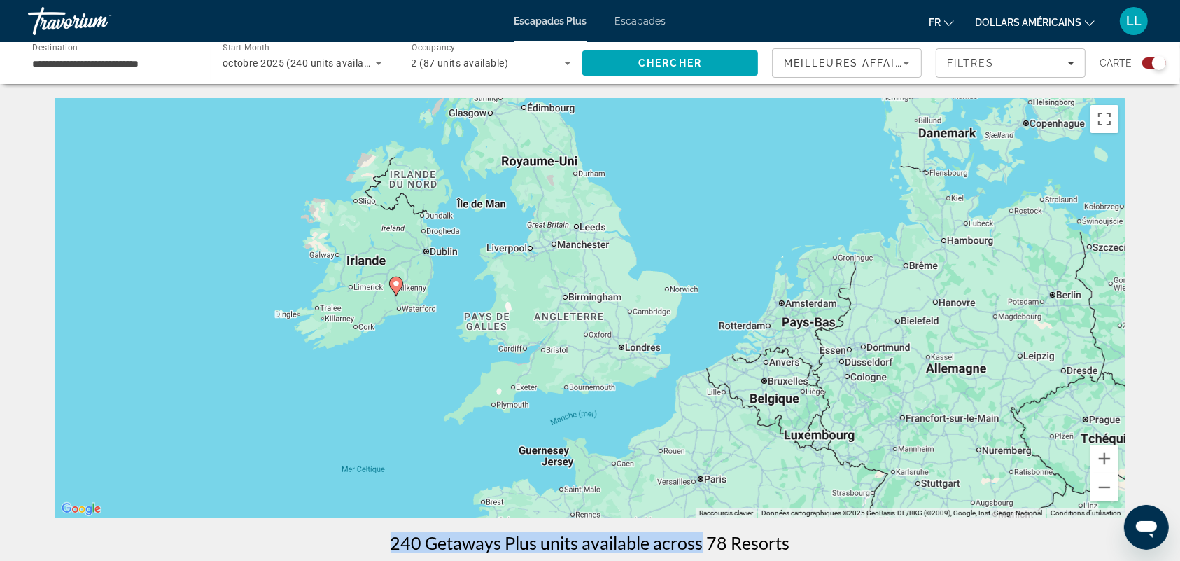
drag, startPoint x: 770, startPoint y: 487, endPoint x: 759, endPoint y: 537, distance: 50.8
click at [398, 289] on icon "Contenu principal" at bounding box center [396, 286] width 13 height 18
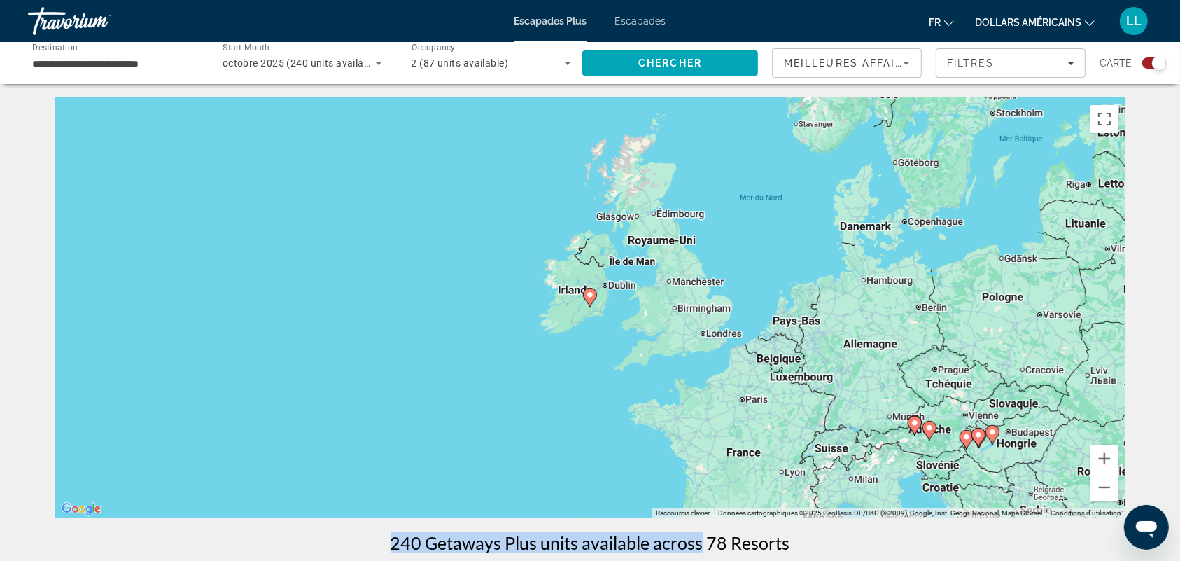
click at [588, 298] on image "Contenu principal" at bounding box center [590, 294] width 8 height 8
type input "**********"
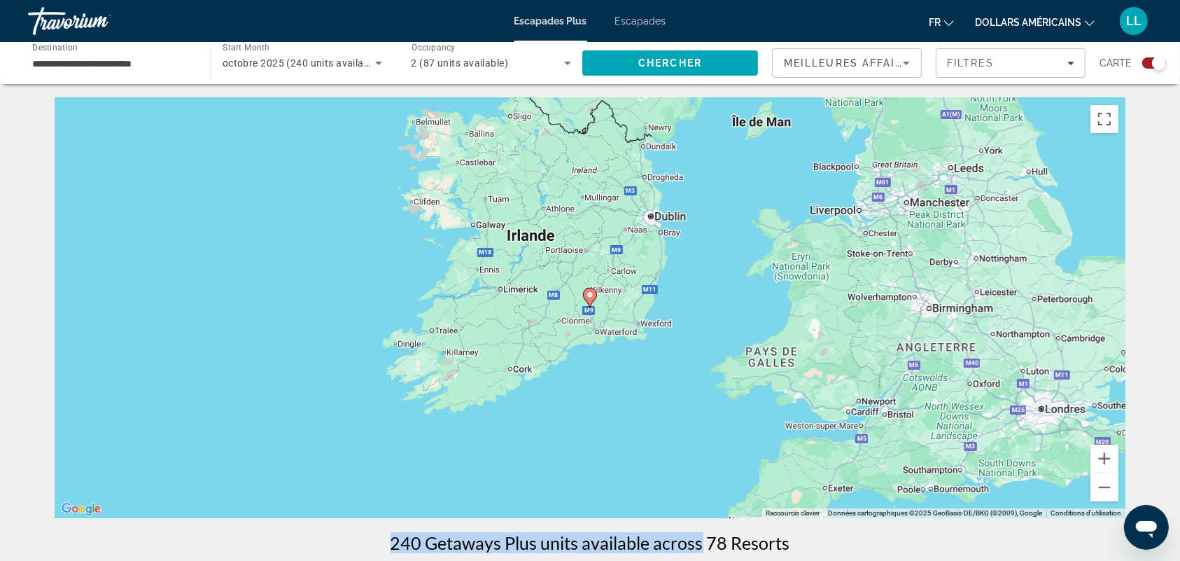
click at [588, 298] on image "Contenu principal" at bounding box center [590, 294] width 8 height 8
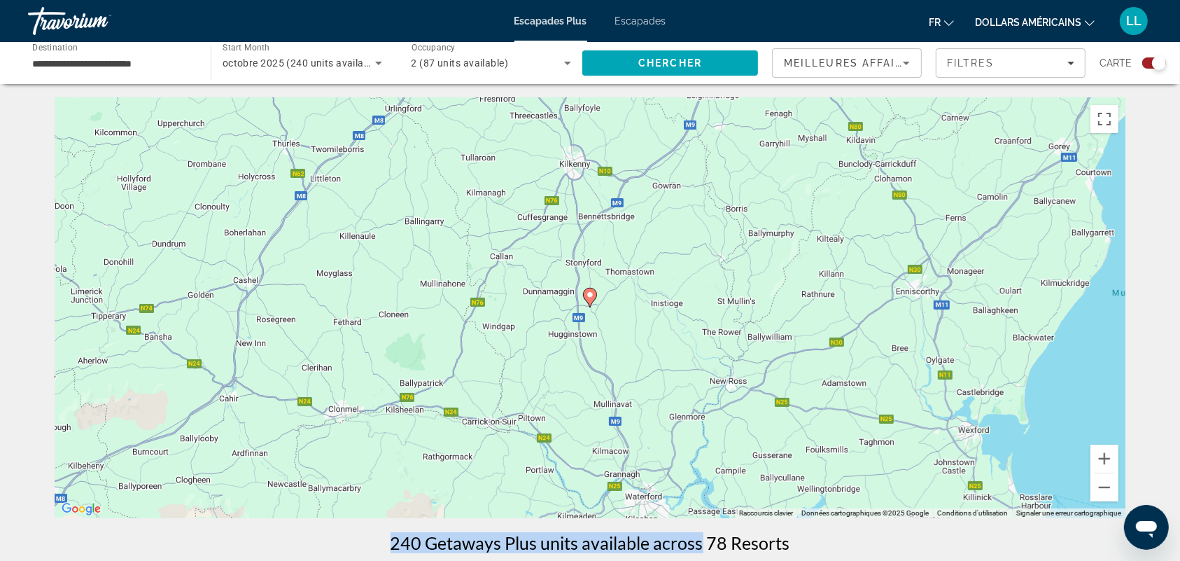
click at [588, 298] on image "Contenu principal" at bounding box center [590, 294] width 8 height 8
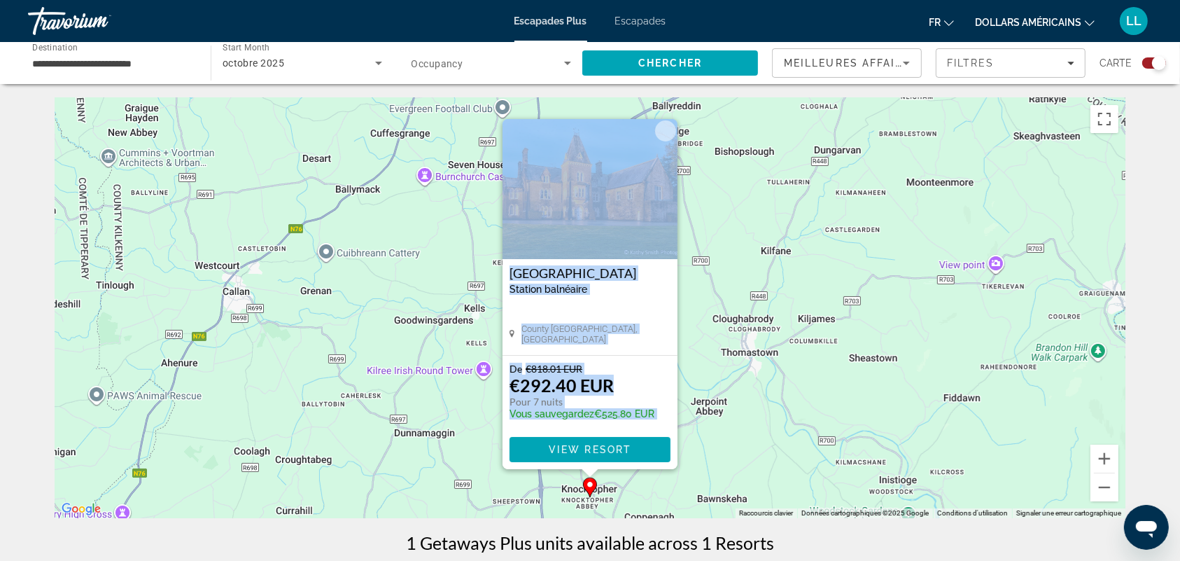
click at [588, 298] on div "[GEOGRAPHIC_DATA] balnéaire - Ceci est une station d'adultes seulement" at bounding box center [590, 285] width 161 height 39
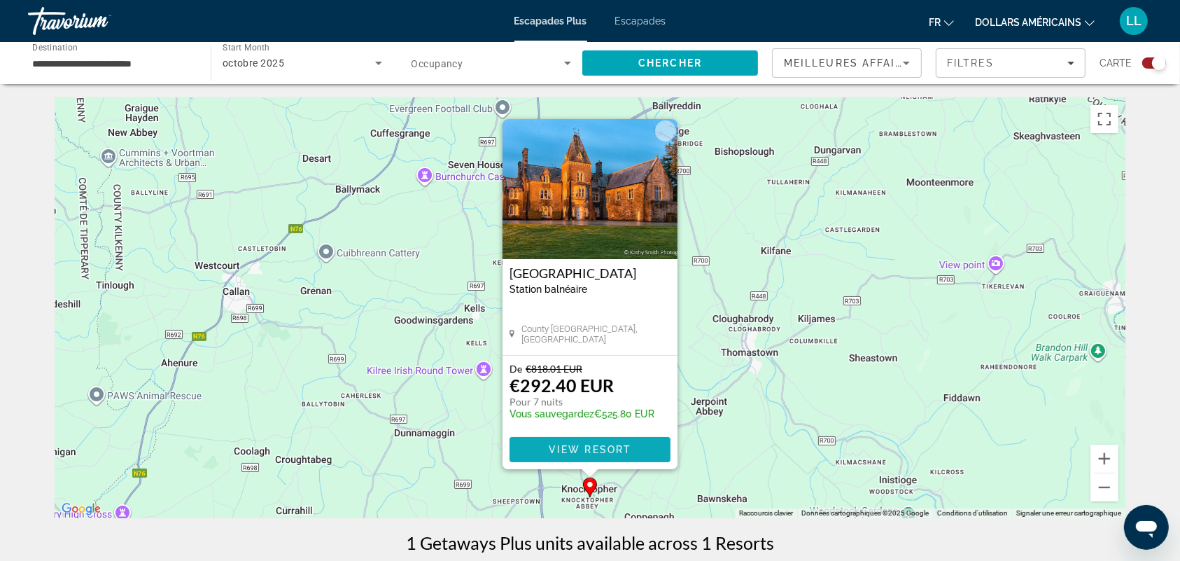
click at [589, 445] on span "View Resort" at bounding box center [590, 449] width 83 height 11
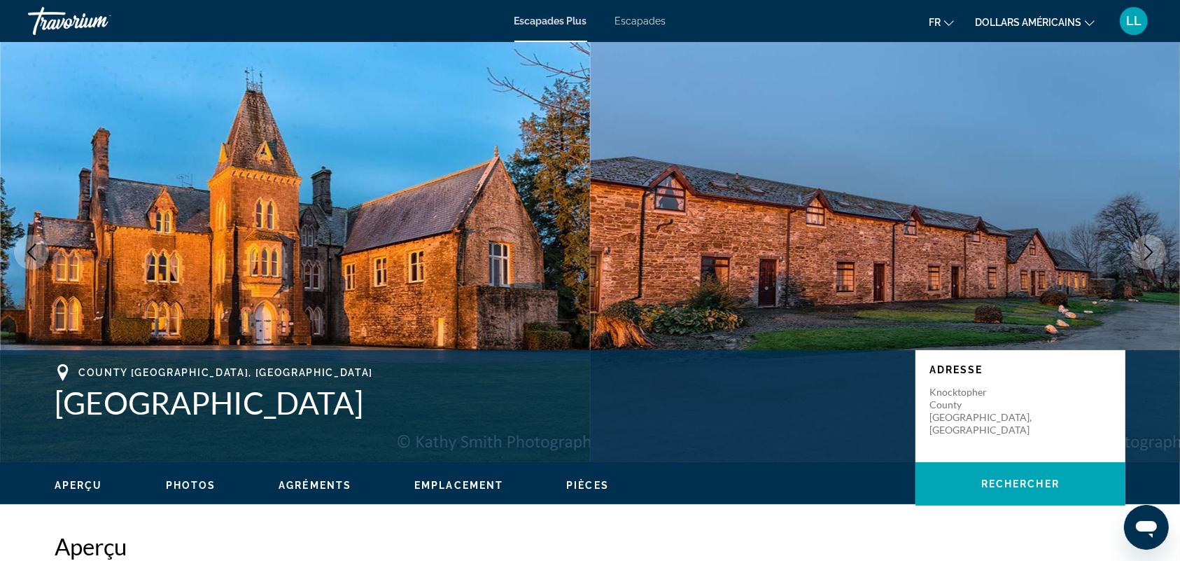
click at [1135, 244] on button "Next image" at bounding box center [1148, 251] width 35 height 35
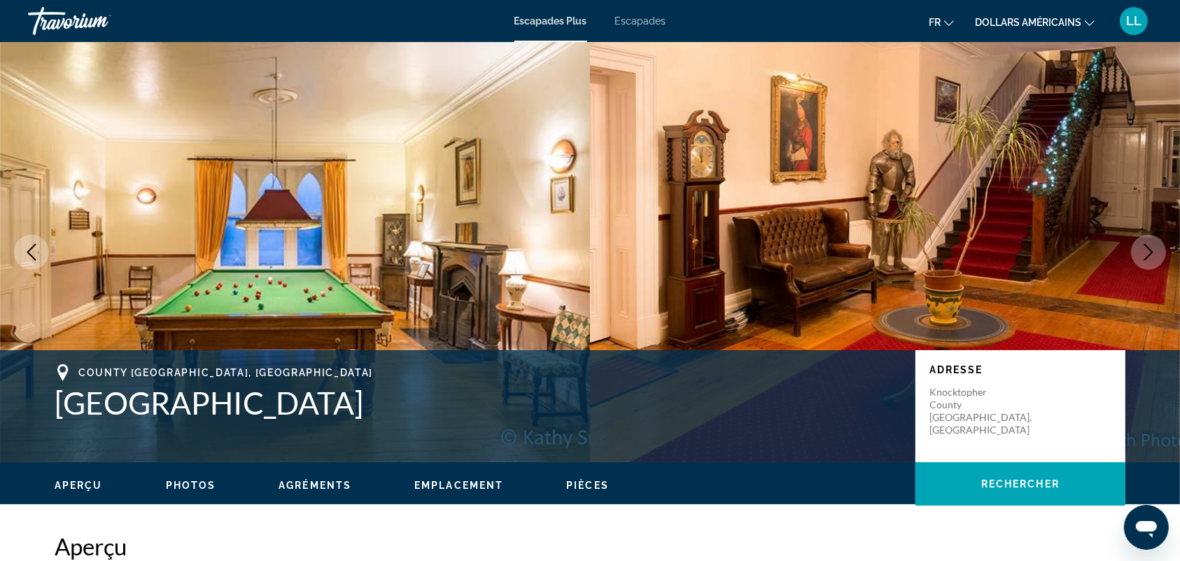
click at [1135, 244] on button "Next image" at bounding box center [1148, 251] width 35 height 35
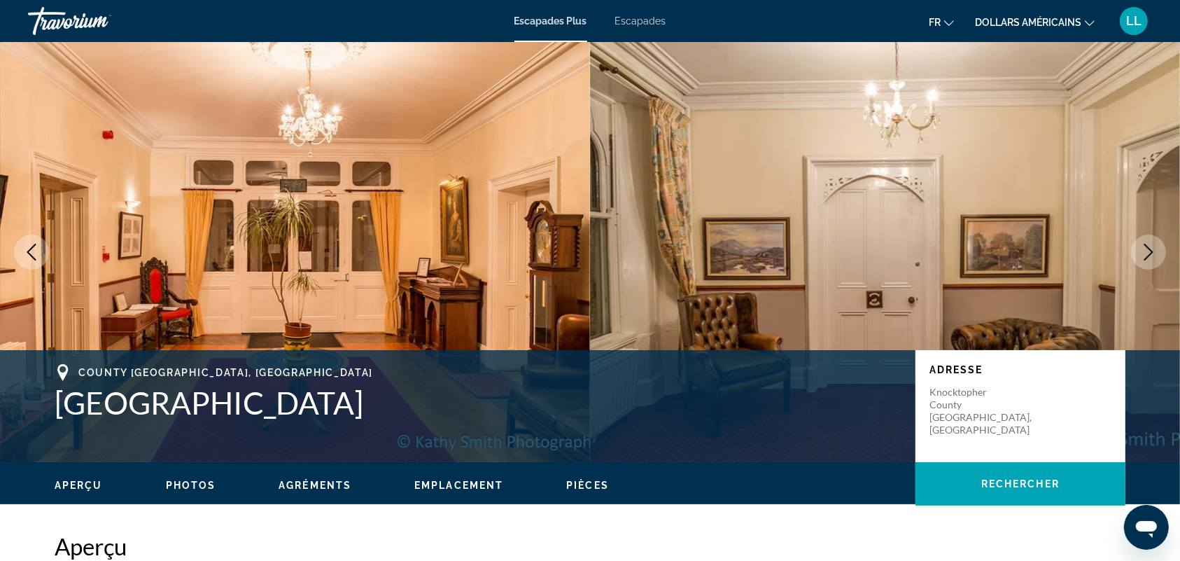
click at [1135, 244] on button "Next image" at bounding box center [1148, 251] width 35 height 35
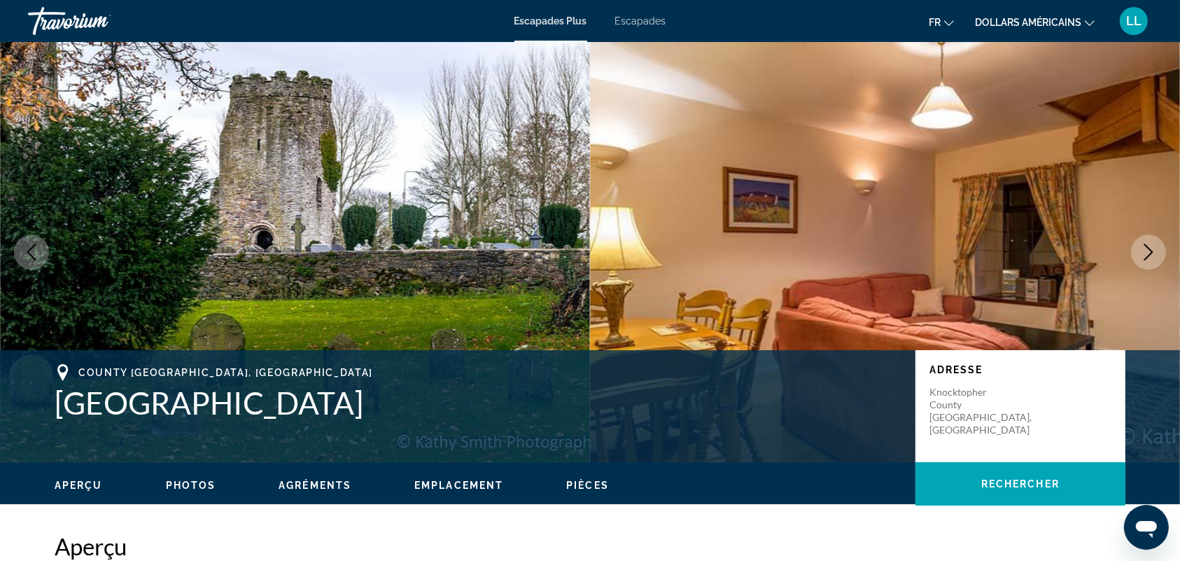
click at [1135, 244] on button "Next image" at bounding box center [1148, 251] width 35 height 35
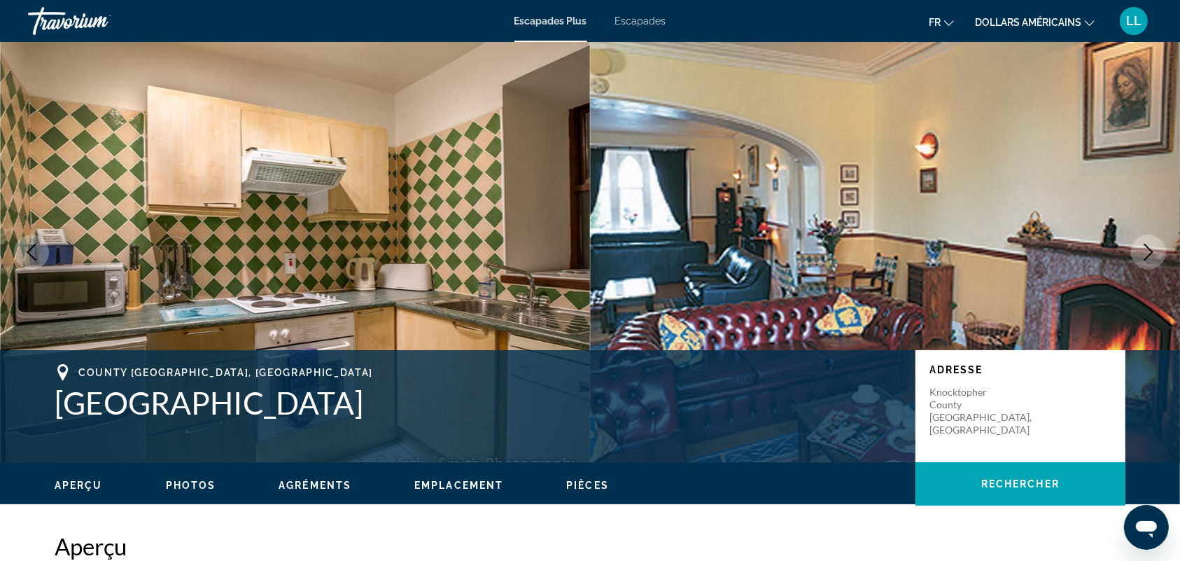
click at [1135, 244] on button "Next image" at bounding box center [1148, 251] width 35 height 35
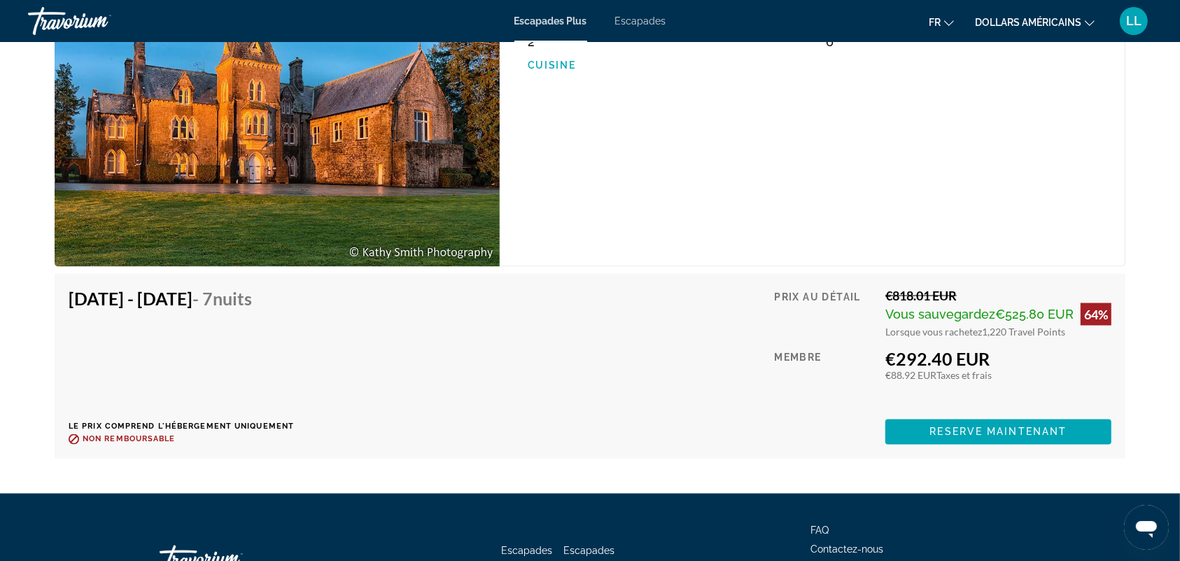
scroll to position [2032, 0]
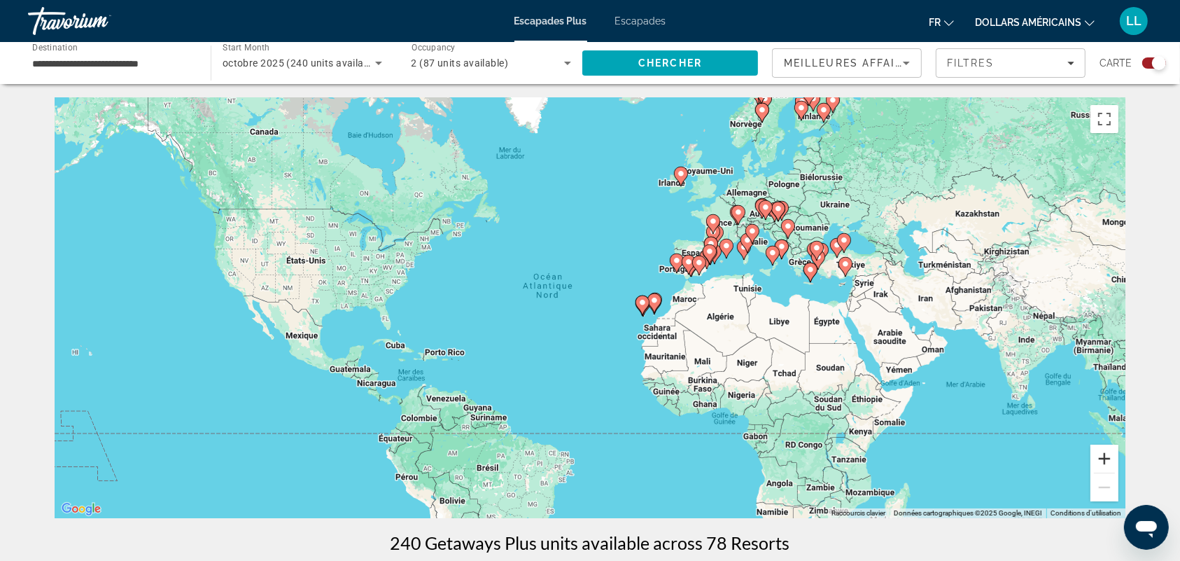
click at [1114, 460] on button "Zoom avant" at bounding box center [1105, 458] width 28 height 28
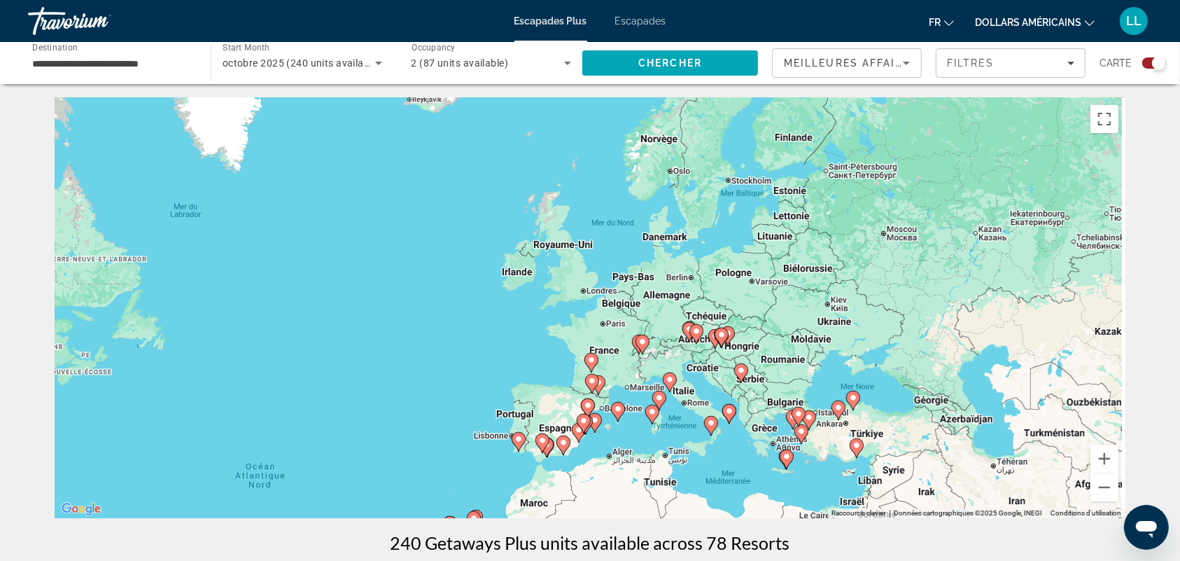
drag, startPoint x: 992, startPoint y: 193, endPoint x: 737, endPoint y: 414, distance: 336.9
click at [737, 414] on div "Pour activer le glissement avec le clavier, appuyez sur Alt+Entrée. Une fois ce…" at bounding box center [590, 308] width 1071 height 420
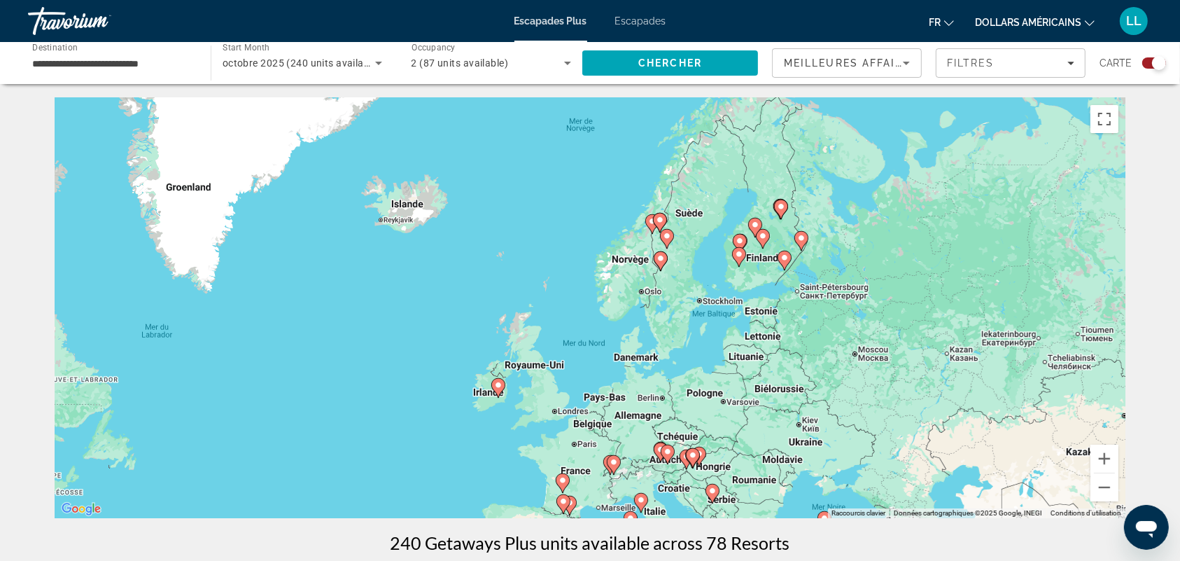
drag, startPoint x: 820, startPoint y: 253, endPoint x: 787, endPoint y: 386, distance: 136.8
click at [787, 386] on div "Pour activer le glissement avec le clavier, appuyez sur Alt+Entrée. Une fois ce…" at bounding box center [590, 308] width 1071 height 420
click at [1115, 458] on button "Zoom avant" at bounding box center [1105, 458] width 28 height 28
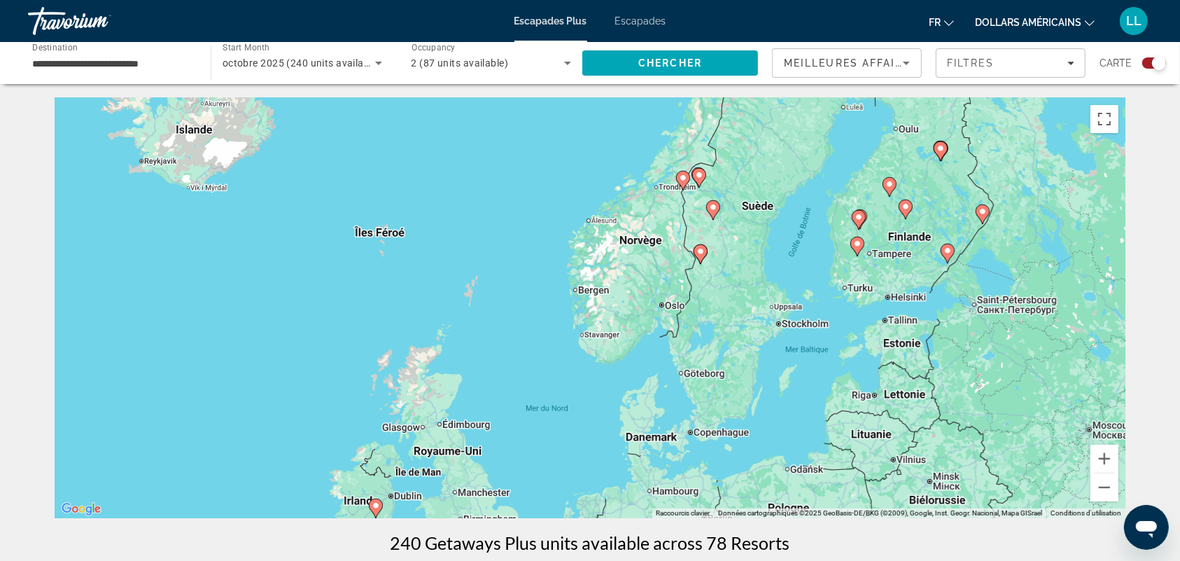
drag, startPoint x: 930, startPoint y: 271, endPoint x: 894, endPoint y: 302, distance: 47.6
click at [894, 302] on div "Pour activer le glissement avec le clavier, appuyez sur Alt+Entrée. Une fois ce…" at bounding box center [590, 308] width 1071 height 420
click at [697, 256] on icon "Contenu principal" at bounding box center [698, 255] width 13 height 18
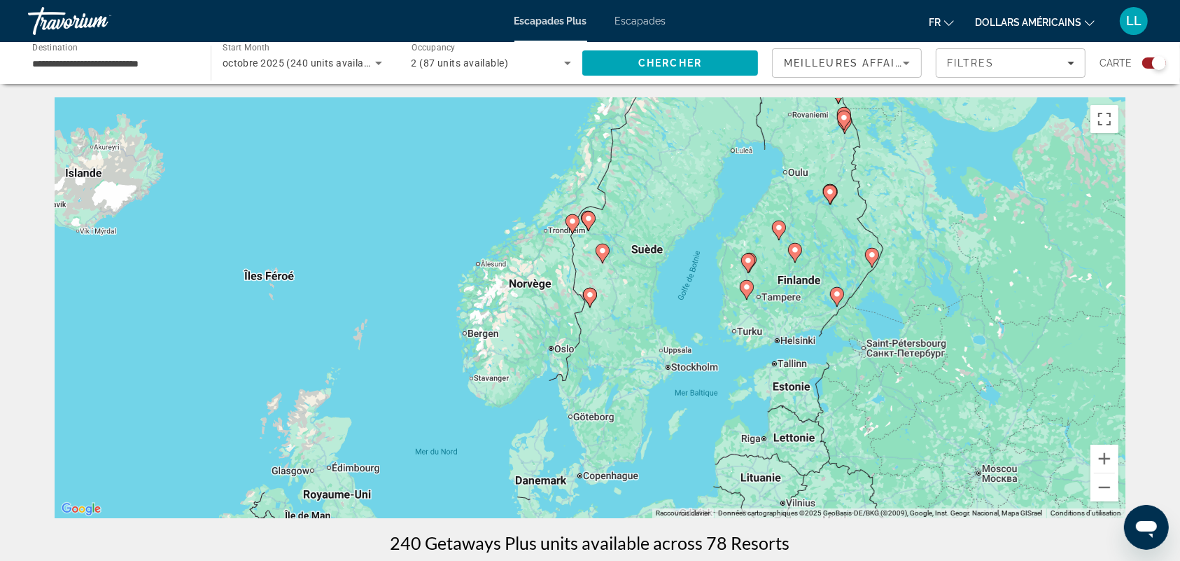
click at [591, 299] on icon "Contenu principal" at bounding box center [590, 297] width 13 height 18
type input "**********"
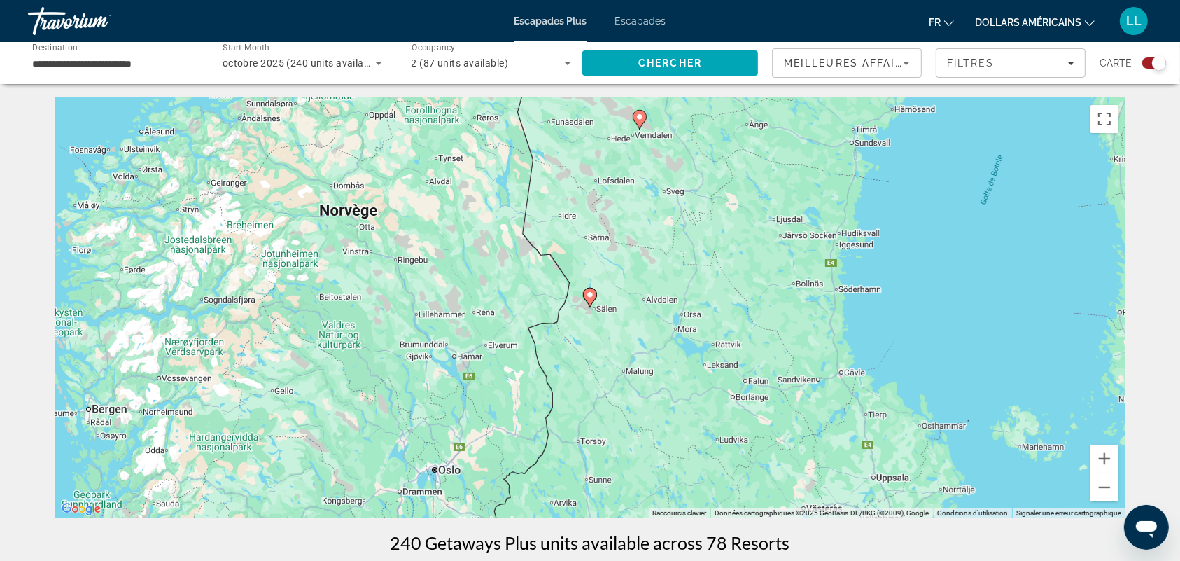
click at [591, 299] on icon "Contenu principal" at bounding box center [590, 297] width 13 height 18
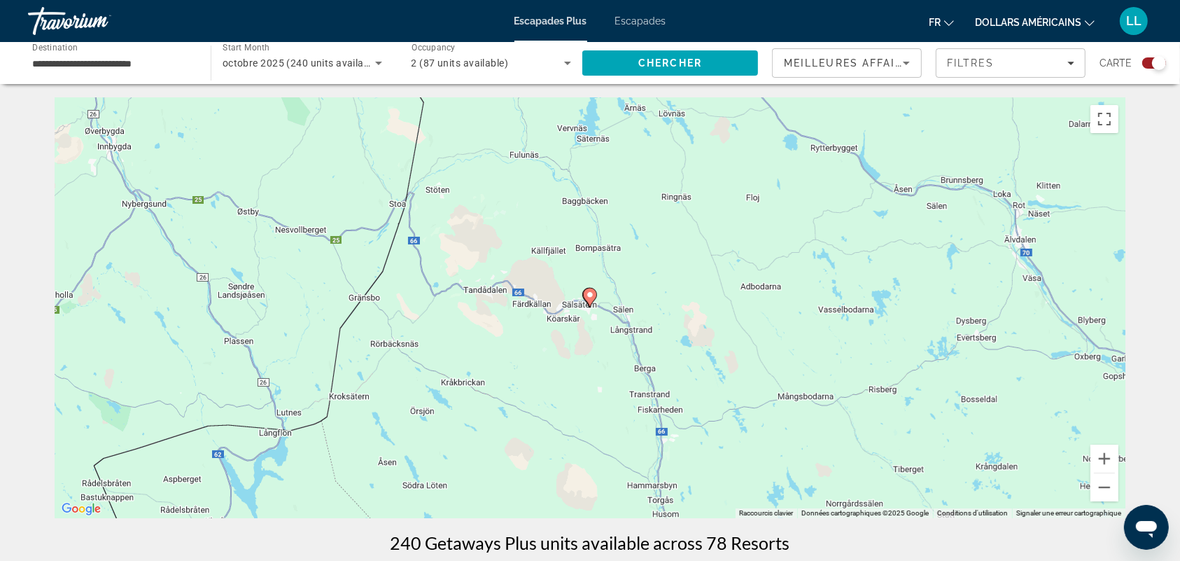
click at [591, 299] on icon "Contenu principal" at bounding box center [590, 297] width 13 height 18
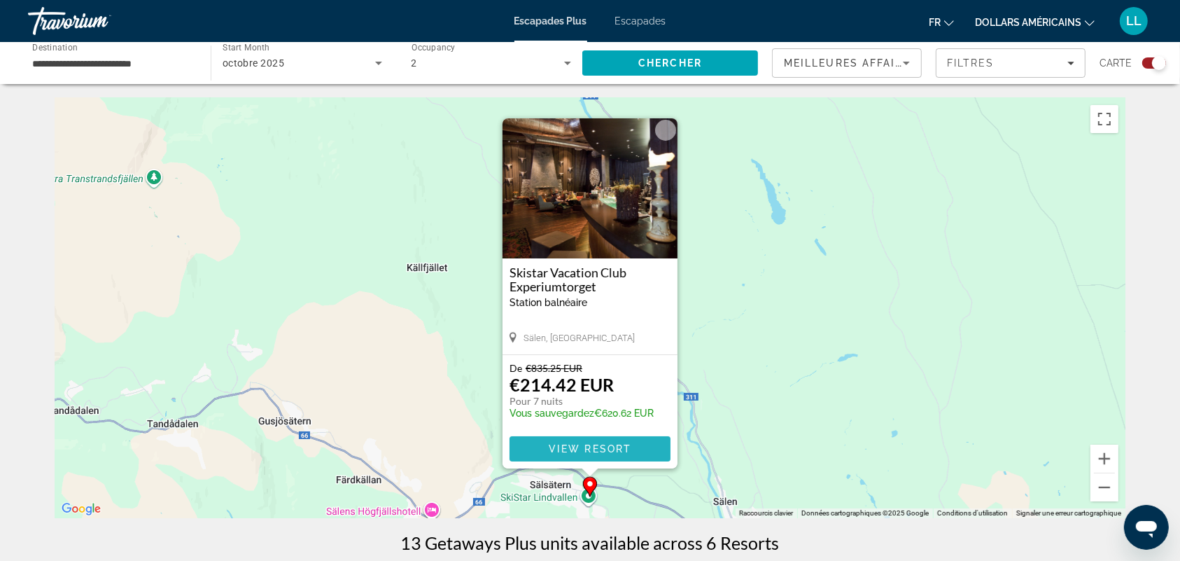
click at [565, 445] on span "View Resort" at bounding box center [590, 448] width 83 height 11
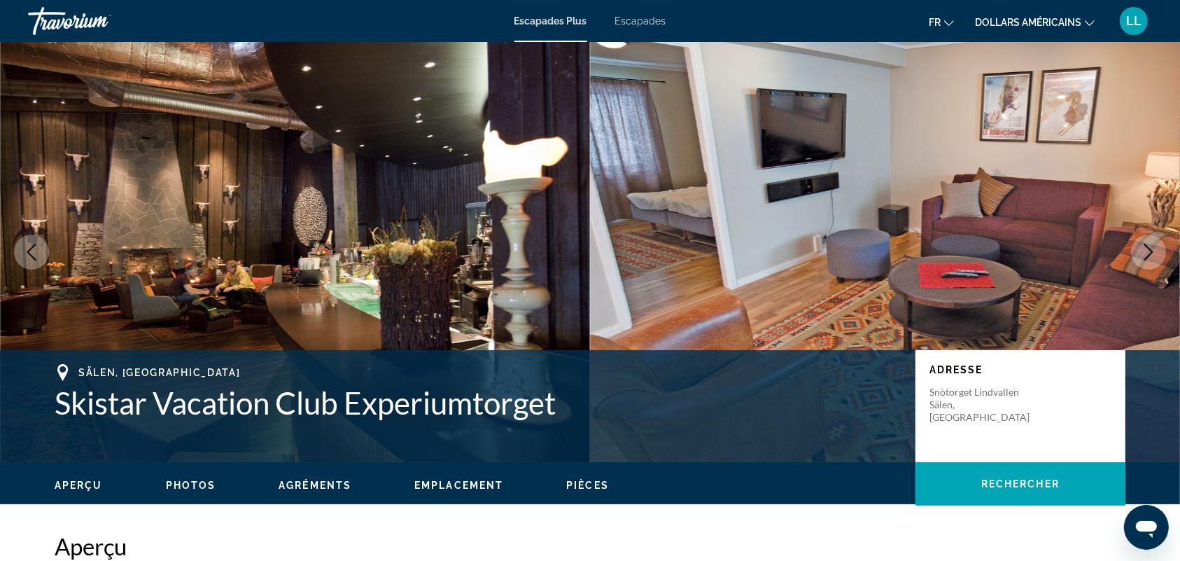
click at [1145, 246] on icon "Next image" at bounding box center [1148, 252] width 17 height 17
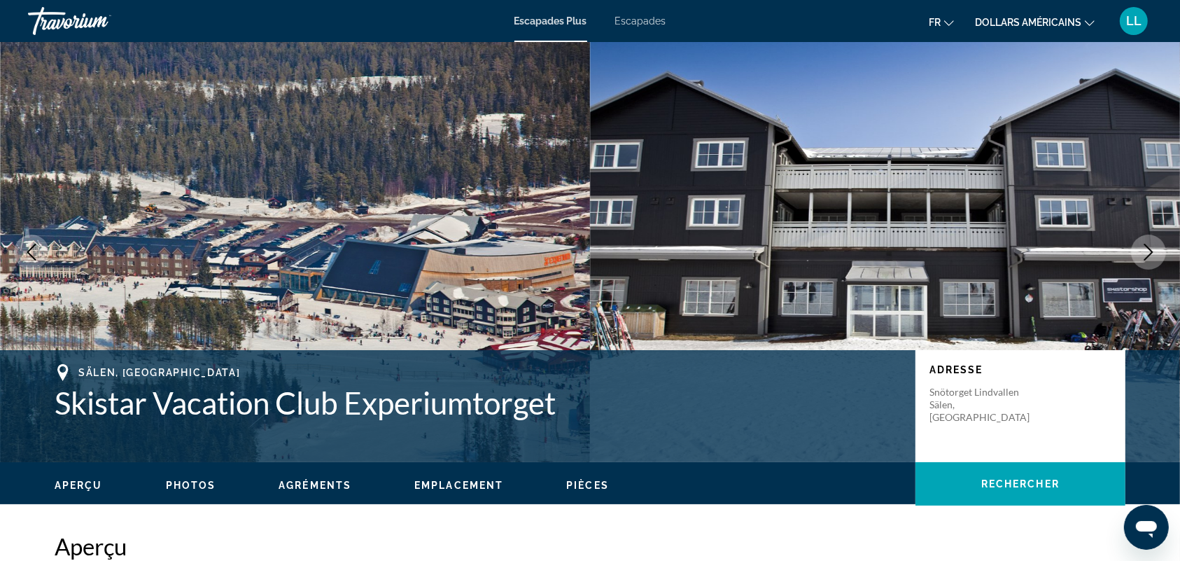
click at [1145, 246] on icon "Next image" at bounding box center [1148, 252] width 17 height 17
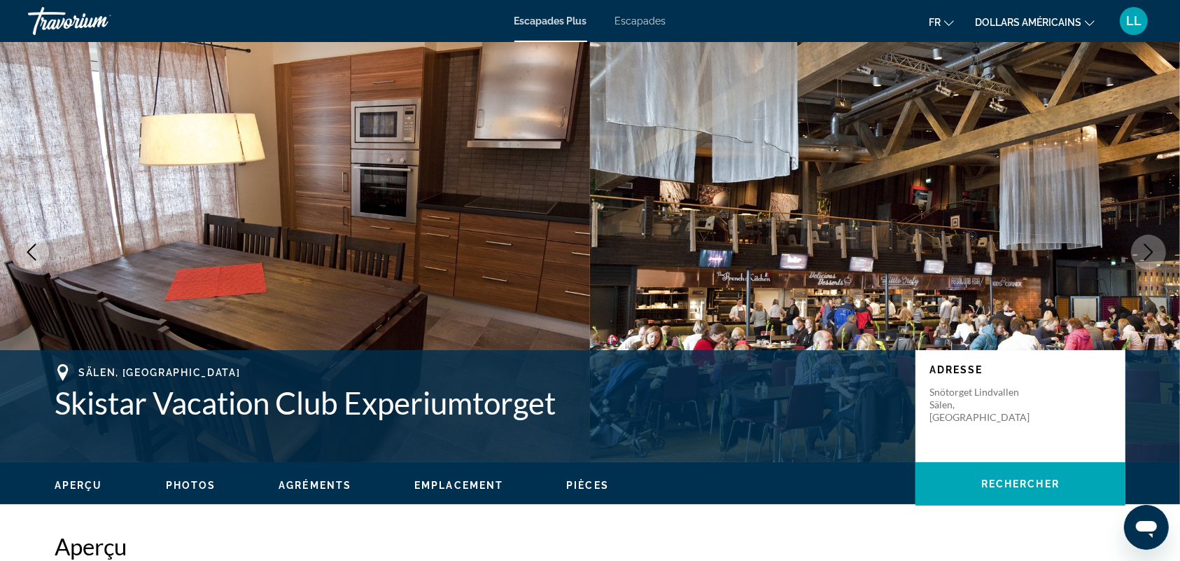
click at [1145, 246] on icon "Next image" at bounding box center [1148, 252] width 17 height 17
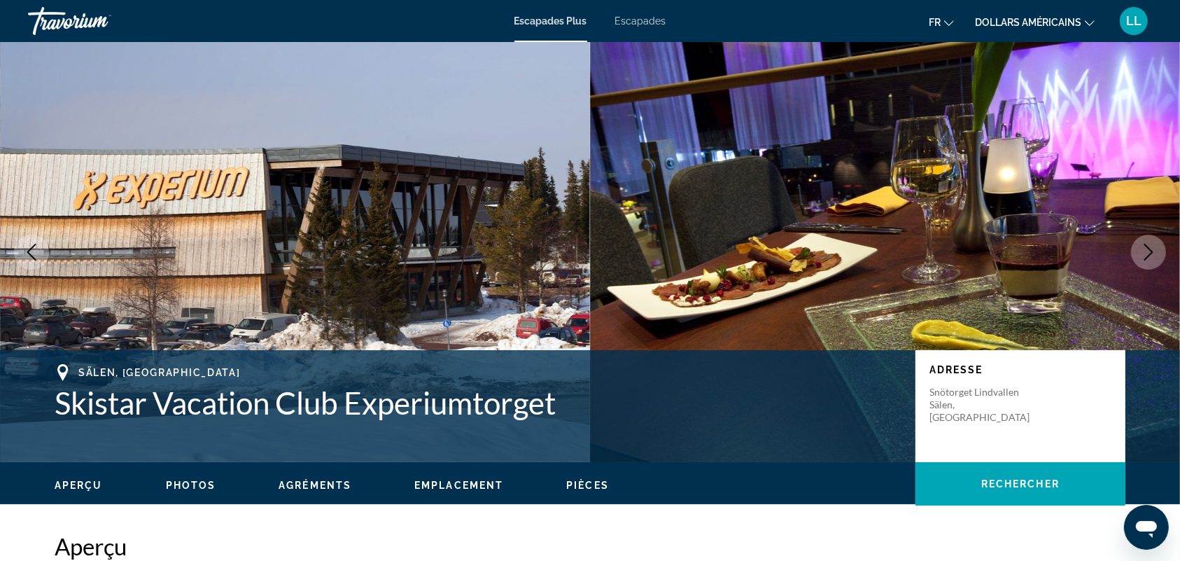
click at [1145, 246] on icon "Next image" at bounding box center [1148, 252] width 17 height 17
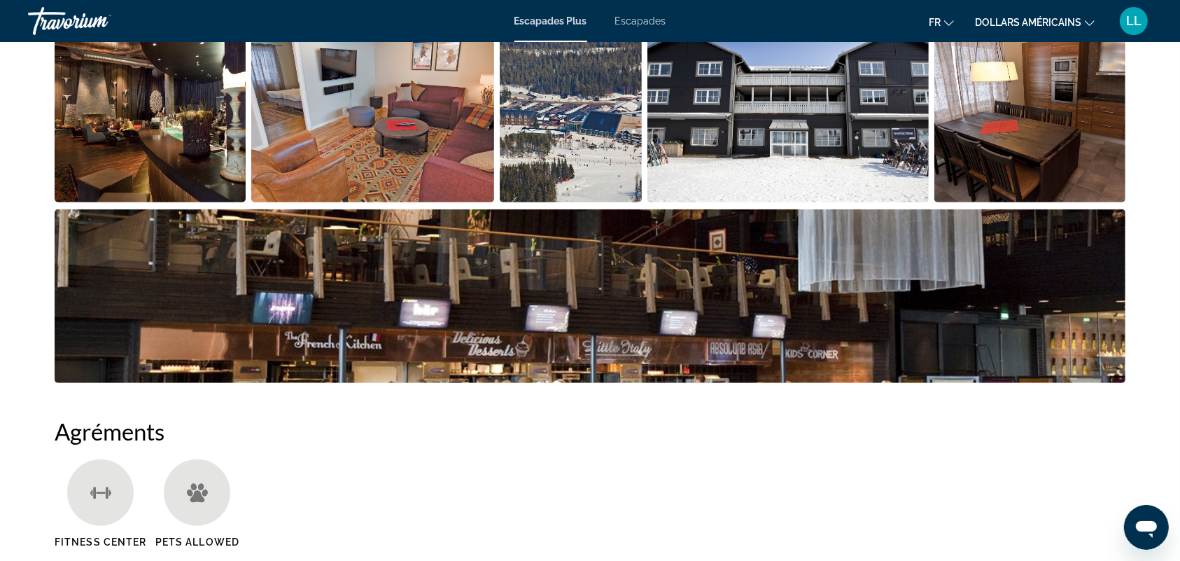
scroll to position [721, 0]
